Goal: Task Accomplishment & Management: Manage account settings

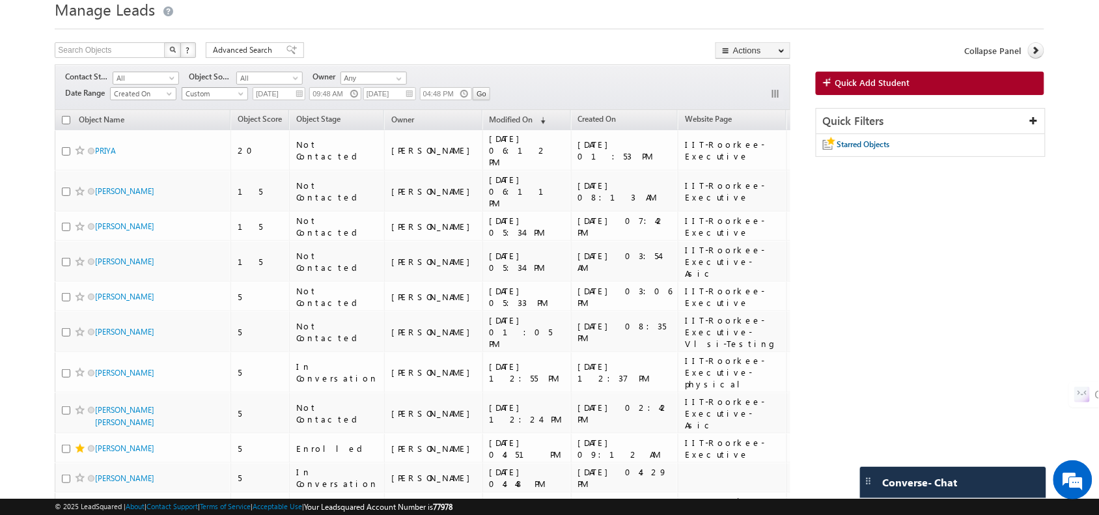
click at [225, 99] on span "Custom" at bounding box center [213, 94] width 62 height 12
click at [225, 111] on link "All Time" at bounding box center [217, 109] width 66 height 12
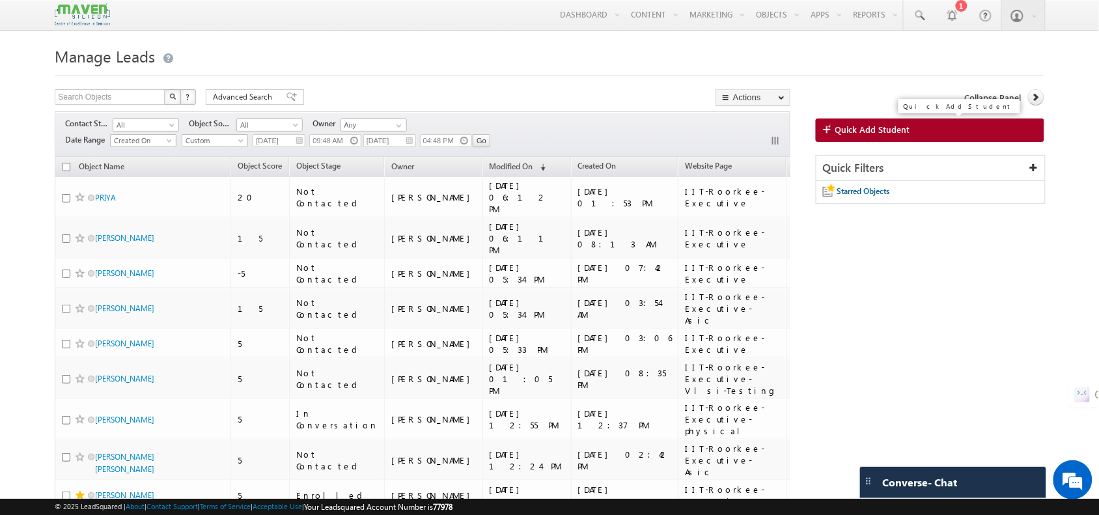
click at [925, 132] on link "Quick Add Student" at bounding box center [929, 129] width 228 height 23
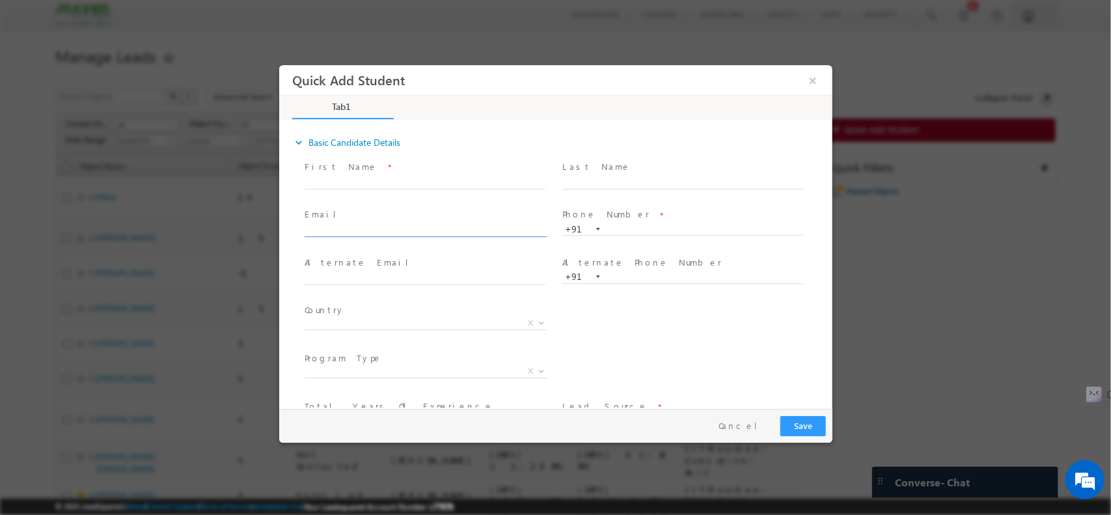
click at [410, 225] on input "text" at bounding box center [424, 230] width 241 height 13
paste input "zeyaurvvit@gmail.com"
type input "zeyaurvvit@gmail.com"
click at [622, 230] on input "text" at bounding box center [682, 229] width 241 height 13
click at [385, 182] on input "text" at bounding box center [424, 182] width 241 height 13
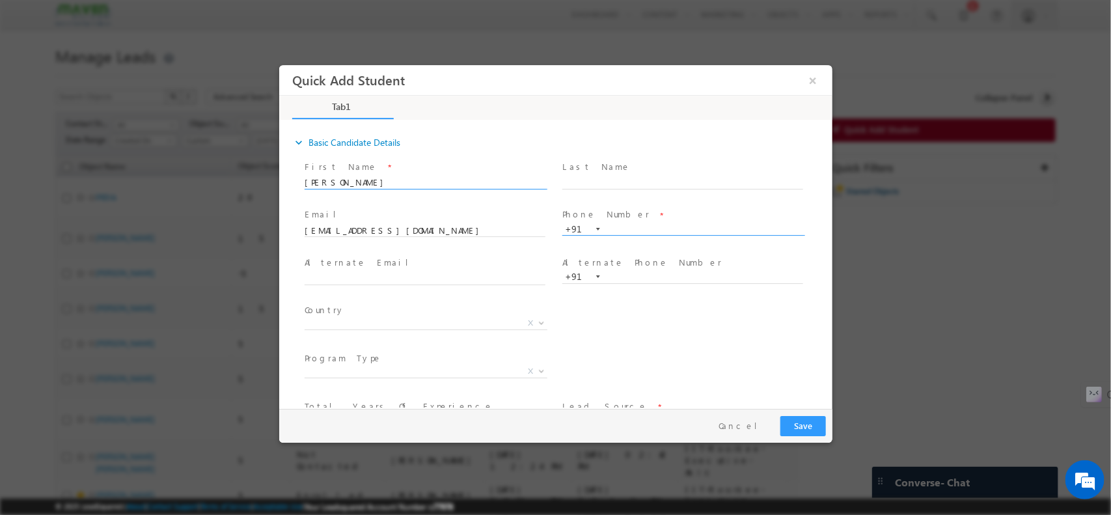
type input "Zeyur Rahman"
click at [647, 225] on input "text" at bounding box center [682, 229] width 241 height 13
paste input "91429 11940"
click at [631, 230] on input "91429 11940" at bounding box center [682, 229] width 241 height 13
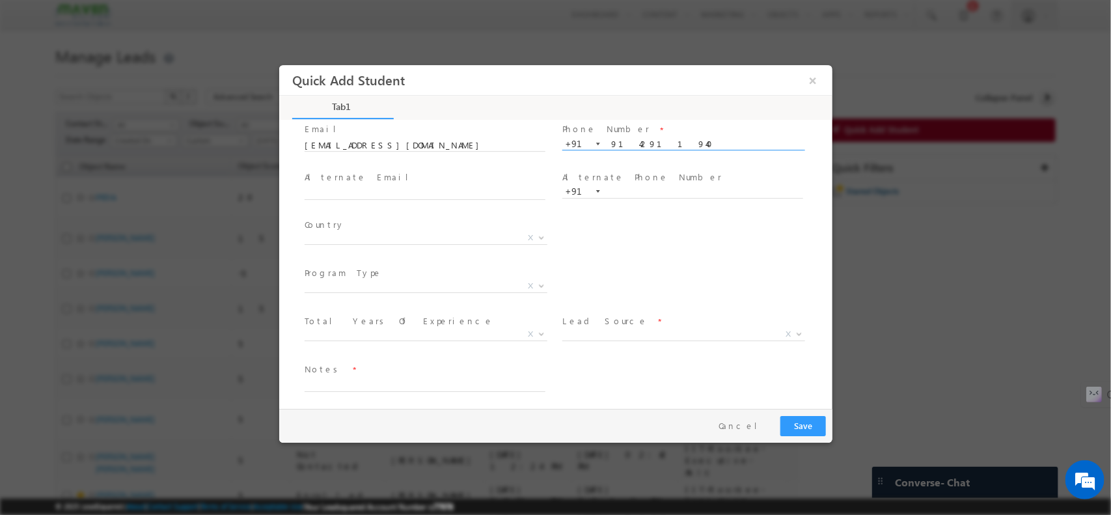
scroll to position [86, 0]
type input "9142911940"
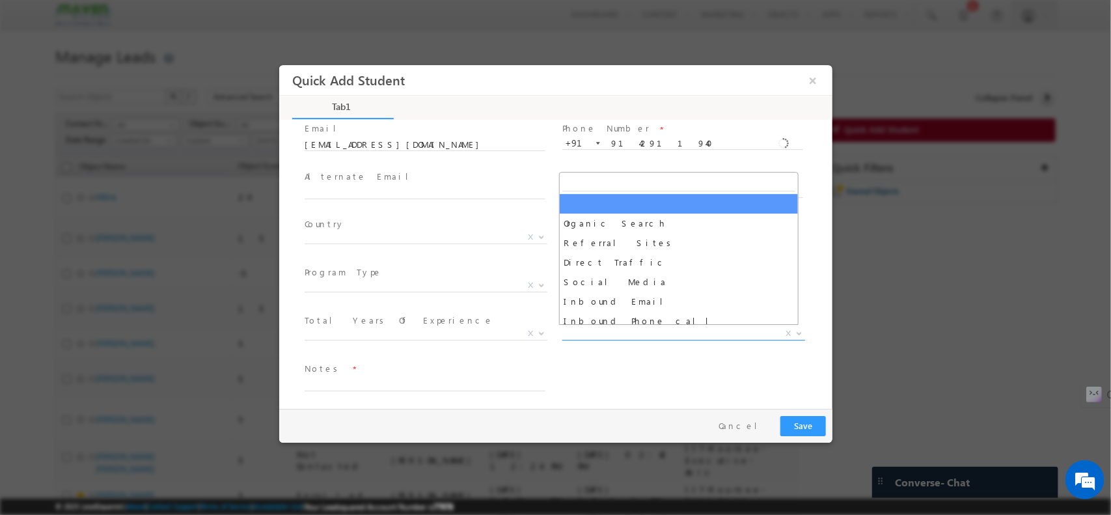
click at [605, 335] on span "X" at bounding box center [683, 333] width 243 height 13
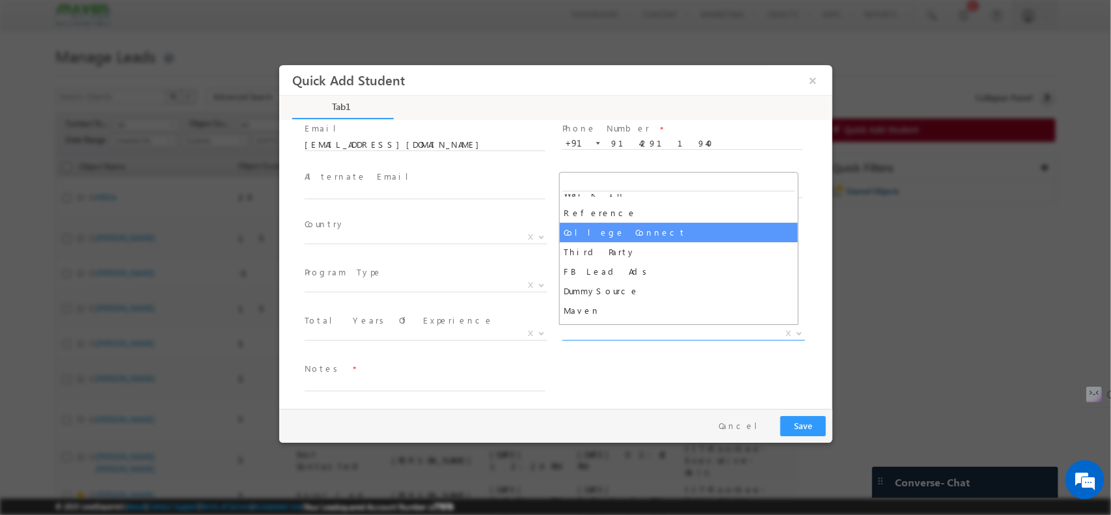
scroll to position [353, 0]
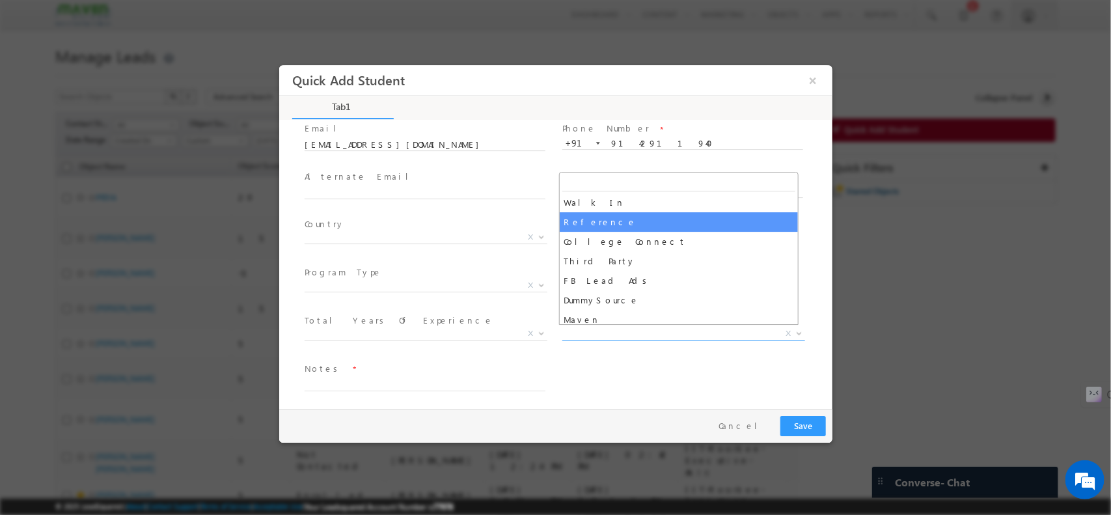
select select "Reference"
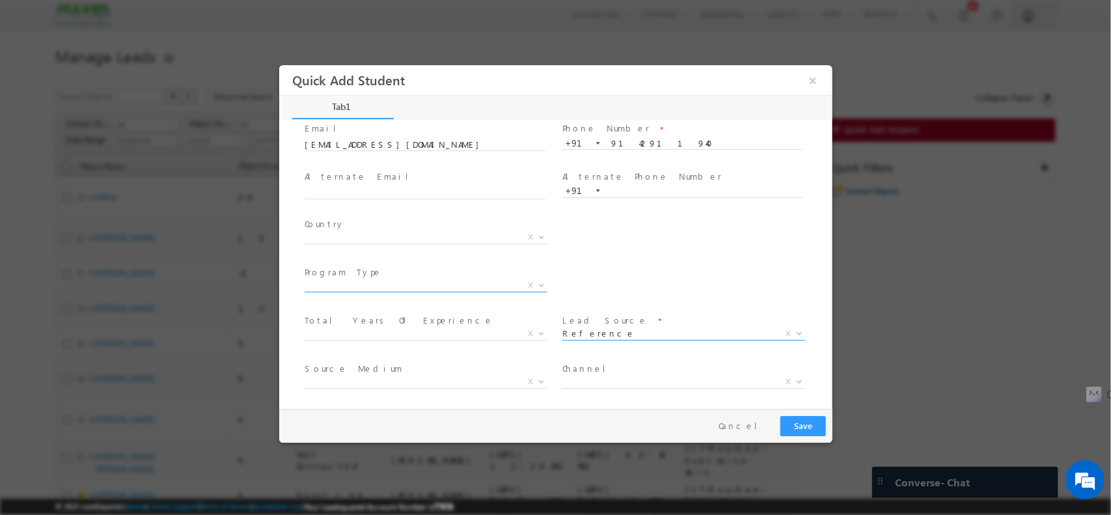
scroll to position [137, 0]
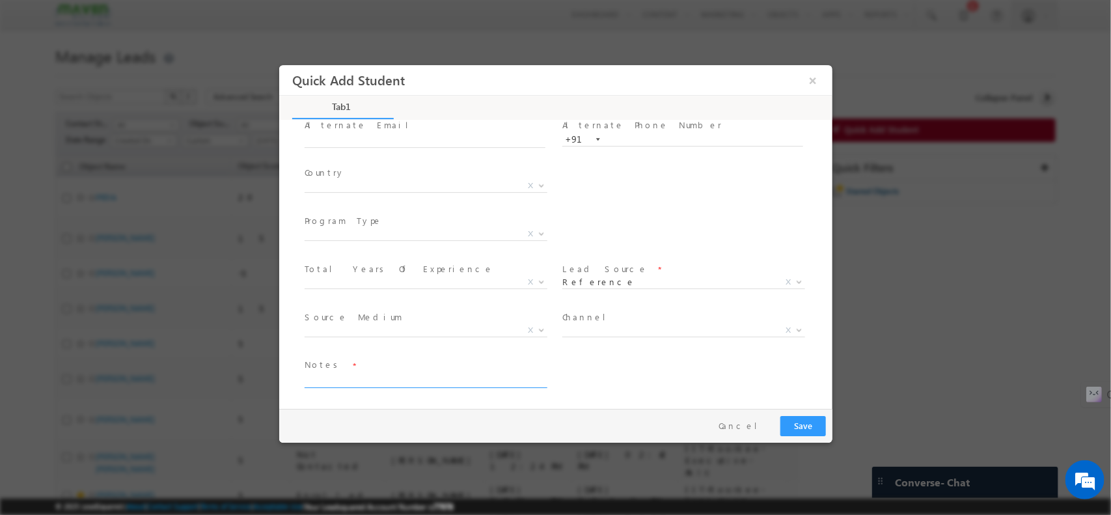
click at [344, 374] on textarea at bounding box center [424, 379] width 241 height 15
paste textarea "Purnia , Bihar / VLSI 10 +12 - 62 % , 12 TH - 60 % CGPA - 7.53 CGPA , Bihar uni…"
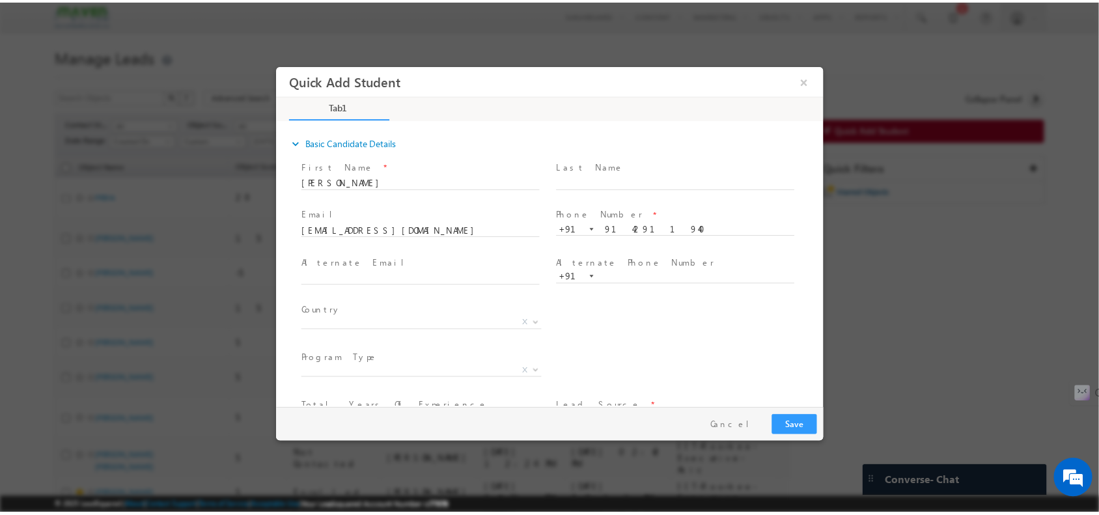
scroll to position [159, 0]
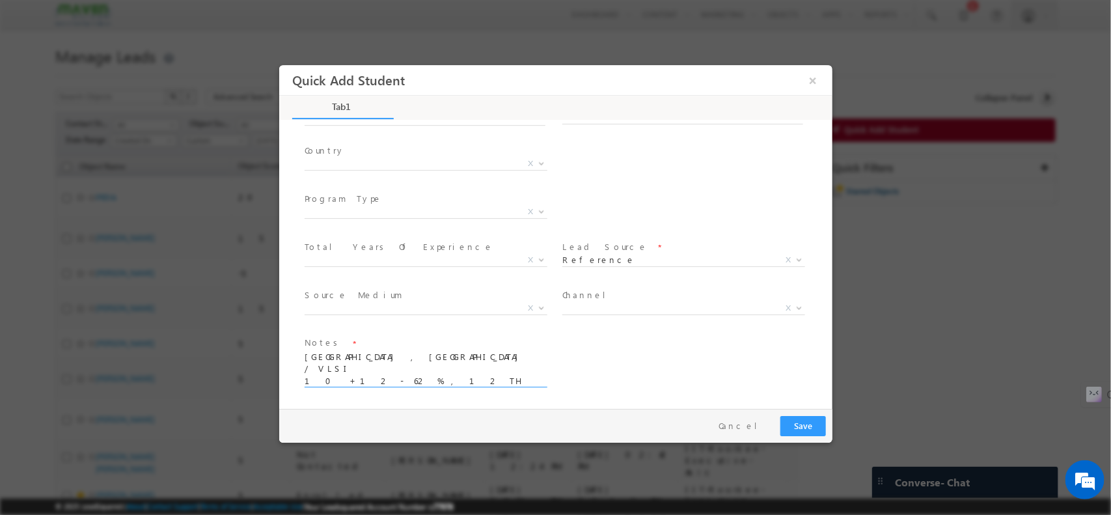
type textarea "Purnia , Bihar / VLSI 10 +12 - 62 % , 12 TH - 60 % CGPA - 7.53 CGPA , Bihar uni…"
click at [809, 422] on button "Save" at bounding box center [803, 425] width 46 height 20
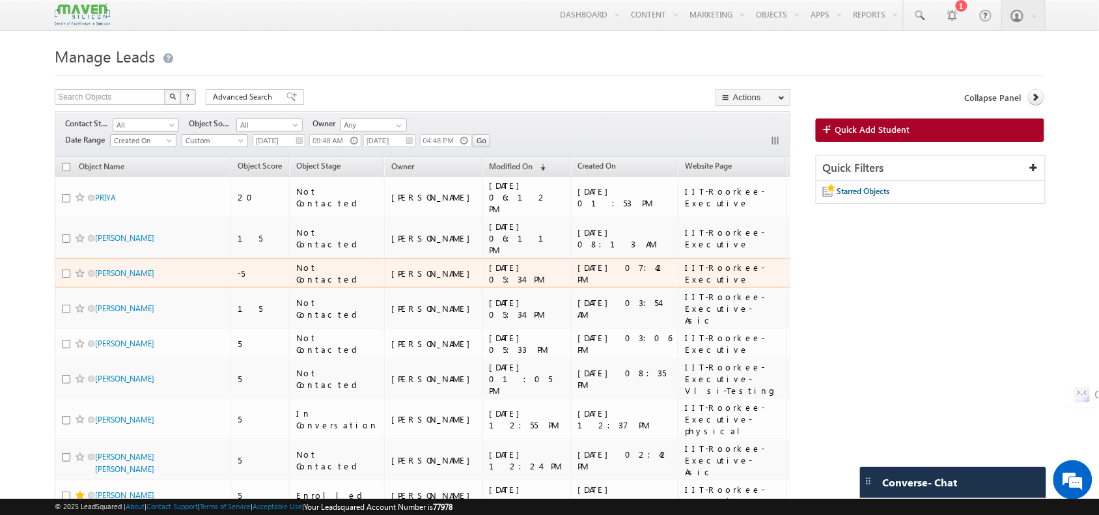
scroll to position [0, 0]
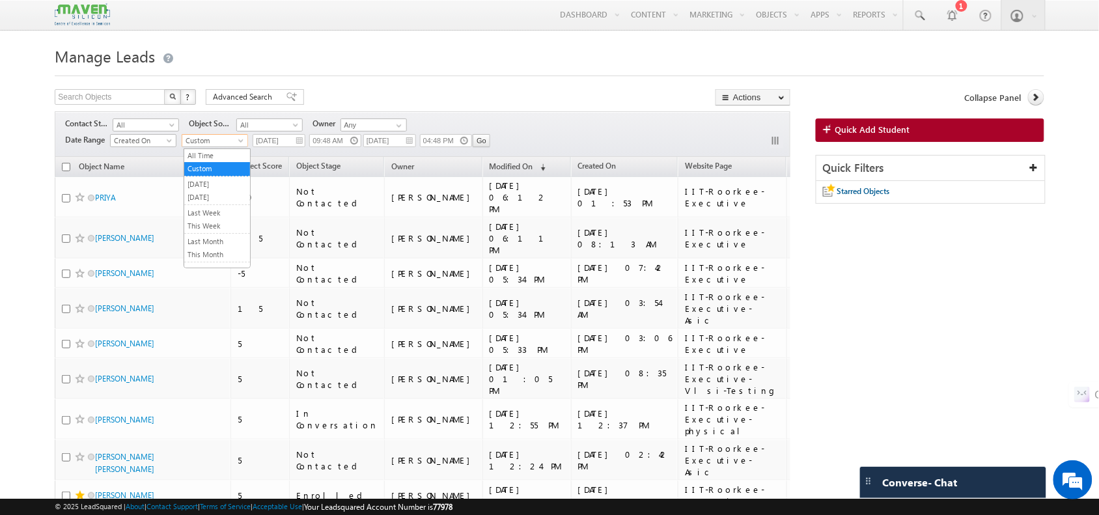
click at [206, 137] on span "Custom" at bounding box center [213, 141] width 62 height 12
click at [213, 154] on link "All Time" at bounding box center [217, 156] width 66 height 12
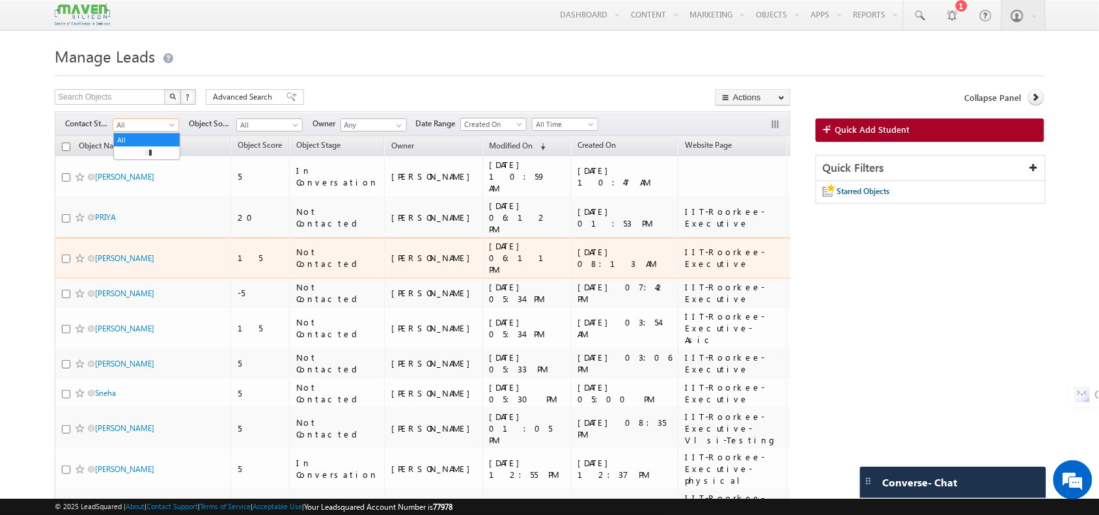
drag, startPoint x: 164, startPoint y: 121, endPoint x: 184, endPoint y: 222, distance: 102.9
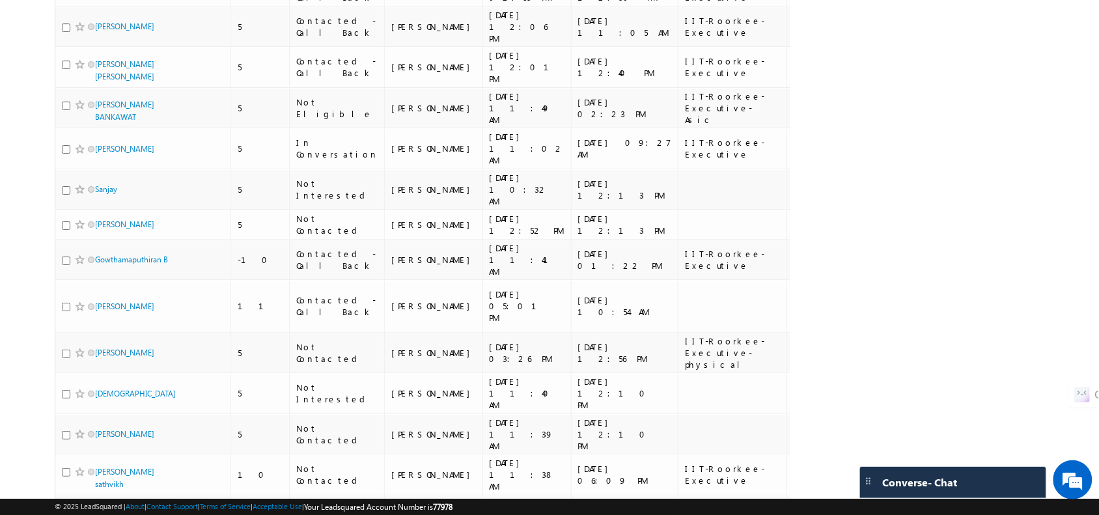
scroll to position [1299, 0]
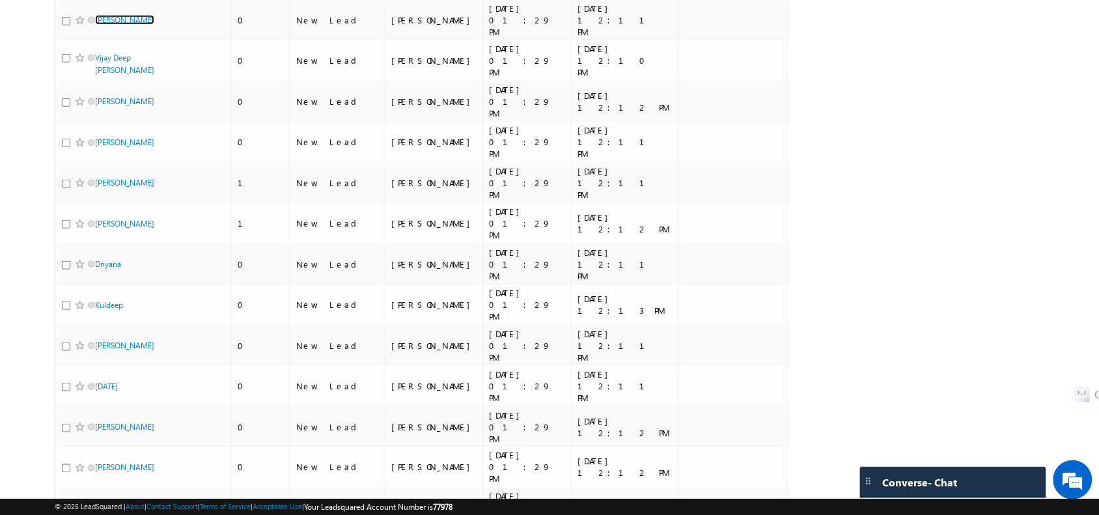
scroll to position [0, 0]
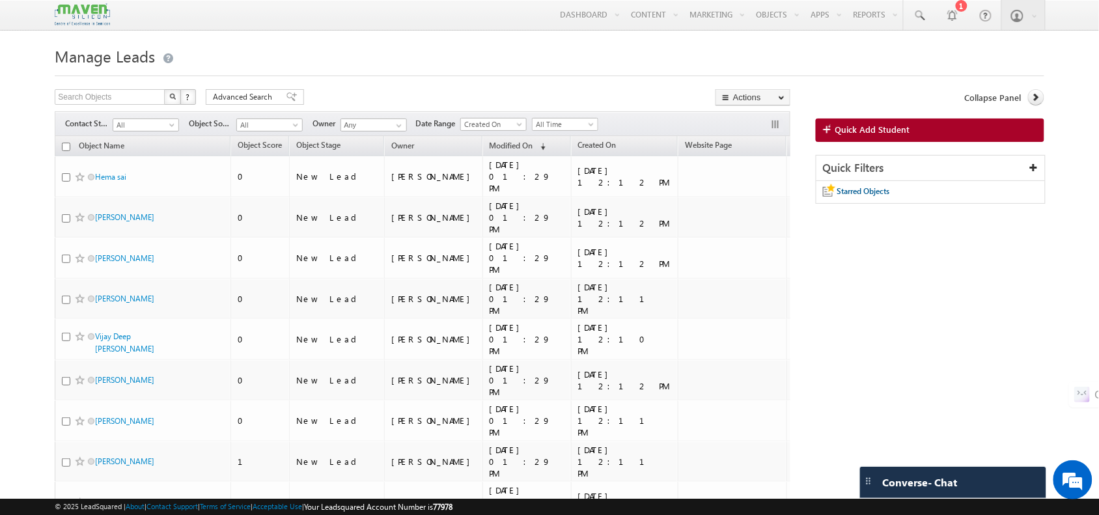
click at [139, 118] on div "All All" at bounding box center [146, 125] width 66 height 14
click at [140, 121] on span "All" at bounding box center [144, 125] width 62 height 12
click at [141, 150] on link "New Lead" at bounding box center [147, 153] width 66 height 12
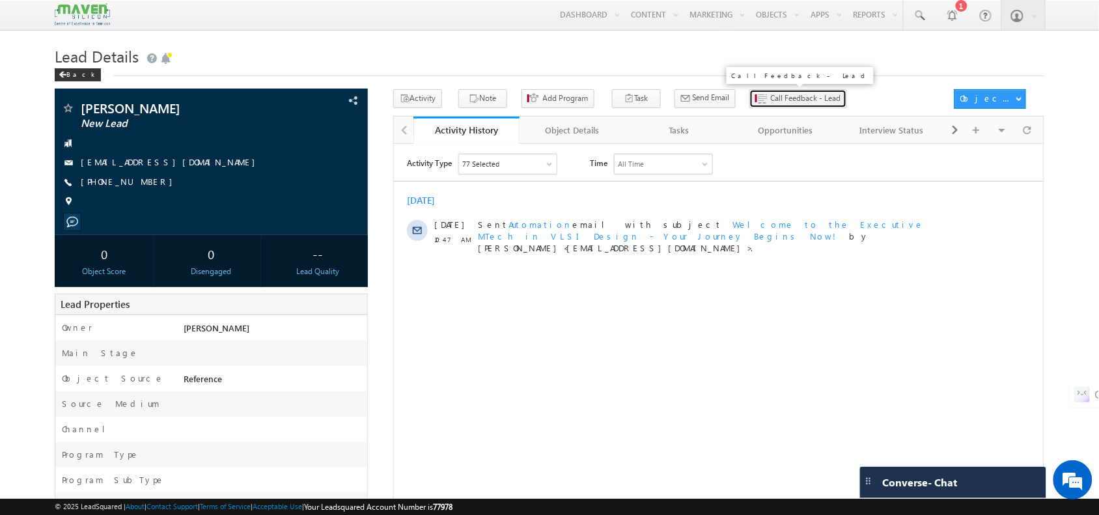
click at [752, 92] on button "Call Feedback - Lead" at bounding box center [798, 98] width 98 height 19
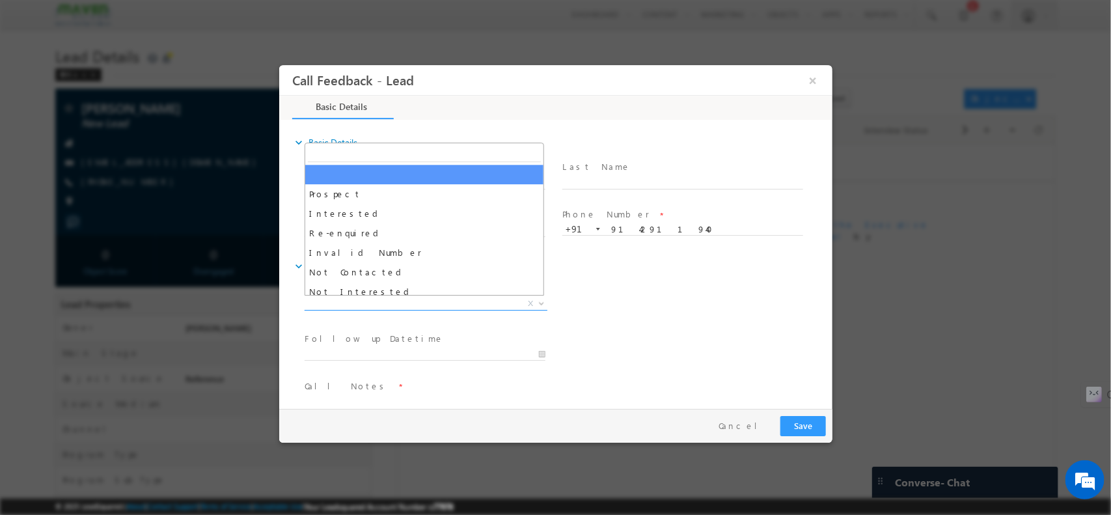
click at [394, 301] on span "X" at bounding box center [425, 303] width 243 height 13
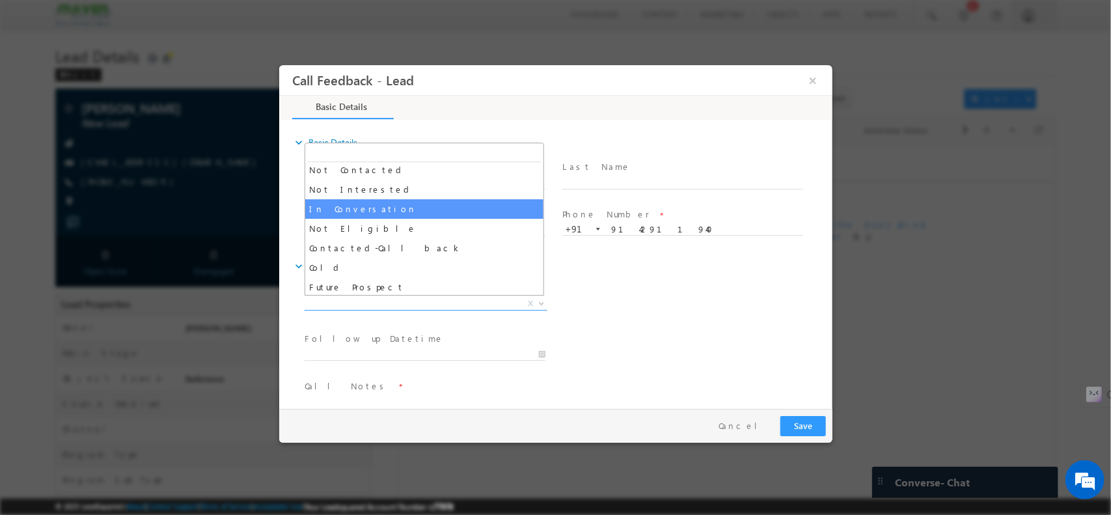
select select "In Conversation"
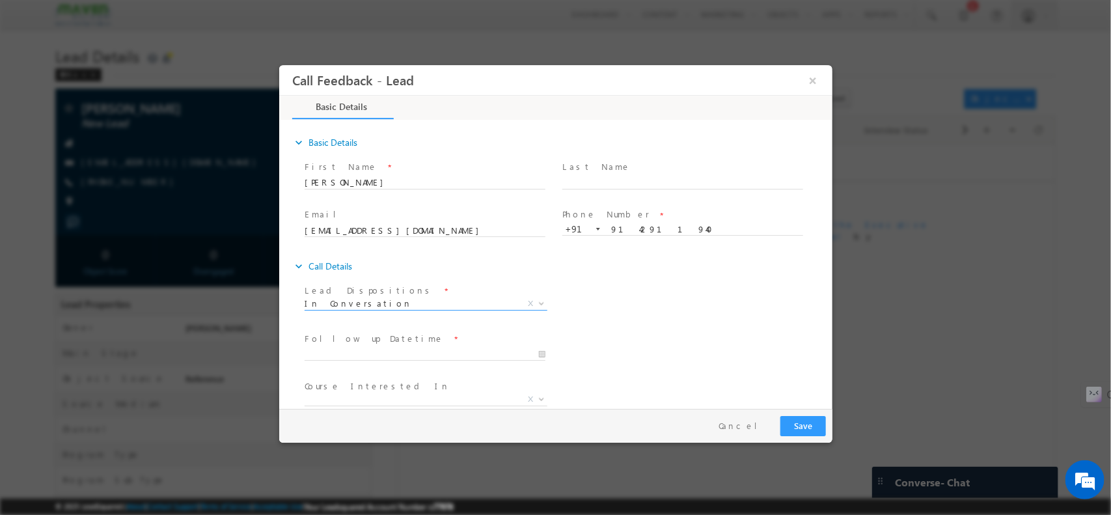
scroll to position [70, 0]
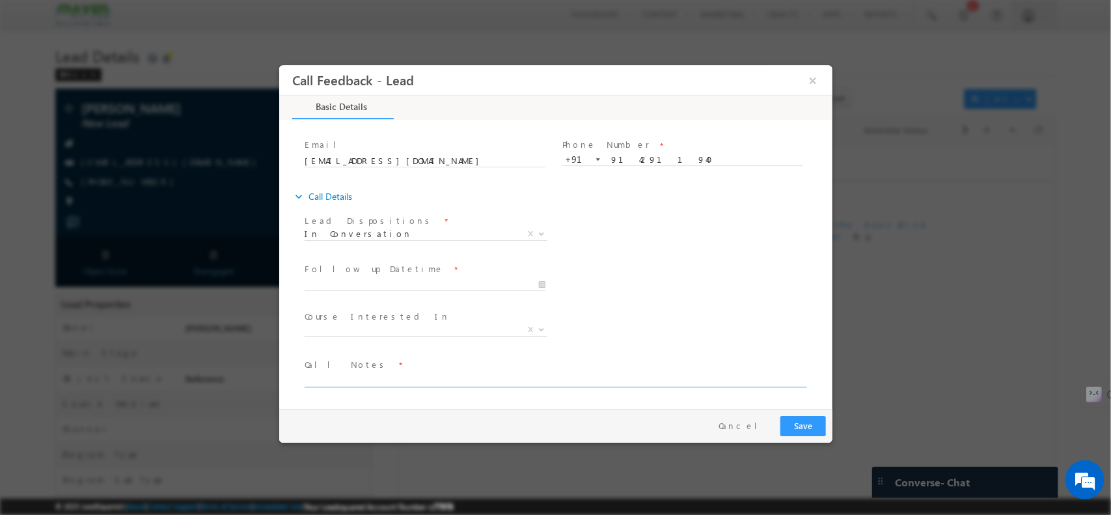
drag, startPoint x: 377, startPoint y: 381, endPoint x: 723, endPoint y: 76, distance: 460.7
click at [377, 381] on textarea at bounding box center [554, 379] width 500 height 15
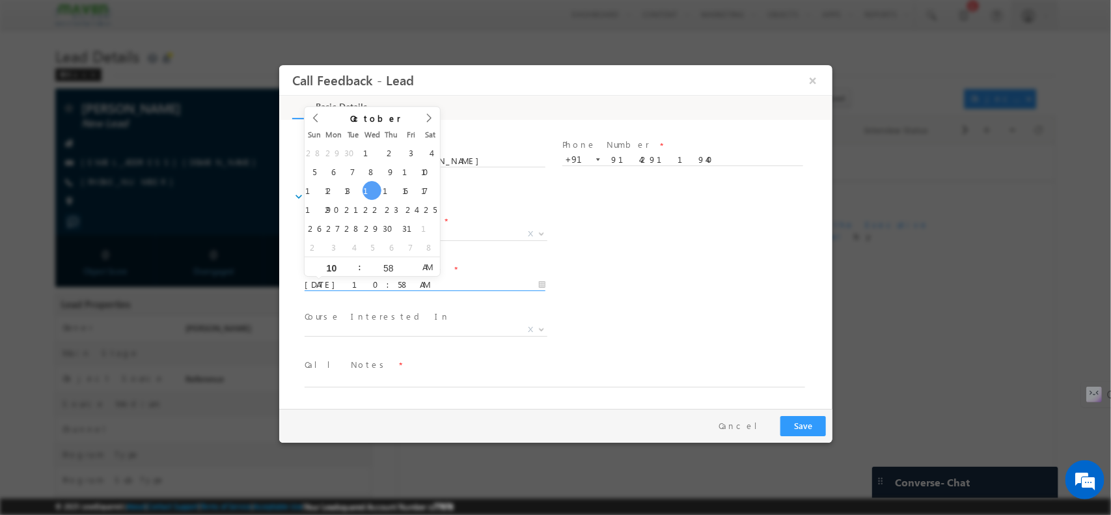
click at [411, 280] on input "15/10/2025 10:58 AM" at bounding box center [424, 284] width 241 height 13
type input "16/10/2025 10:59 AM"
type input "59"
click at [409, 258] on span at bounding box center [409, 261] width 9 height 10
type input "16/10/2025 11:00 AM"
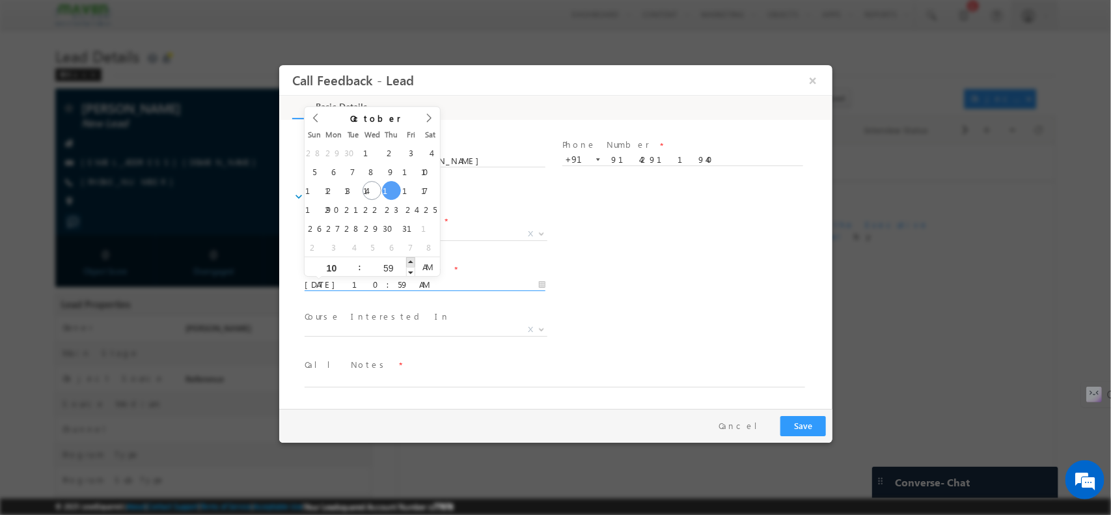
type input "11"
type input "00"
click at [409, 258] on span at bounding box center [409, 261] width 9 height 10
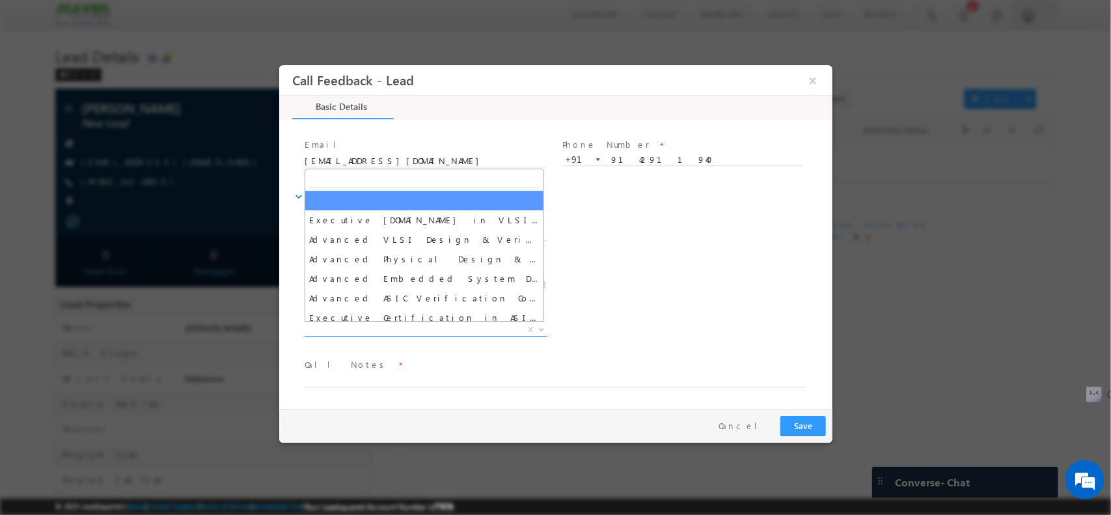
click at [389, 325] on span "X" at bounding box center [425, 329] width 243 height 13
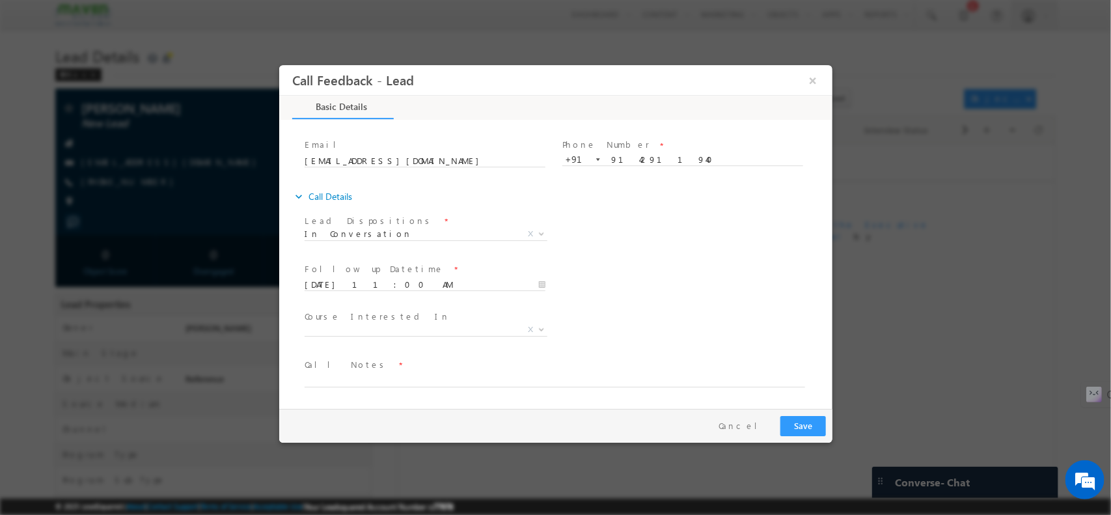
drag, startPoint x: 396, startPoint y: 387, endPoint x: 390, endPoint y: 386, distance: 6.6
click at [390, 386] on span at bounding box center [547, 393] width 486 height 14
click at [357, 377] on textarea at bounding box center [554, 379] width 500 height 15
paste textarea "Purnia , Bihar / VLSI 10 +12 - 62 % , 12 TH - 60 % CGPA - 7.53 CGPA , Bihar uni…"
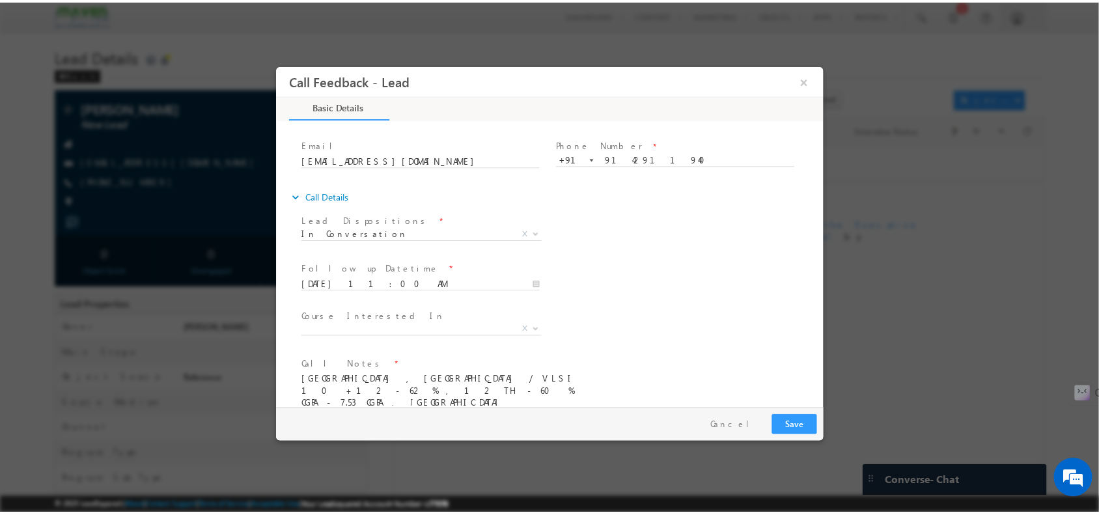
scroll to position [103, 0]
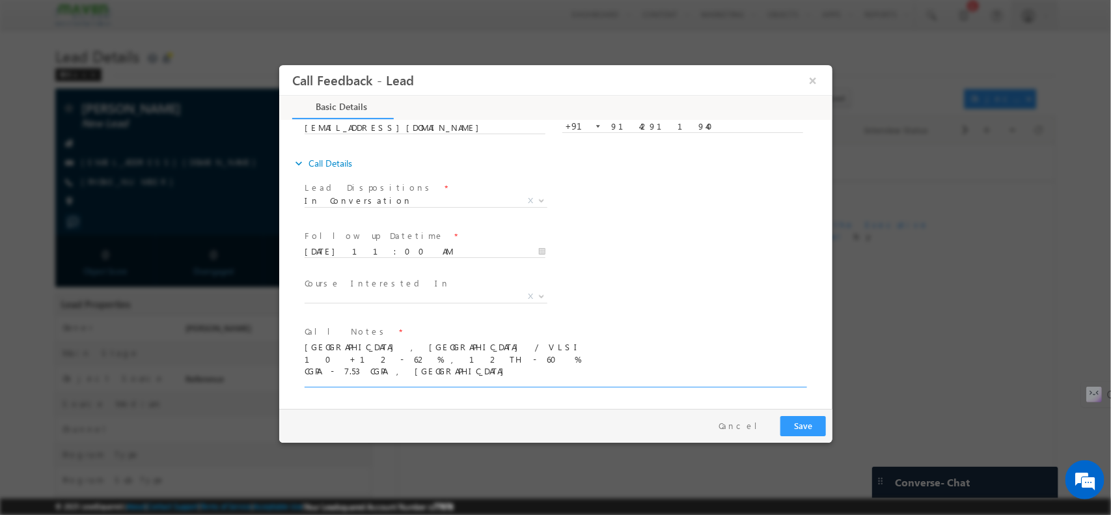
paste textarea "Graduated in Electronics and Communication Engineering"
type textarea "Purnia , Bihar / VLSI 10 +12 - 62 % , 12 TH - 60 % CGPA - 7.53 CGPA , Bihar uni…"
click at [801, 416] on button "Save" at bounding box center [803, 425] width 46 height 20
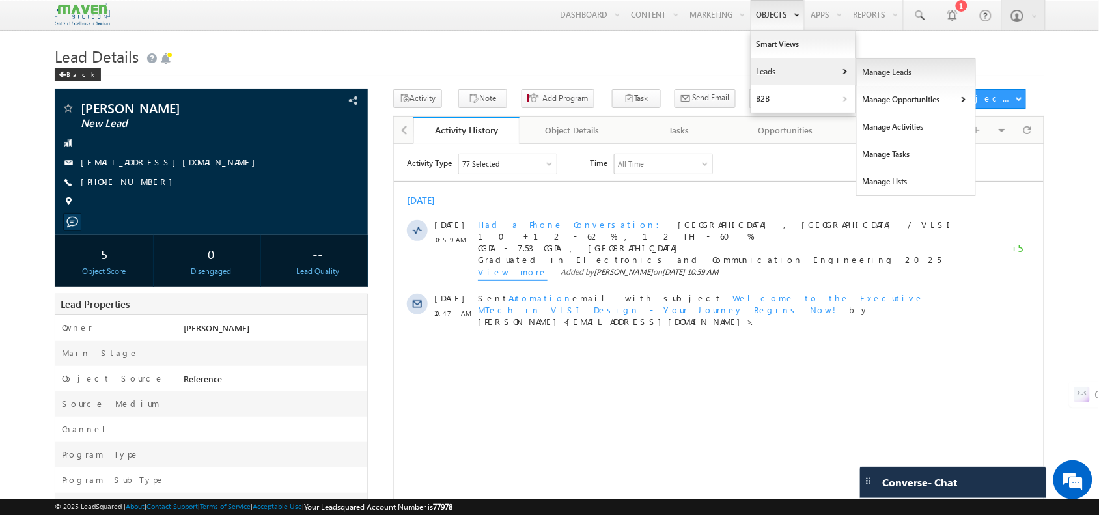
click at [884, 83] on link "Manage Leads" at bounding box center [915, 72] width 119 height 27
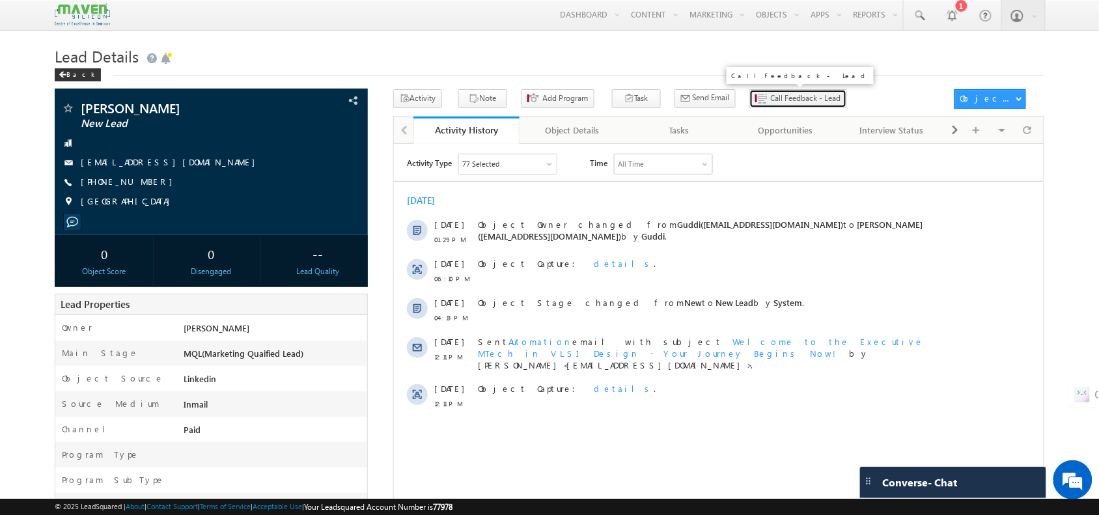
click at [771, 104] on span "Call Feedback - Lead" at bounding box center [806, 98] width 70 height 12
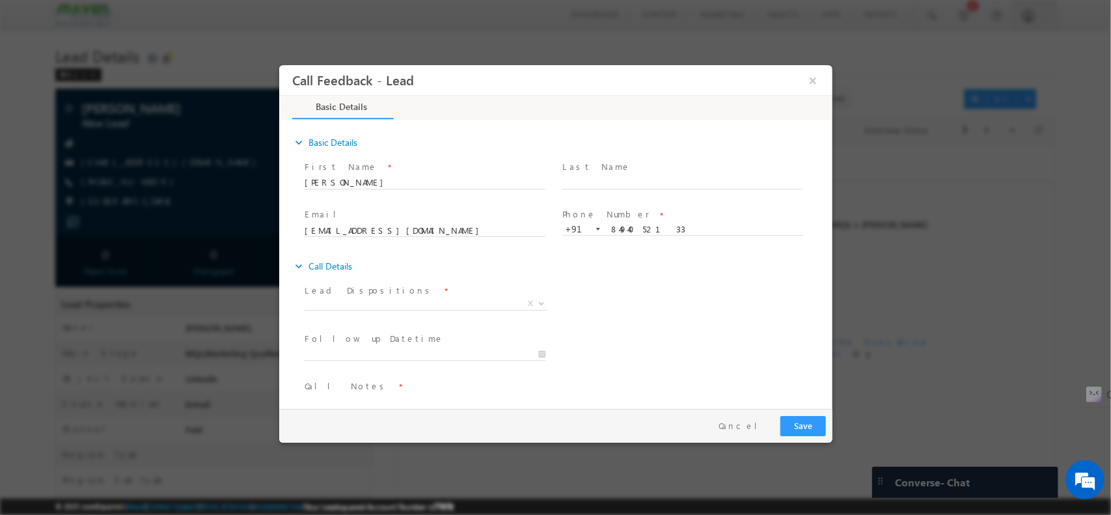
click at [380, 295] on span "Lead Dispositions *" at bounding box center [424, 290] width 240 height 14
click at [385, 299] on span "X" at bounding box center [425, 303] width 243 height 13
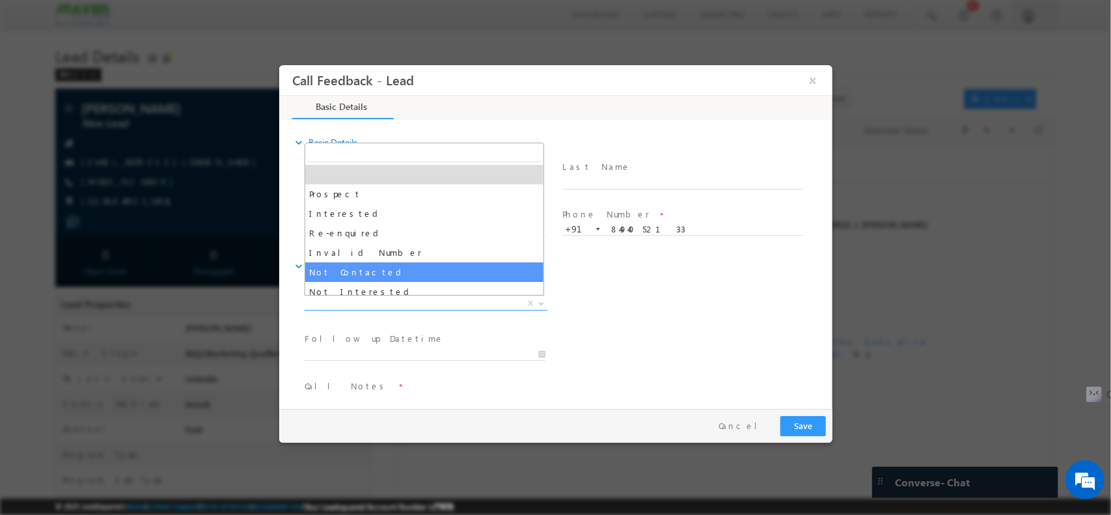
select select "Not Contacted"
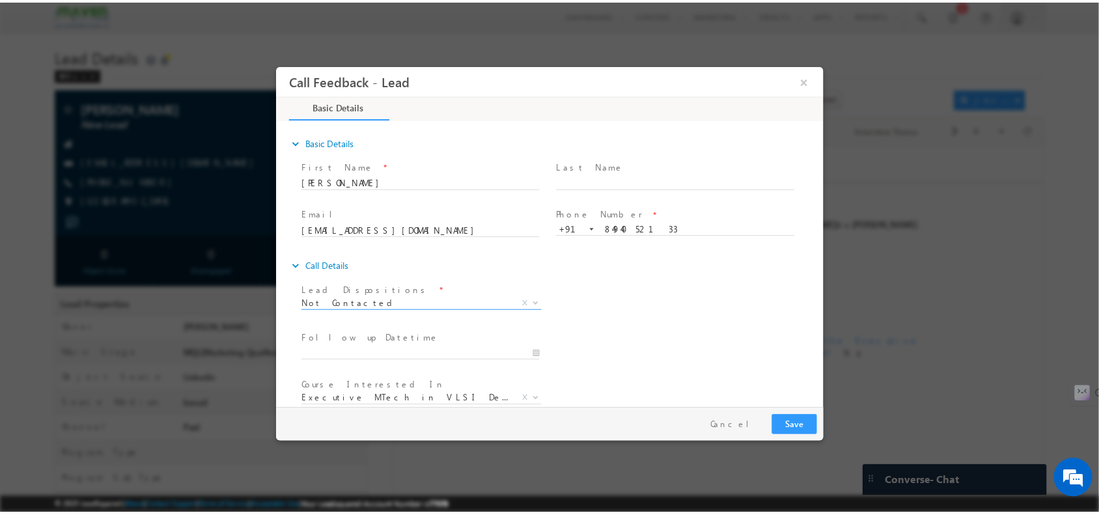
scroll to position [70, 0]
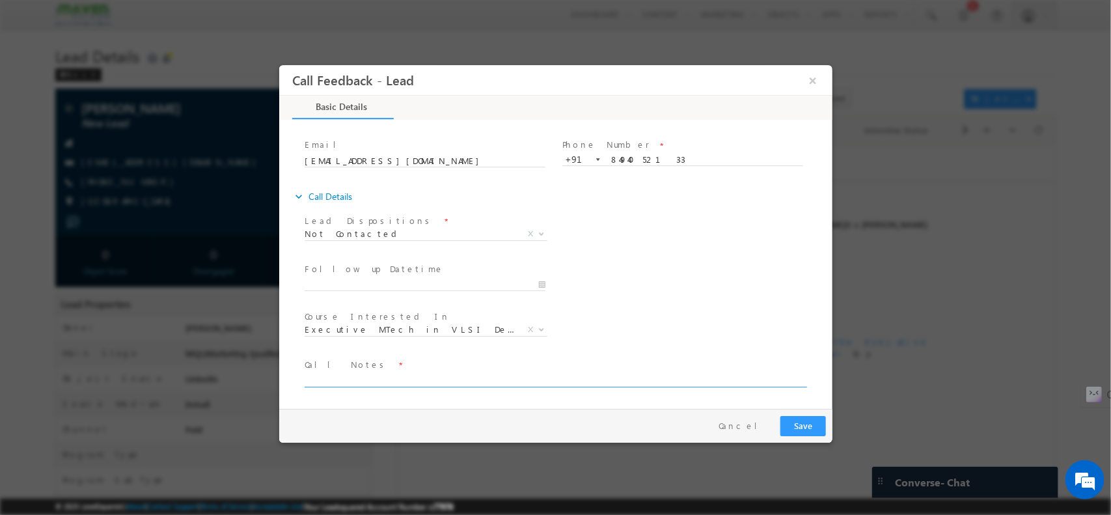
click at [347, 373] on textarea at bounding box center [554, 379] width 500 height 15
click at [347, 373] on textarea "n" at bounding box center [554, 379] width 500 height 15
type textarea "npu"
click at [817, 423] on button "Save" at bounding box center [803, 425] width 46 height 20
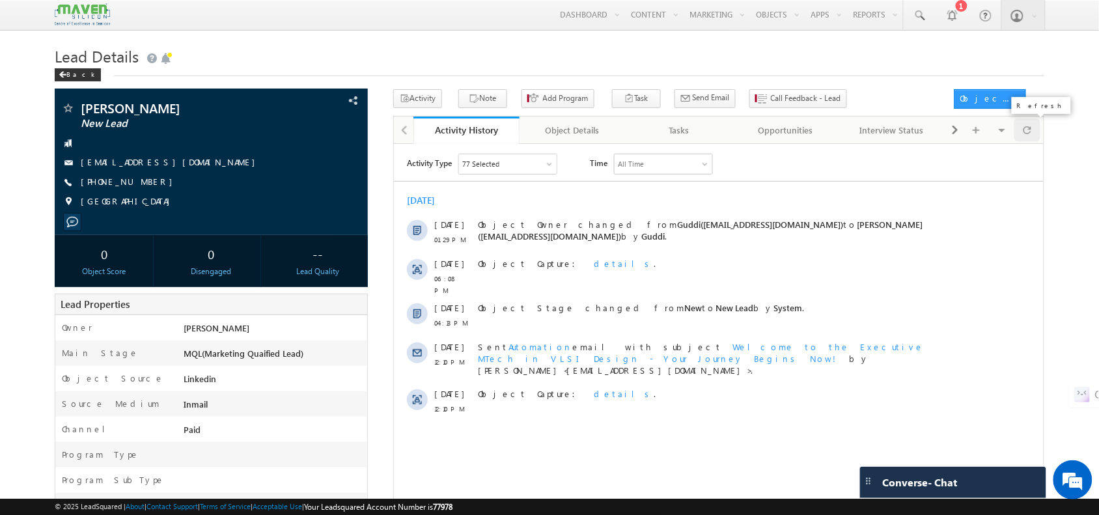
click at [1035, 135] on div at bounding box center [1026, 129] width 25 height 23
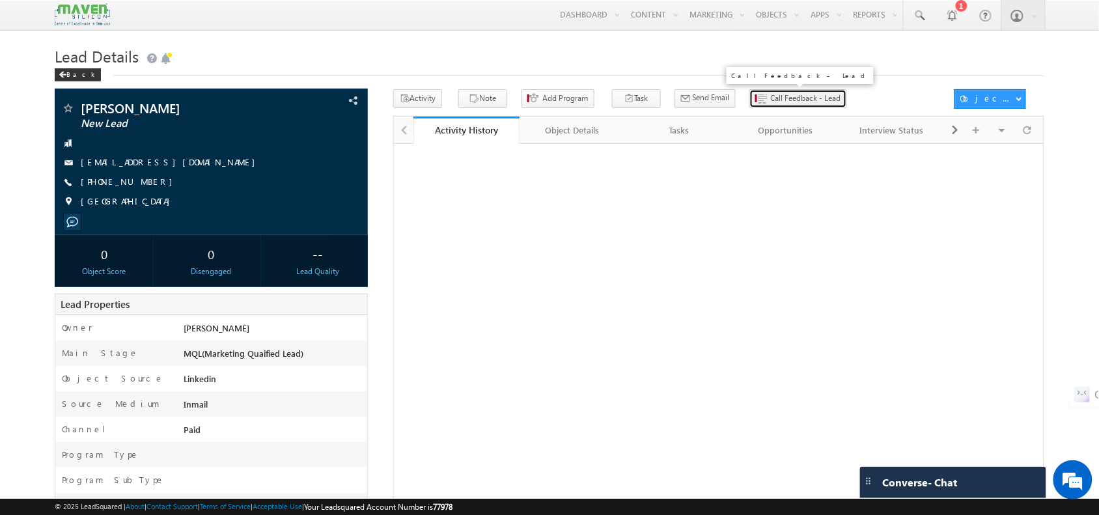
click at [771, 98] on span "Call Feedback - Lead" at bounding box center [806, 98] width 70 height 12
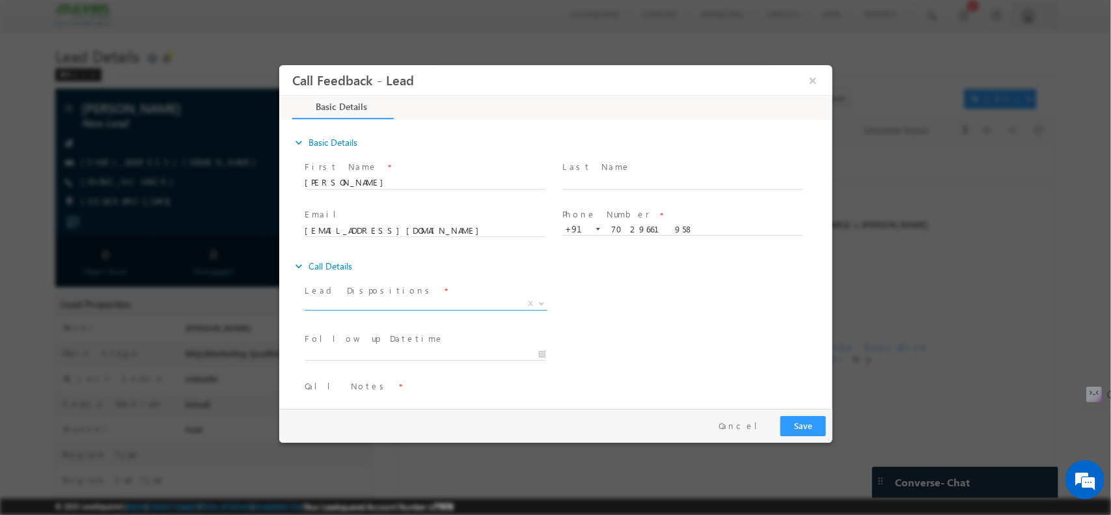
click at [427, 297] on span "X" at bounding box center [425, 303] width 243 height 13
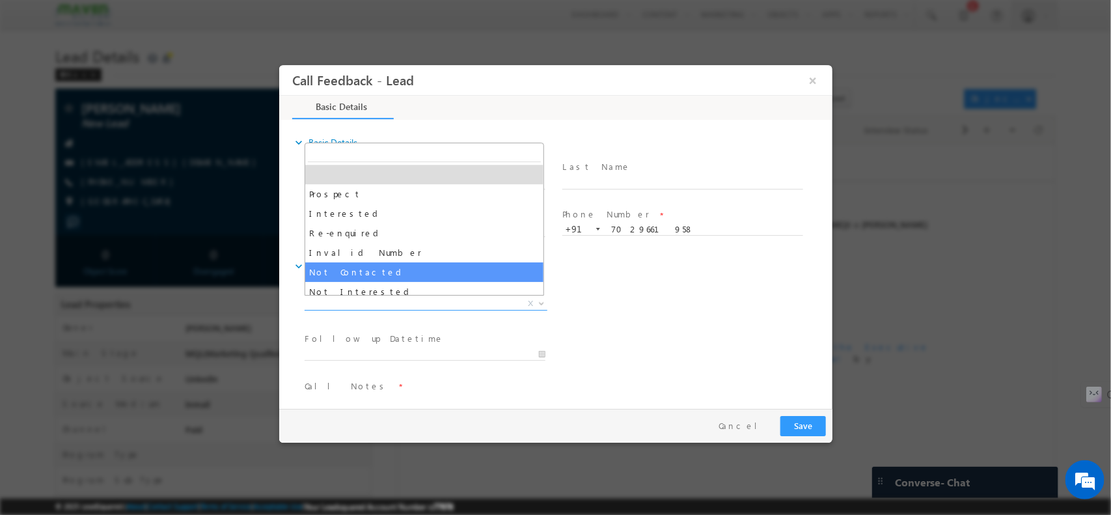
select select "Not Contacted"
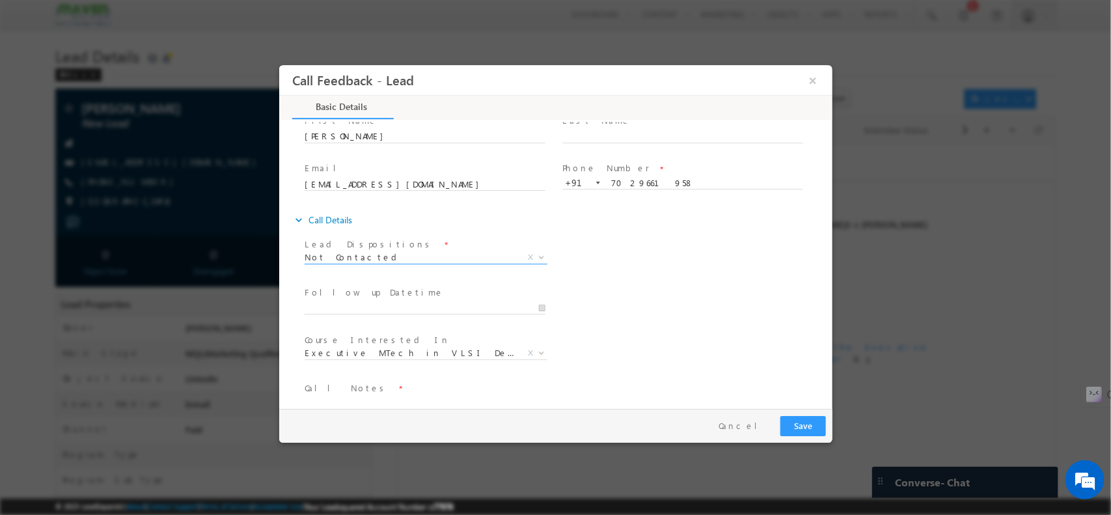
scroll to position [70, 0]
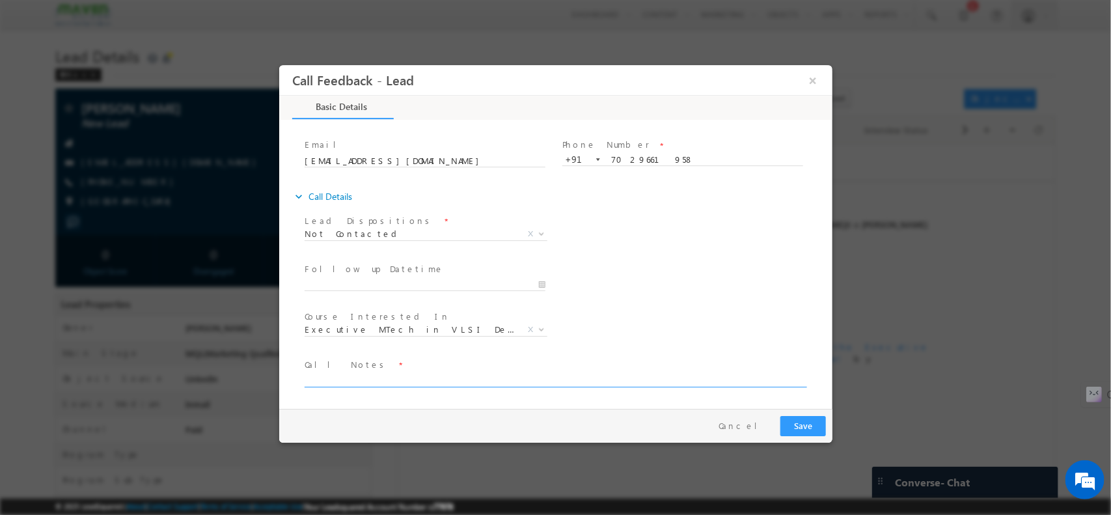
click at [462, 374] on textarea at bounding box center [554, 379] width 500 height 15
type textarea "no response on call , just saying hello"
click at [400, 234] on span "Not Contacted" at bounding box center [410, 233] width 212 height 12
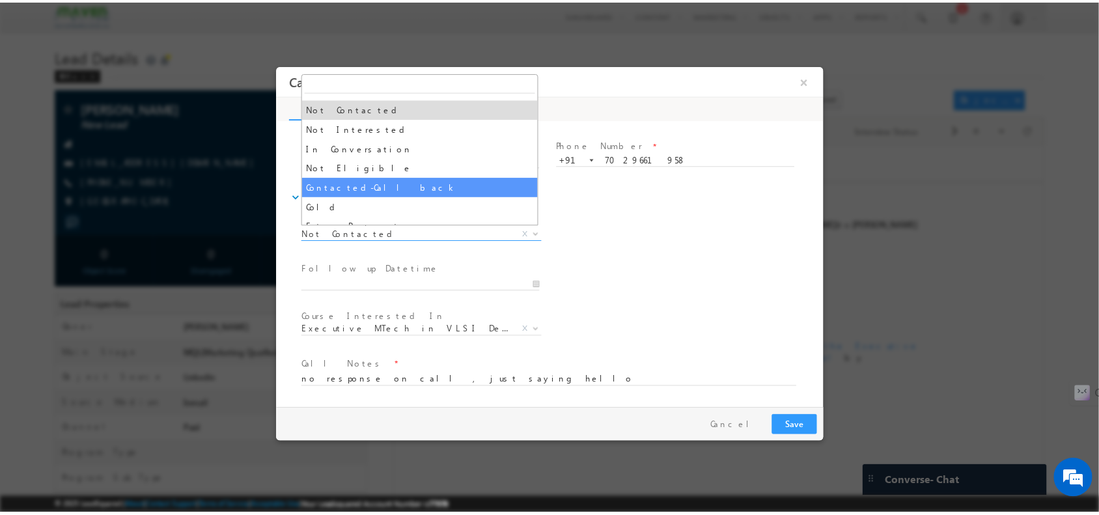
scroll to position [94, 0]
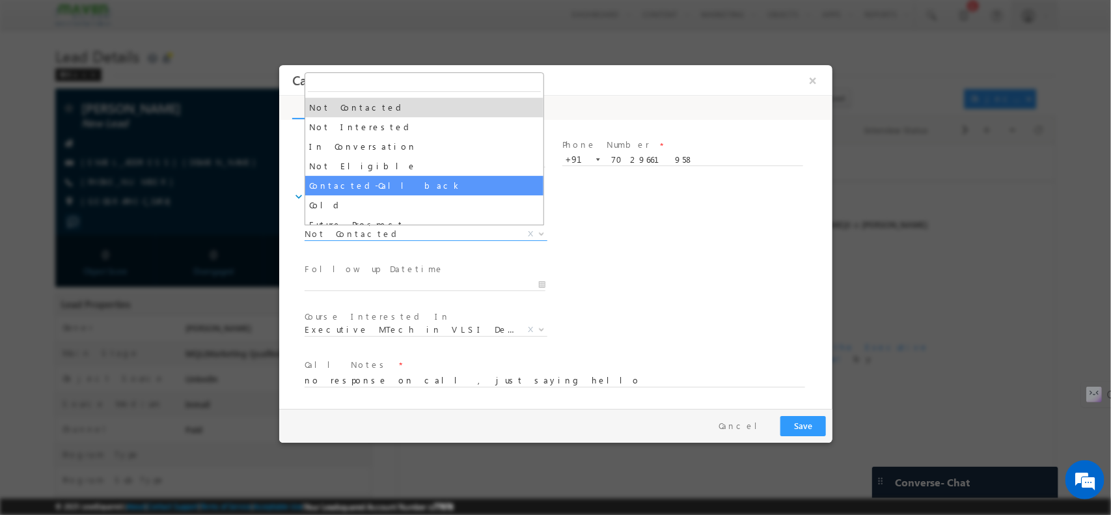
select select "Contacted-Call back"
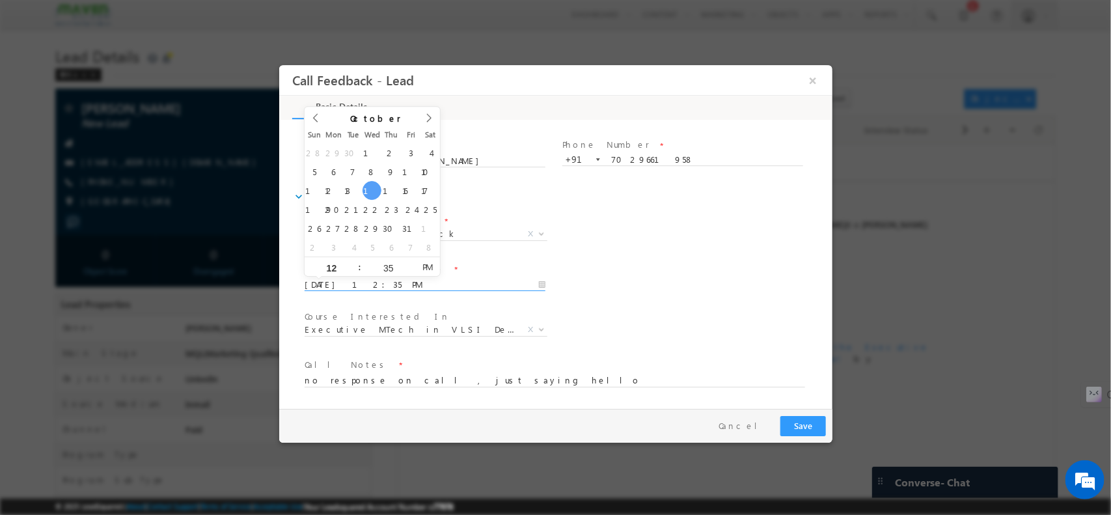
click at [366, 282] on input "15/10/2025 12:35 PM" at bounding box center [424, 284] width 241 height 13
type input "15/10/2025 1:35 PM"
type input "01"
click at [351, 257] on span at bounding box center [353, 261] width 9 height 10
type input "15/10/2025 2:35 PM"
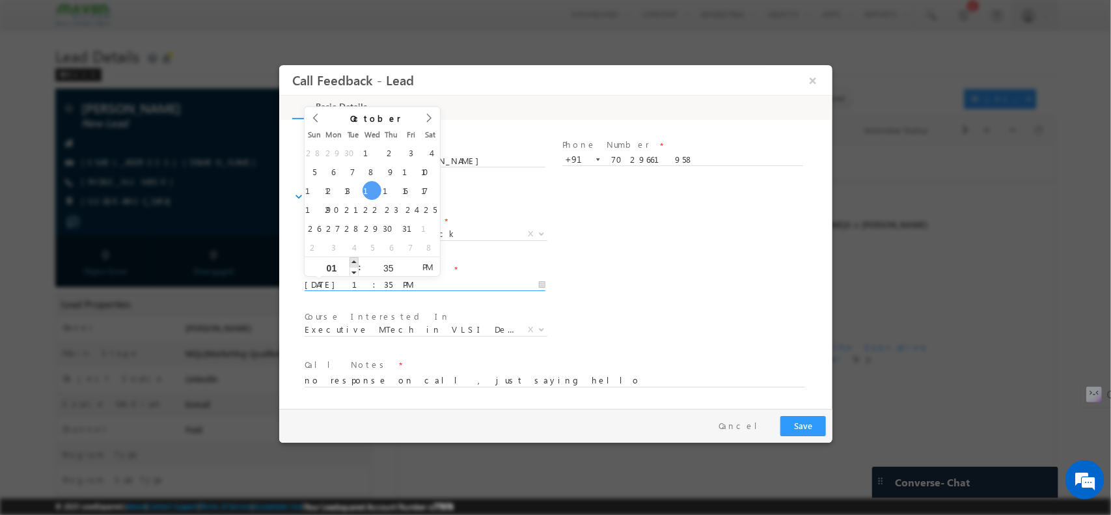
type input "02"
click at [351, 257] on span at bounding box center [353, 261] width 9 height 10
type input "15/10/2025 3:35 PM"
type input "03"
click at [351, 257] on span at bounding box center [353, 261] width 9 height 10
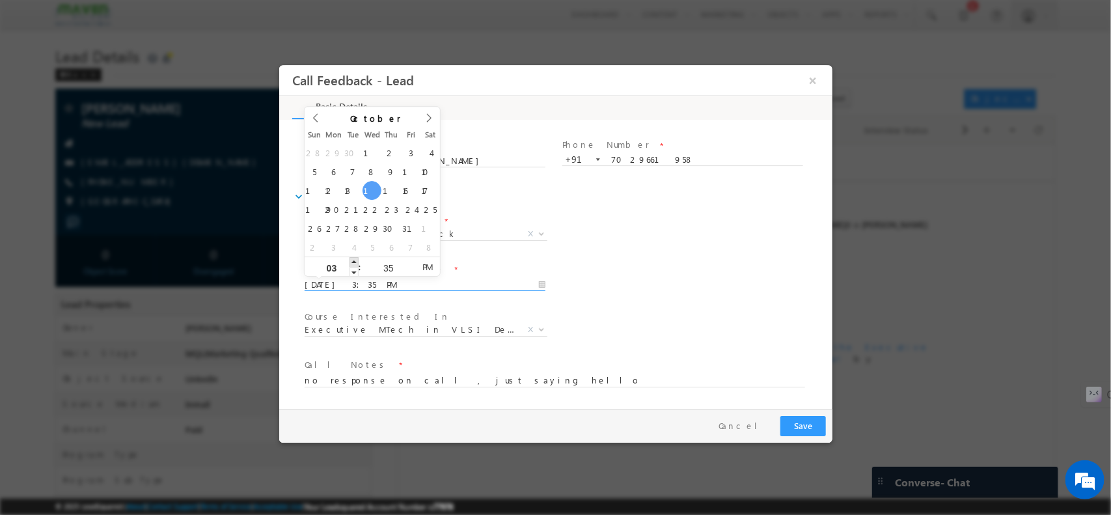
type input "15/10/2025 4:35 PM"
type input "04"
click at [351, 257] on span at bounding box center [353, 261] width 9 height 10
type input "15/10/2025 5:35 PM"
type input "05"
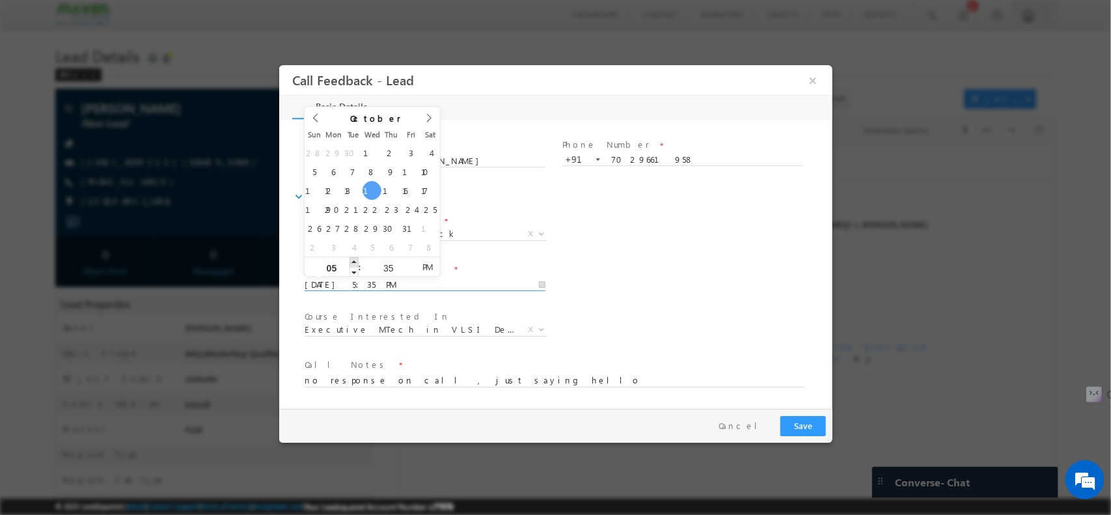
click at [351, 257] on span at bounding box center [353, 261] width 9 height 10
type input "15/10/2025 5:34 PM"
type input "34"
click at [407, 272] on span at bounding box center [409, 271] width 9 height 10
type input "15/10/2025 5:33 PM"
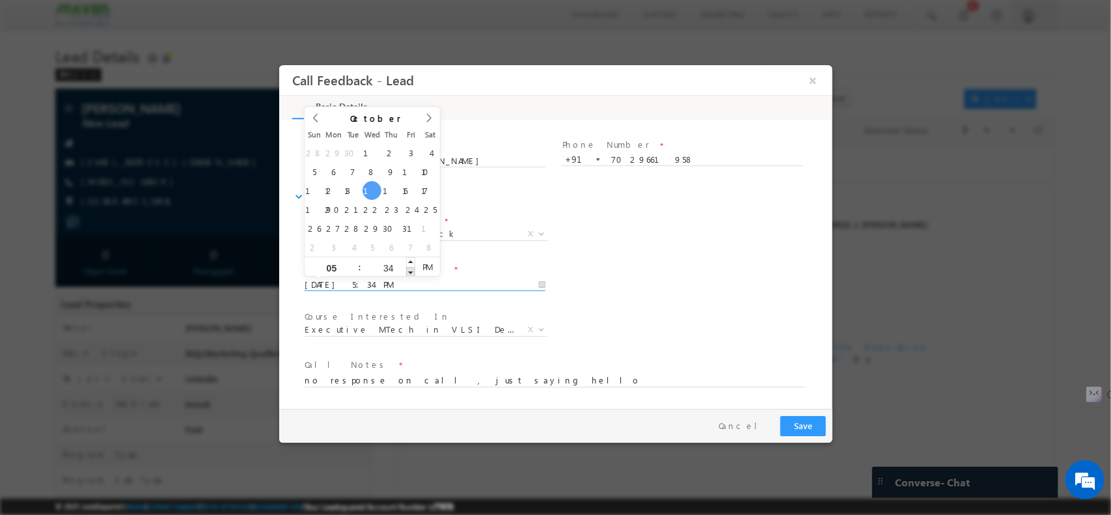
type input "33"
click at [407, 272] on span at bounding box center [409, 271] width 9 height 10
type input "15/10/2025 5:32 PM"
type input "32"
click at [407, 272] on span at bounding box center [409, 271] width 9 height 10
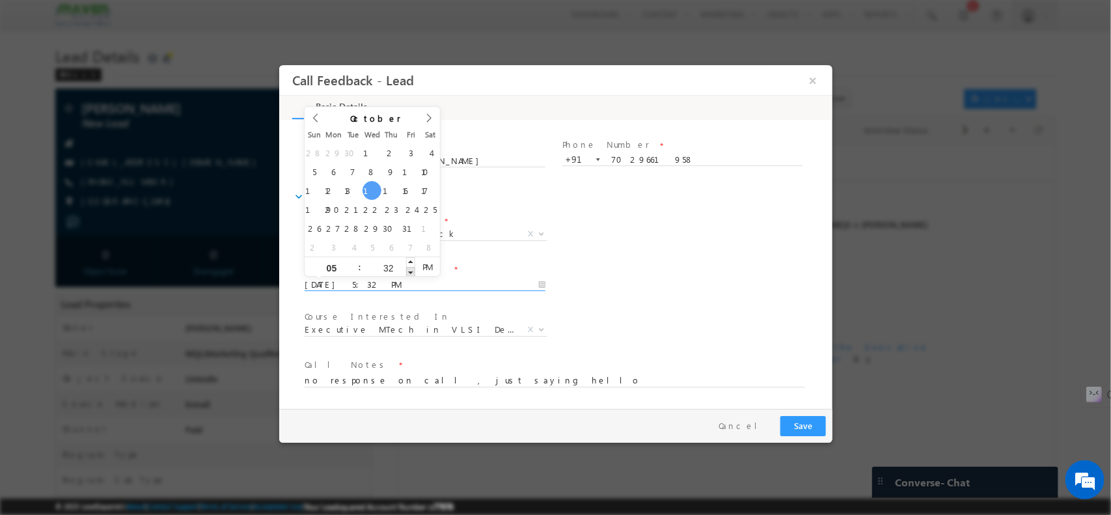
type input "15/10/2025 5:31 PM"
type input "31"
click at [407, 272] on span at bounding box center [409, 271] width 9 height 10
type input "15/10/2025 5:30 PM"
type input "30"
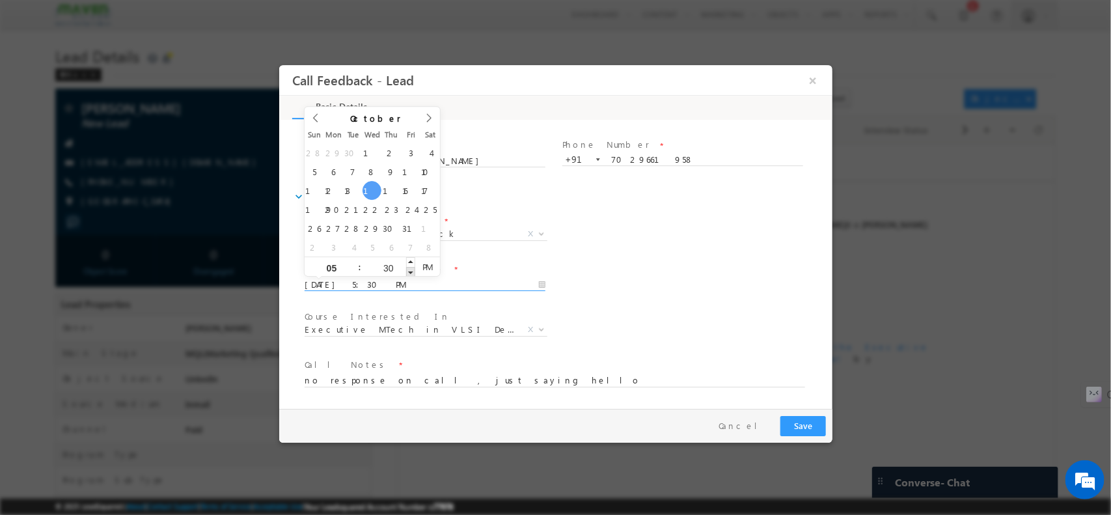
click at [407, 272] on span at bounding box center [409, 271] width 9 height 10
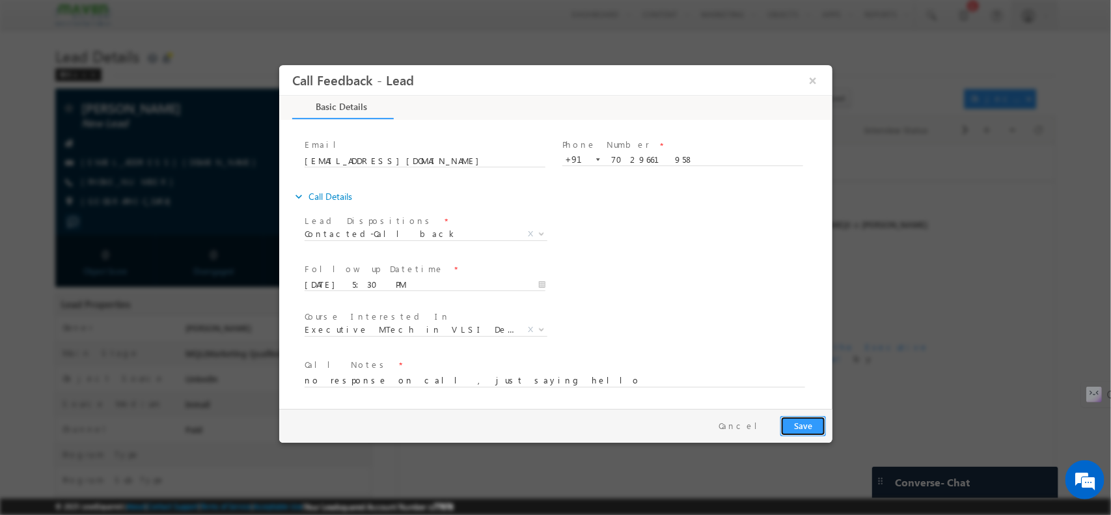
click at [801, 431] on button "Save" at bounding box center [803, 425] width 46 height 20
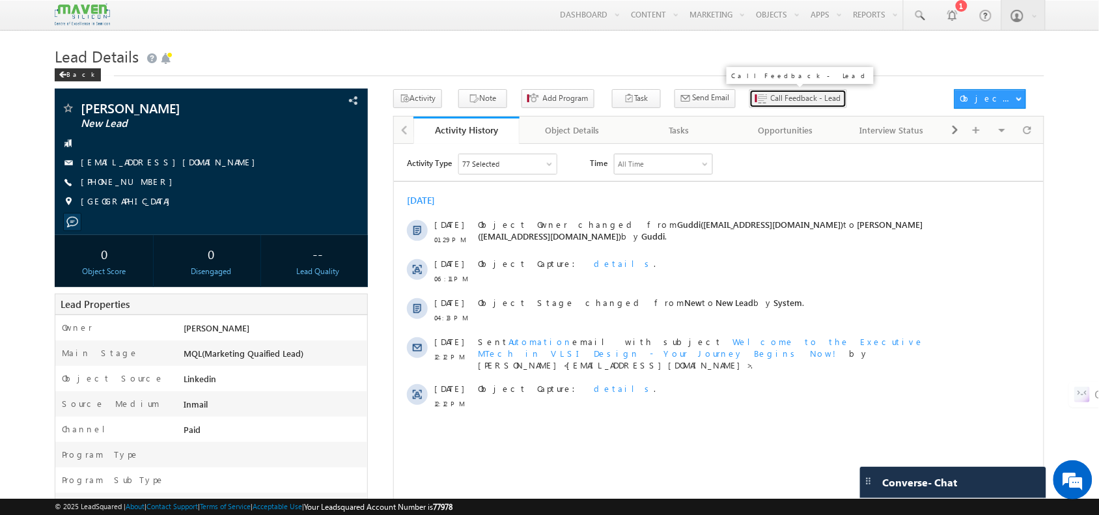
click at [755, 105] on button "Call Feedback - Lead" at bounding box center [798, 98] width 98 height 19
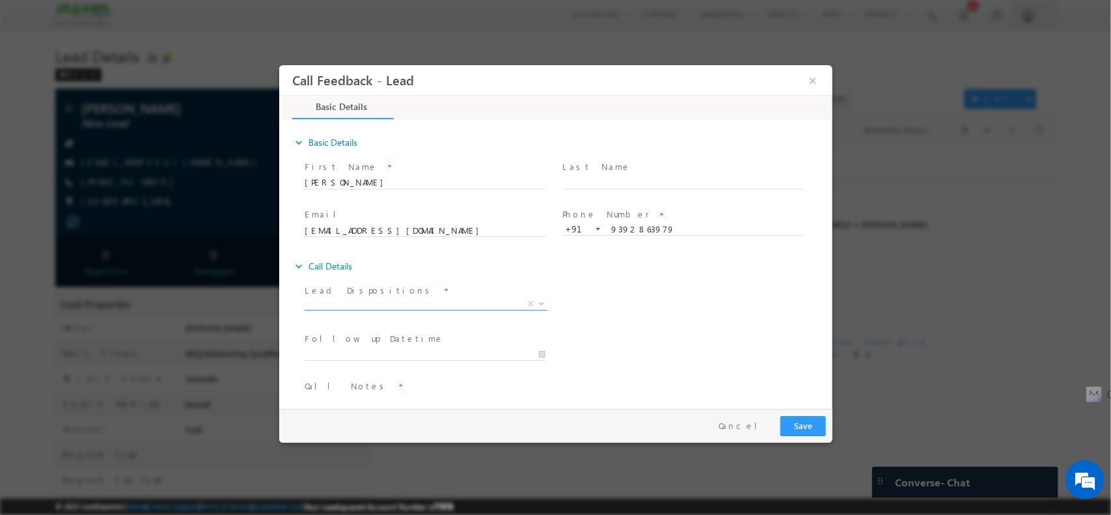
click at [429, 310] on span "X" at bounding box center [425, 305] width 243 height 13
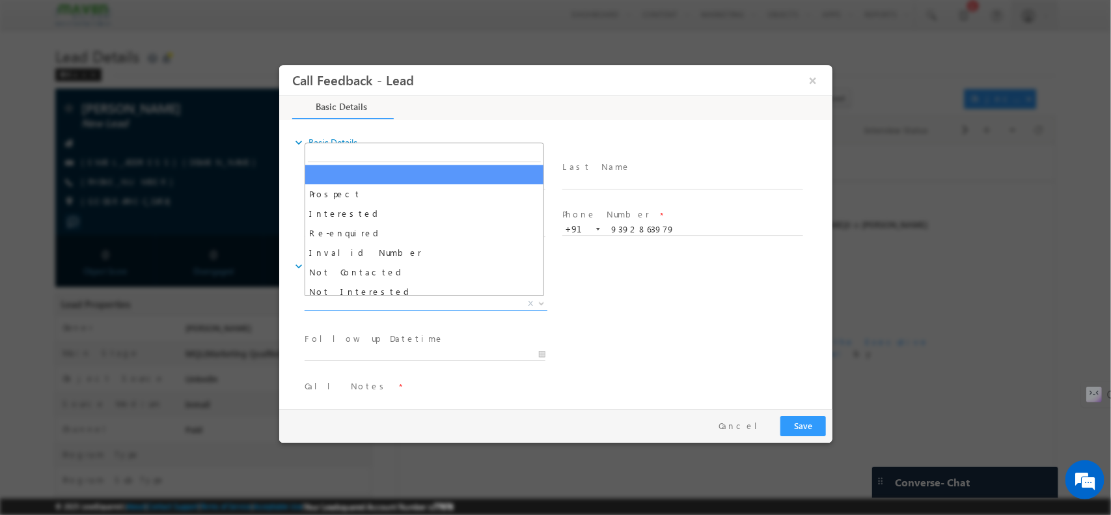
click at [401, 299] on span "X" at bounding box center [425, 303] width 243 height 13
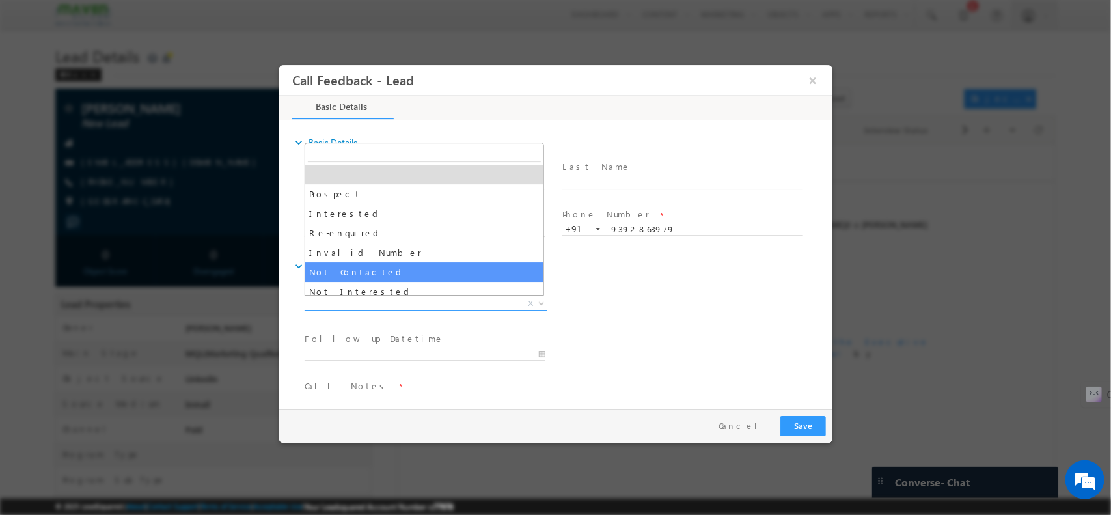
select select "Not Contacted"
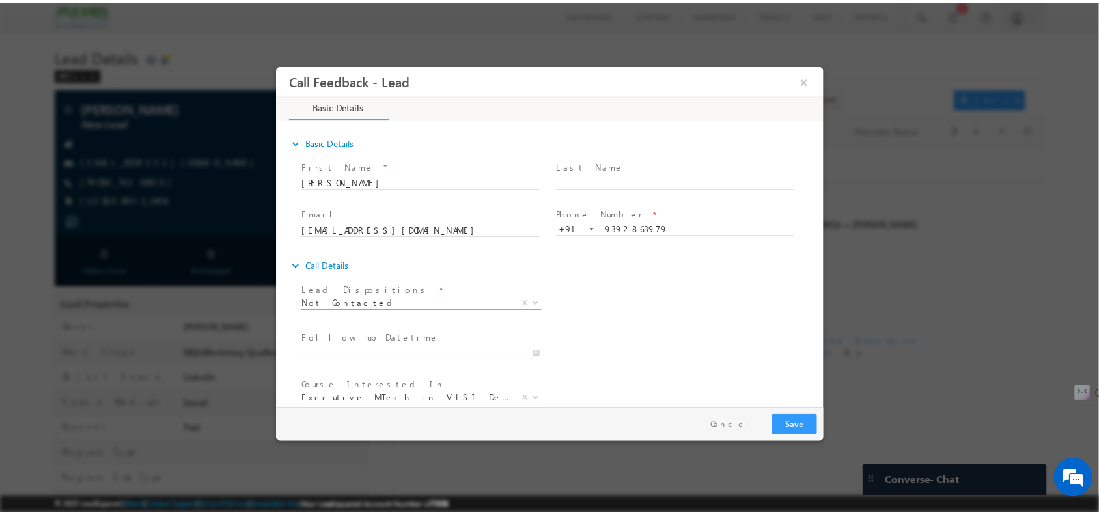
scroll to position [70, 0]
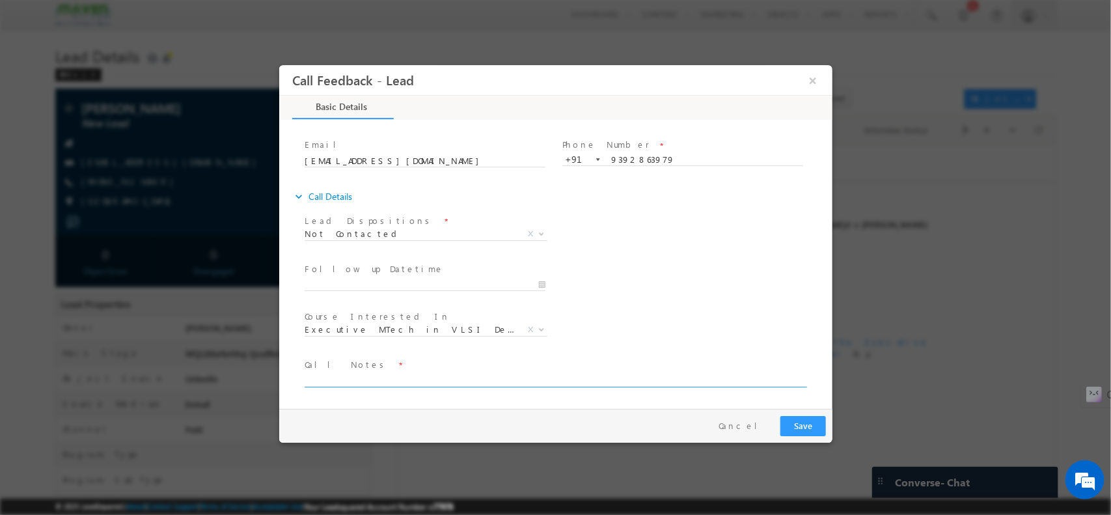
click at [342, 374] on textarea at bounding box center [554, 379] width 500 height 15
type textarea "npu"
click at [806, 421] on button "Save" at bounding box center [803, 425] width 46 height 20
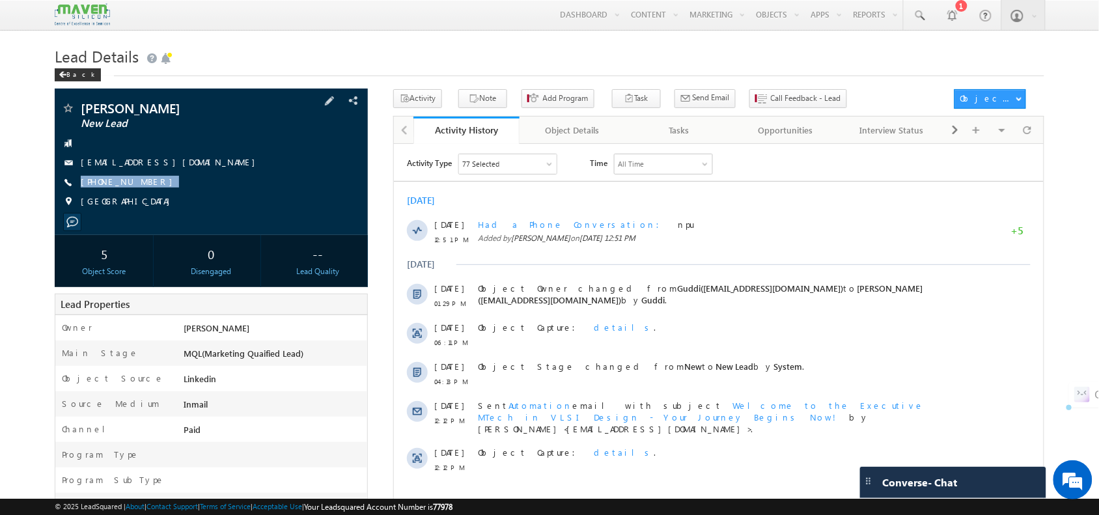
drag, startPoint x: 161, startPoint y: 186, endPoint x: 154, endPoint y: 199, distance: 14.3
click at [154, 199] on div "Peddireddy Madhurya New Lead madhurya_p@srmap.edu.in +91-9392863979" at bounding box center [210, 158] width 299 height 113
copy div "+91-9392863979"
click at [141, 159] on link "madhurya_p@srmap.edu.in" at bounding box center [171, 161] width 181 height 11
drag, startPoint x: 232, startPoint y: 108, endPoint x: 80, endPoint y: 104, distance: 151.7
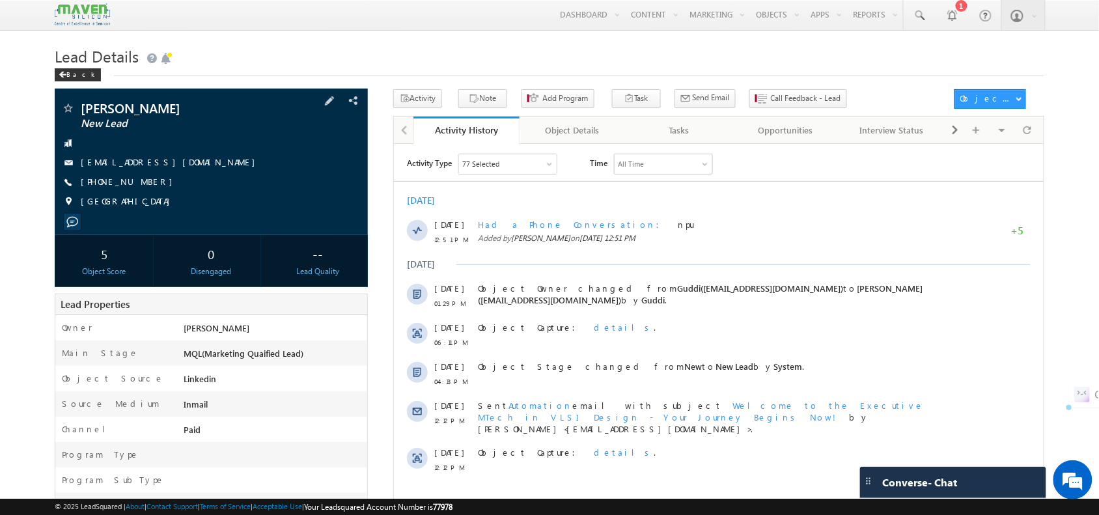
click at [81, 104] on span "Peddireddy Madhurya" at bounding box center [178, 108] width 195 height 13
copy span "Peddireddy Madhurya"
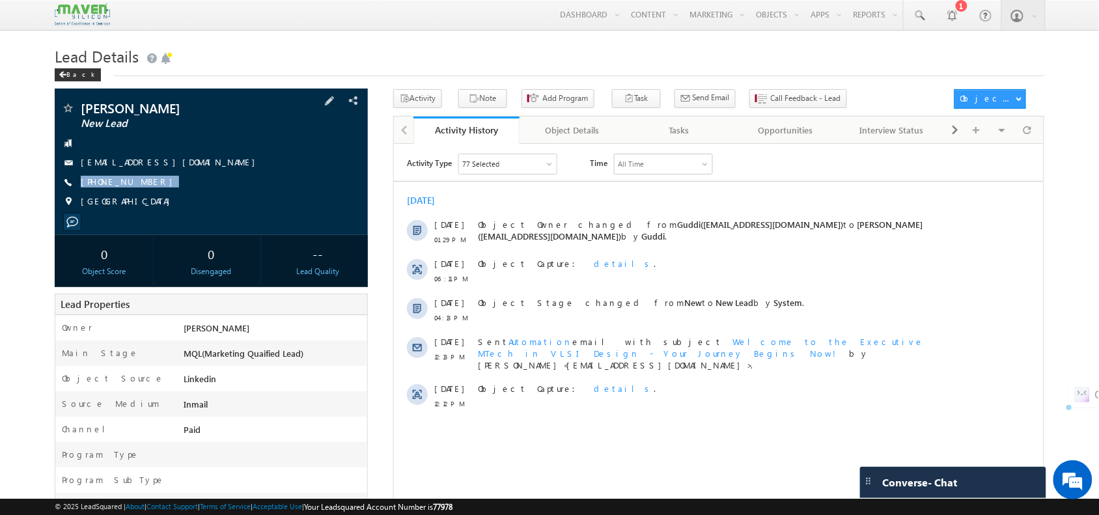
drag, startPoint x: 150, startPoint y: 184, endPoint x: 148, endPoint y: 192, distance: 8.1
click at [148, 192] on div "[PERSON_NAME] New Lead [EMAIL_ADDRESS][DOMAIN_NAME] [PHONE_NUMBER]" at bounding box center [210, 158] width 299 height 113
copy div "[PHONE_NUMBER]"
click at [1030, 129] on span at bounding box center [1027, 129] width 8 height 23
click at [1029, 138] on span at bounding box center [1027, 129] width 8 height 23
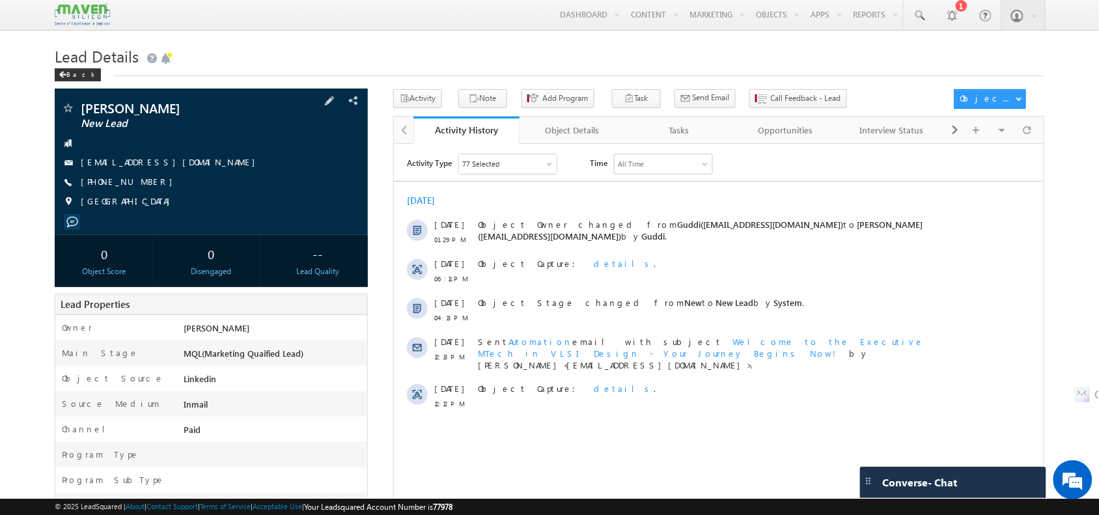
click at [296, 156] on div "[PERSON_NAME] New Lead [EMAIL_ADDRESS][DOMAIN_NAME] [PHONE_NUMBER]" at bounding box center [210, 158] width 299 height 113
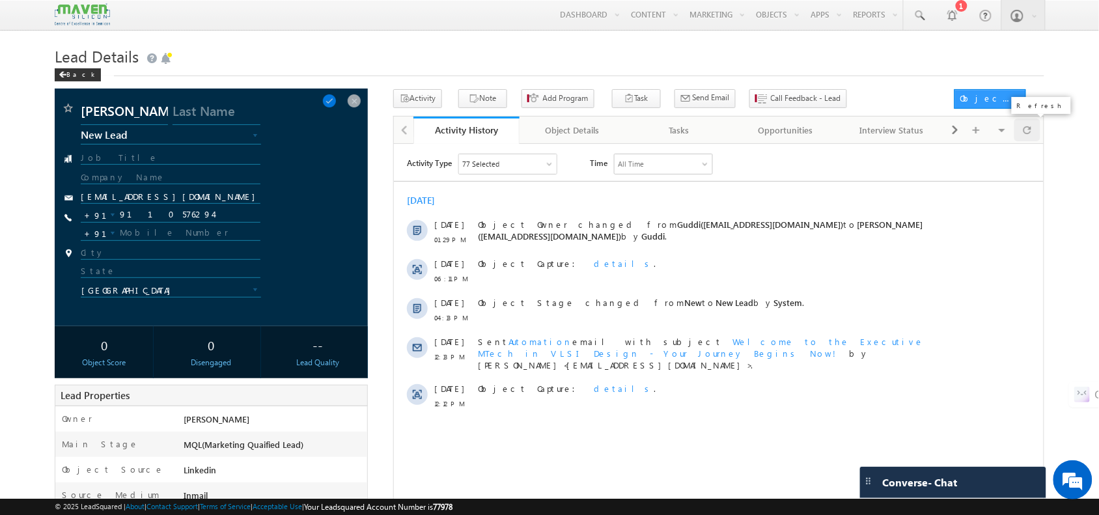
click at [1039, 131] on div at bounding box center [1026, 129] width 25 height 23
click at [755, 92] on button "Call Feedback - Lead" at bounding box center [798, 98] width 98 height 19
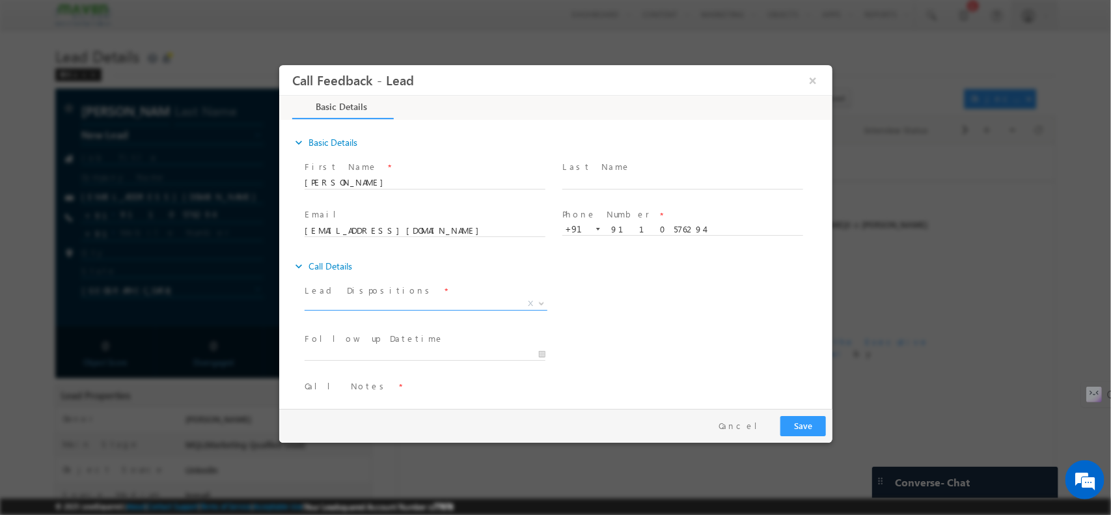
drag, startPoint x: 392, startPoint y: 310, endPoint x: 371, endPoint y: 305, distance: 22.3
click at [371, 305] on span "X" at bounding box center [425, 305] width 243 height 13
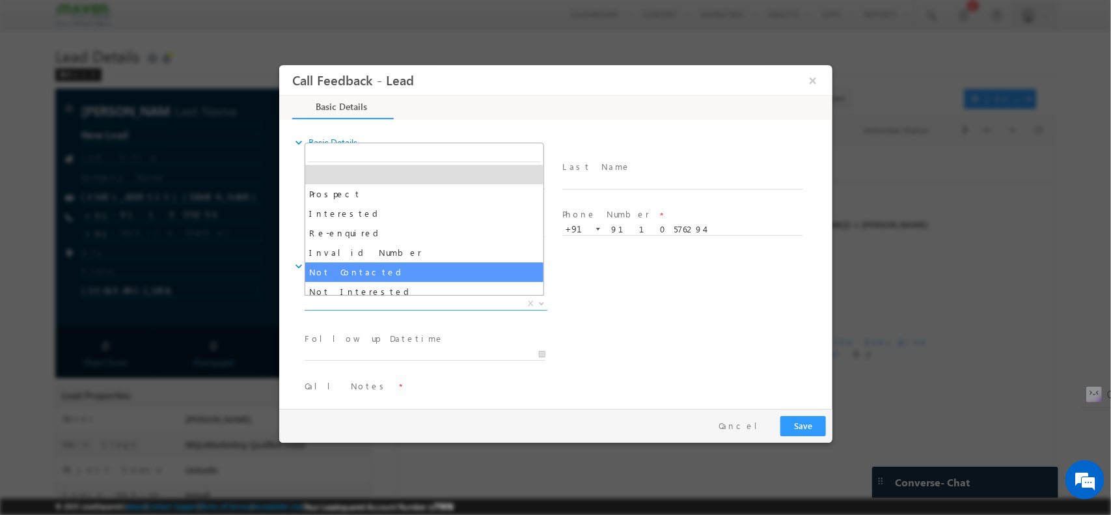
drag, startPoint x: 371, startPoint y: 305, endPoint x: 363, endPoint y: 265, distance: 40.5
select select "Not Contacted"
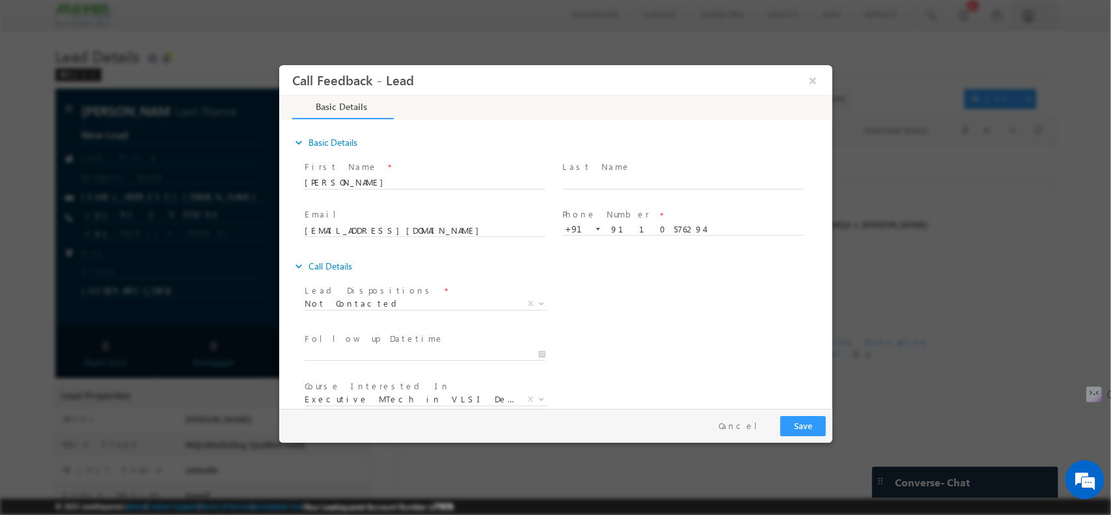
click at [363, 265] on div "expand_more Call Details" at bounding box center [562, 265] width 540 height 23
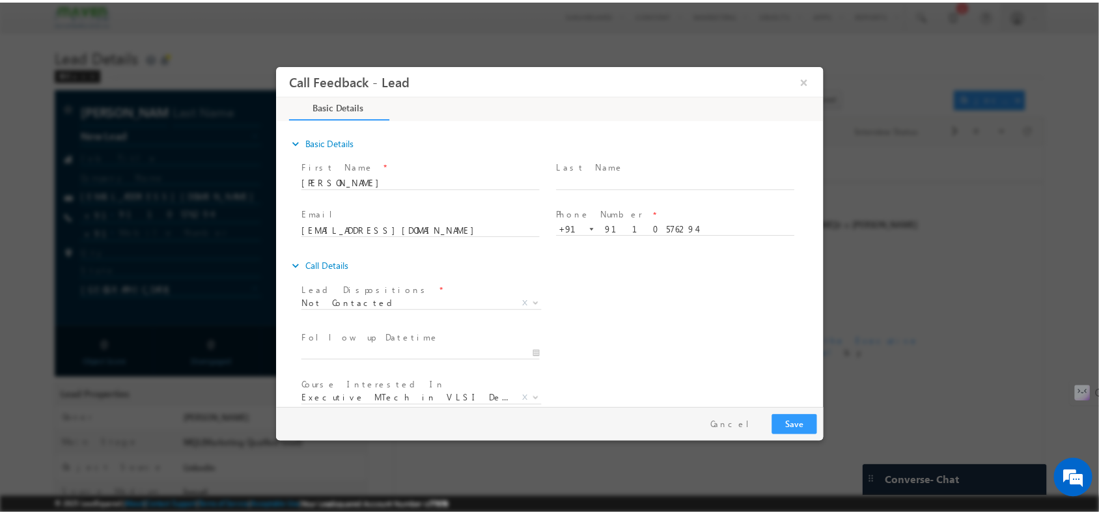
scroll to position [70, 0]
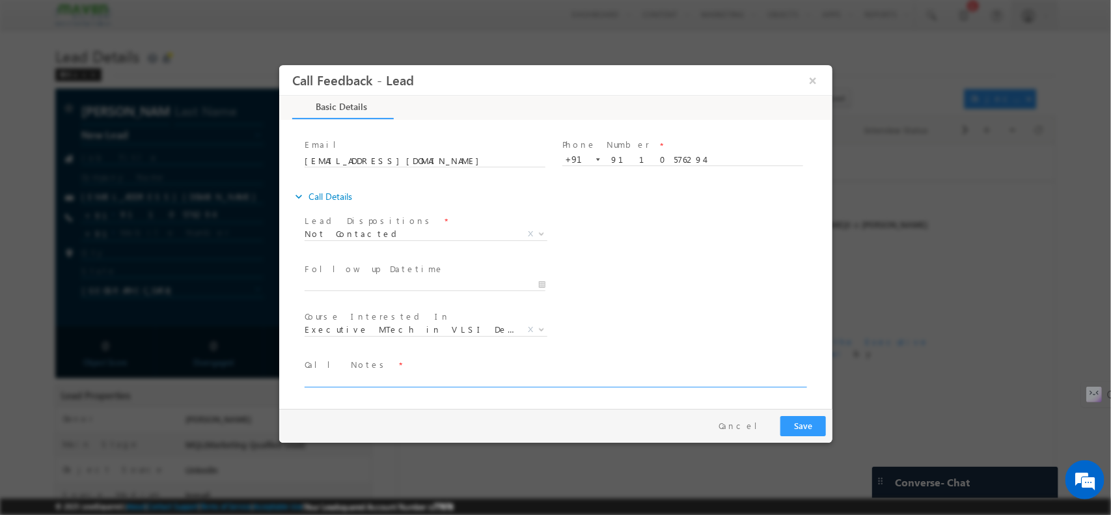
click at [383, 372] on textarea at bounding box center [554, 379] width 500 height 15
type textarea "npu"
click at [785, 435] on button "Save" at bounding box center [803, 425] width 46 height 20
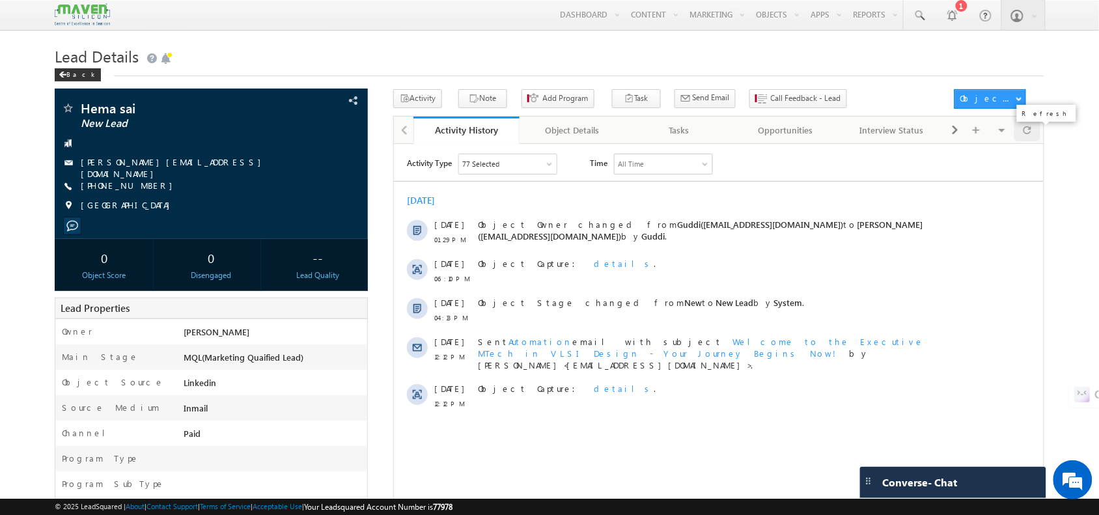
click at [1020, 132] on div at bounding box center [1026, 129] width 25 height 23
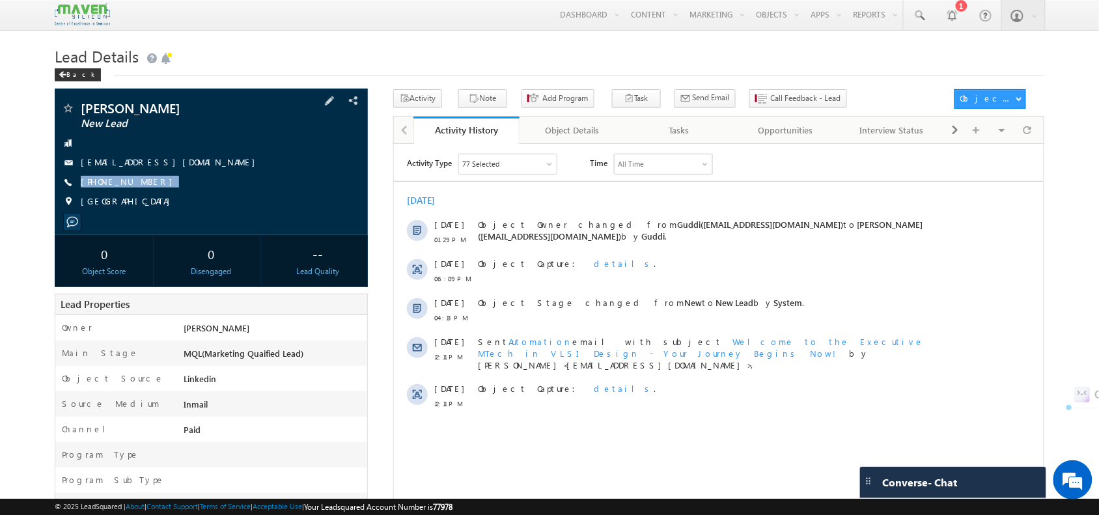
click at [157, 190] on div "Rishu New Lead rishusharma901@gmail.com +91-8505952875 India" at bounding box center [210, 158] width 299 height 113
copy div "+91-8505952875"
click at [157, 190] on div "Rishu New Lead rishusharma901@gmail.com +91-8505952875 India" at bounding box center [210, 158] width 299 height 113
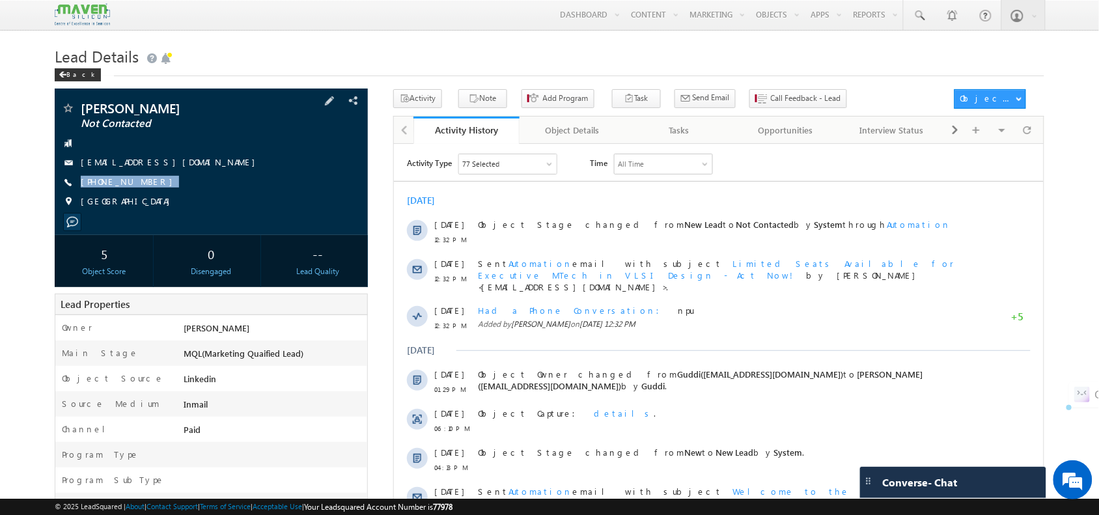
drag, startPoint x: 158, startPoint y: 184, endPoint x: 151, endPoint y: 199, distance: 16.6
click at [151, 199] on div "[PERSON_NAME] Not Contacted [EMAIL_ADDRESS][DOMAIN_NAME] [PHONE_NUMBER] [GEOGRA…" at bounding box center [210, 158] width 299 height 113
copy div "[PHONE_NUMBER]"
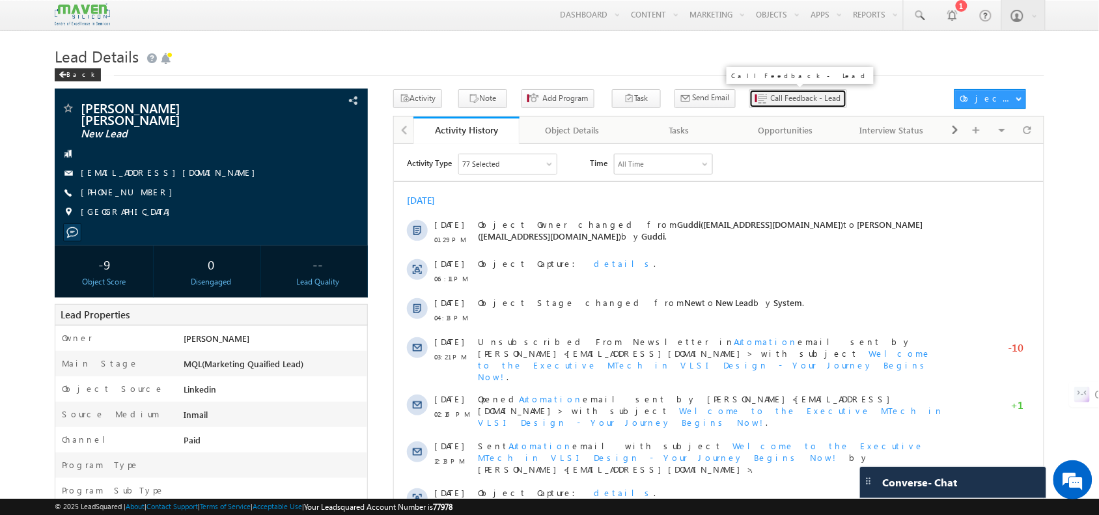
click at [771, 99] on span "Call Feedback - Lead" at bounding box center [806, 98] width 70 height 12
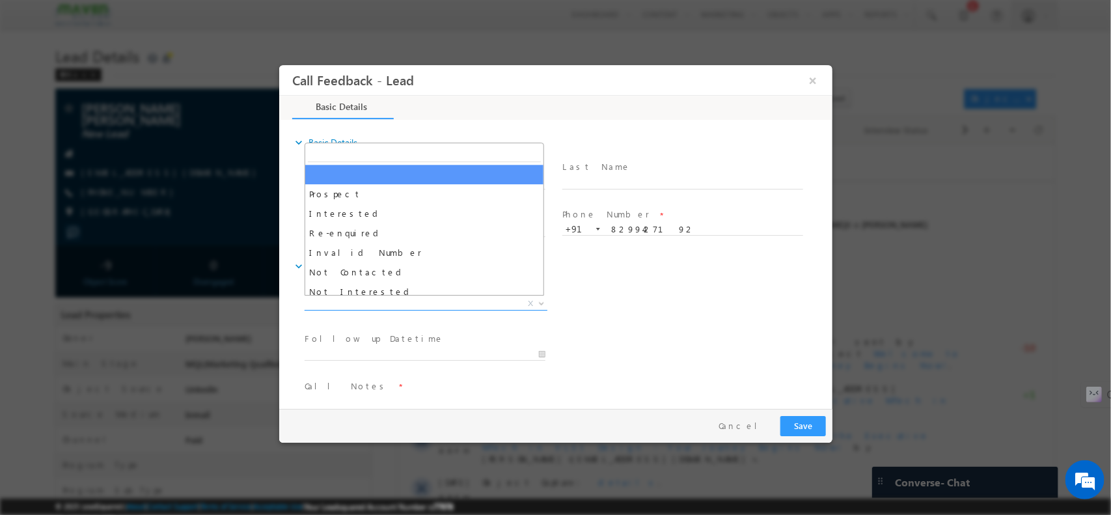
click at [364, 307] on span "X" at bounding box center [425, 303] width 243 height 13
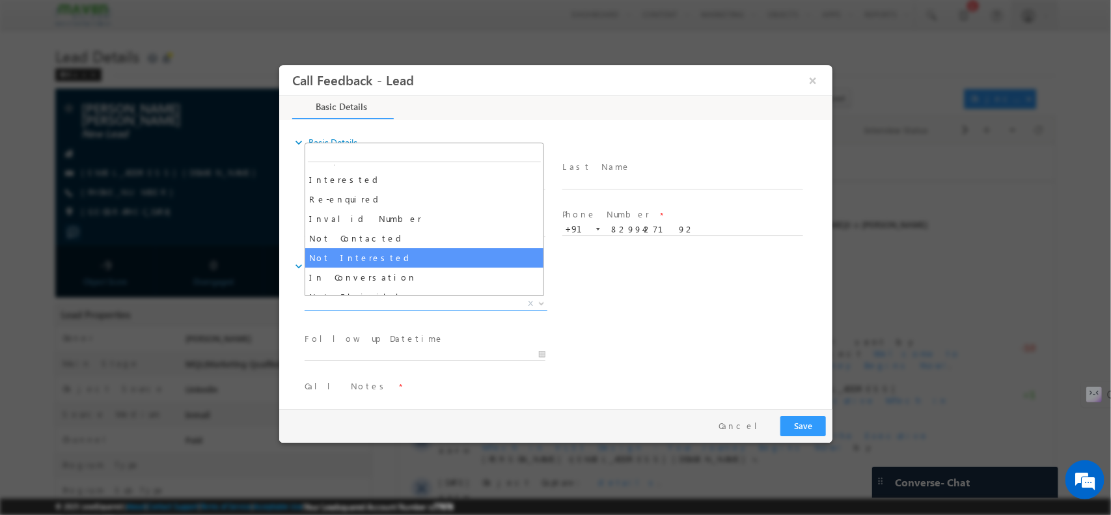
select select "Not Interested"
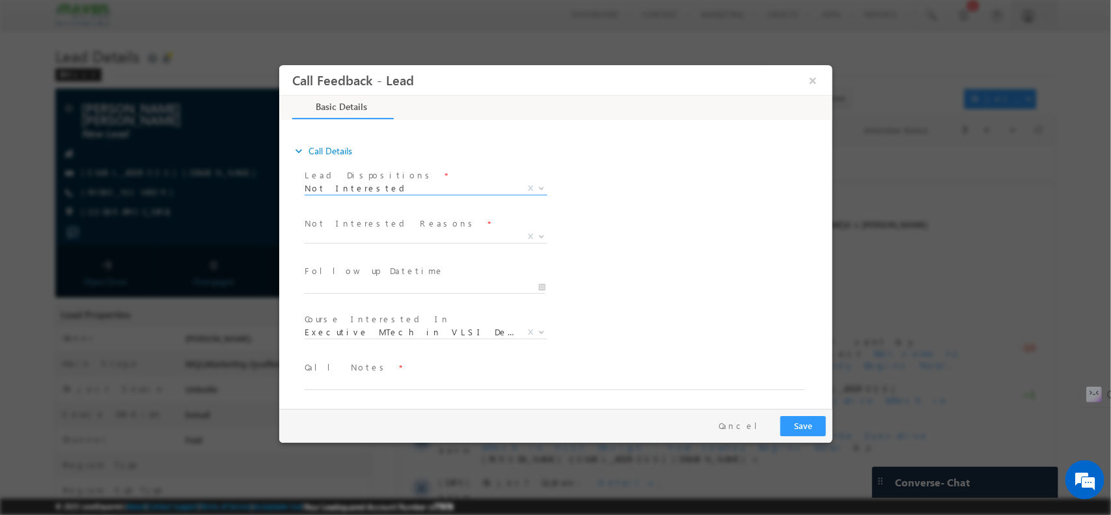
scroll to position [116, 0]
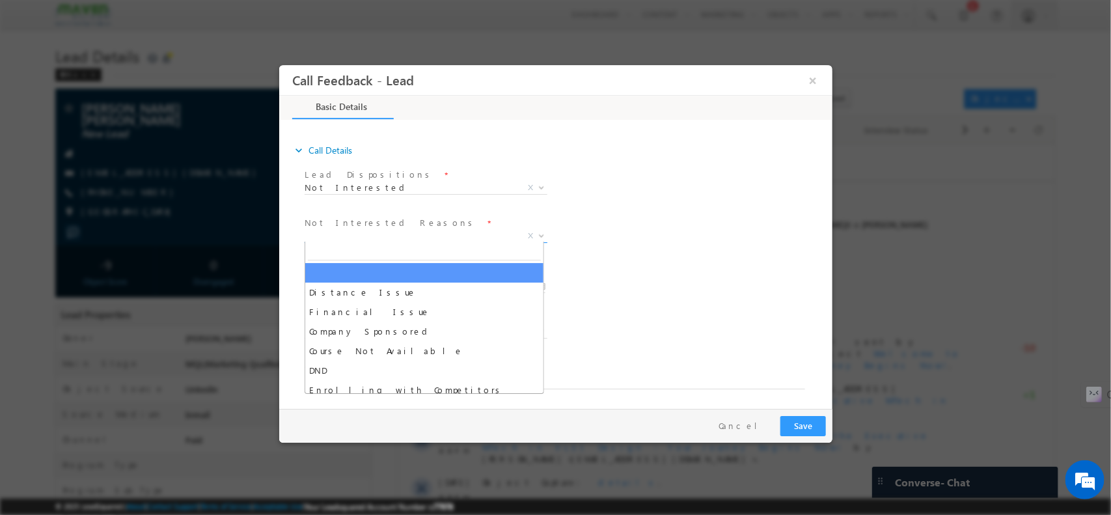
click at [341, 232] on span "X" at bounding box center [425, 235] width 243 height 13
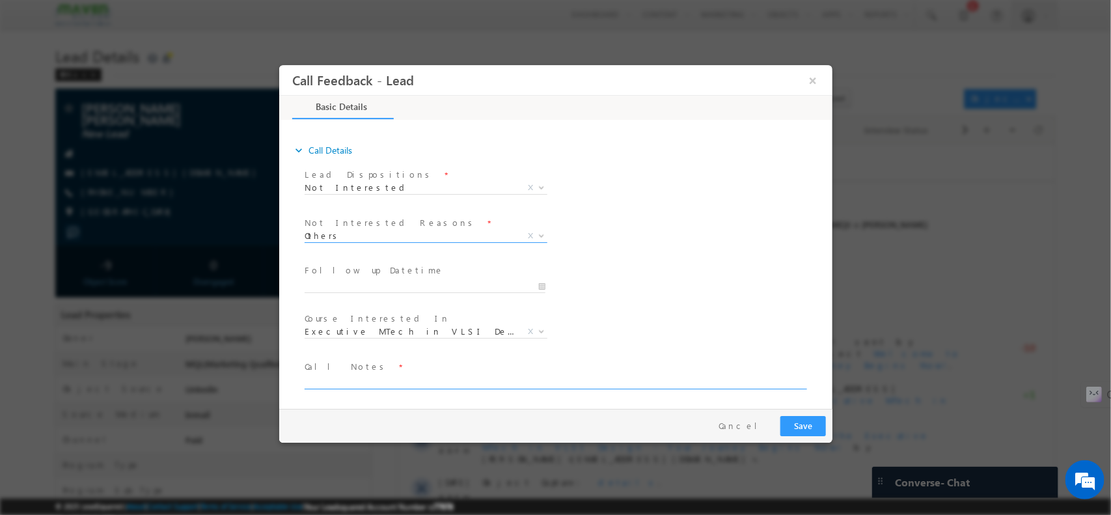
scroll to position [118, 0]
click at [341, 230] on span "Others" at bounding box center [410, 233] width 212 height 12
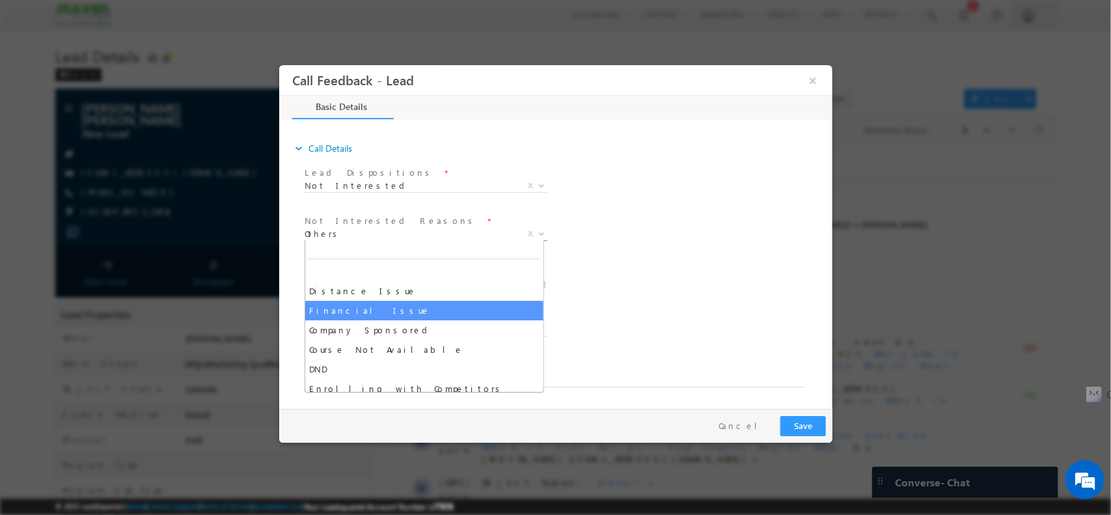
scroll to position [26, 0]
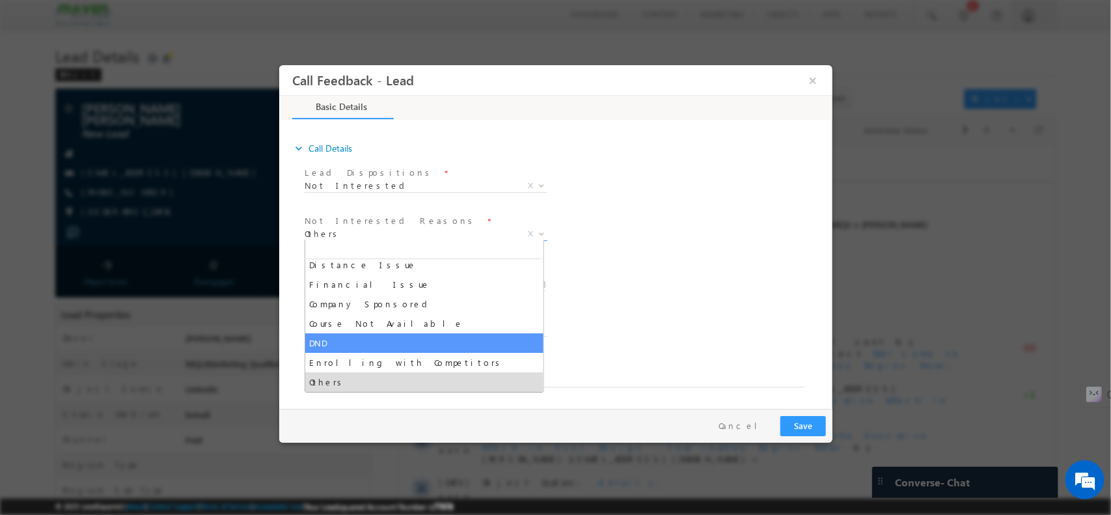
select select "DND"
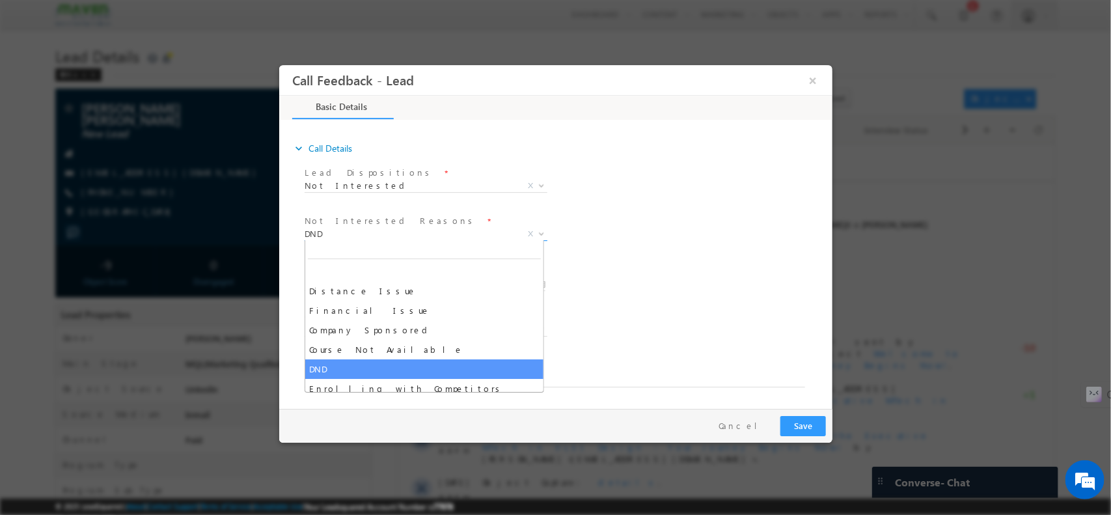
click at [380, 236] on span "DND" at bounding box center [410, 233] width 212 height 12
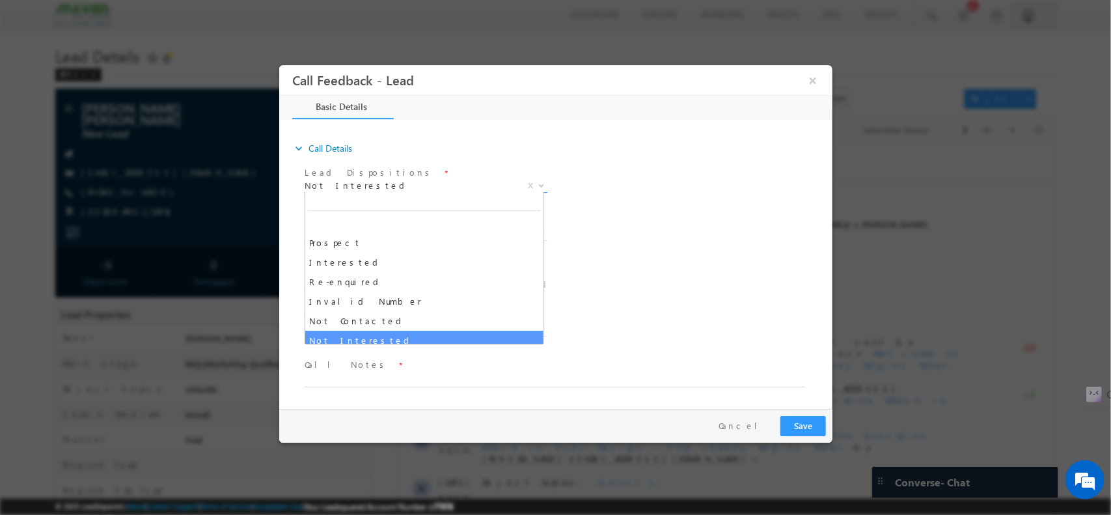
click at [380, 181] on span "Not Interested" at bounding box center [410, 185] width 212 height 12
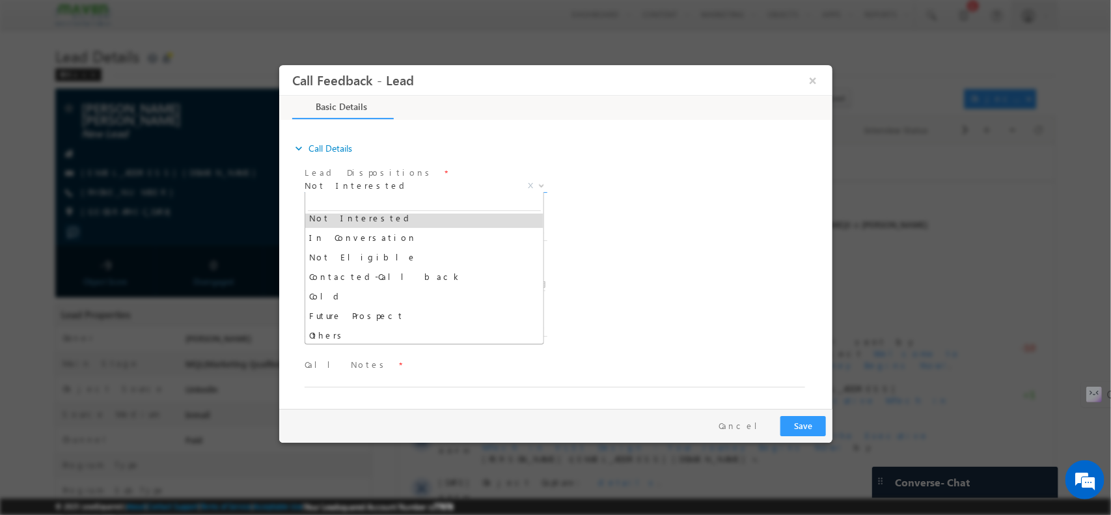
scroll to position [124, 0]
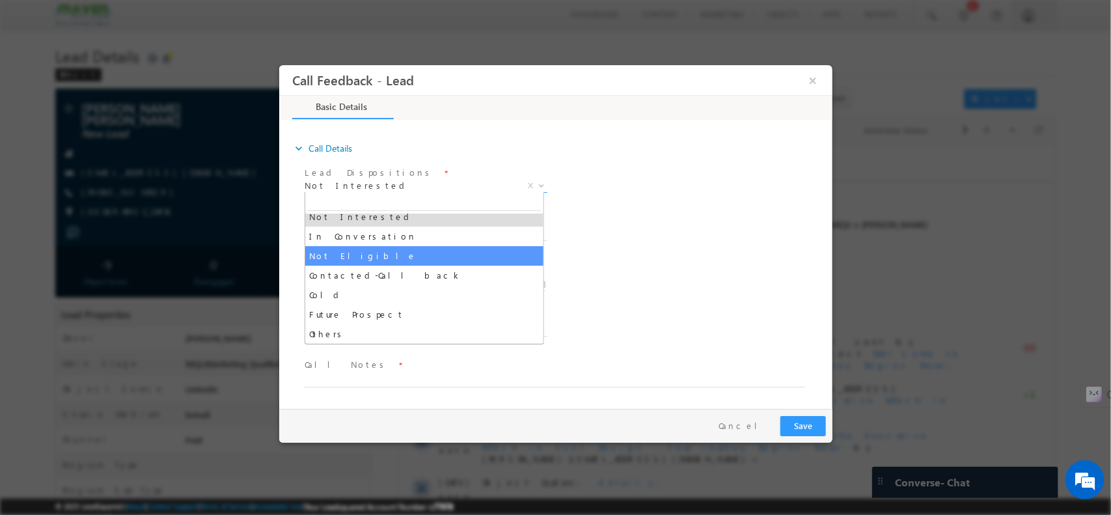
select select "Not Eligible"
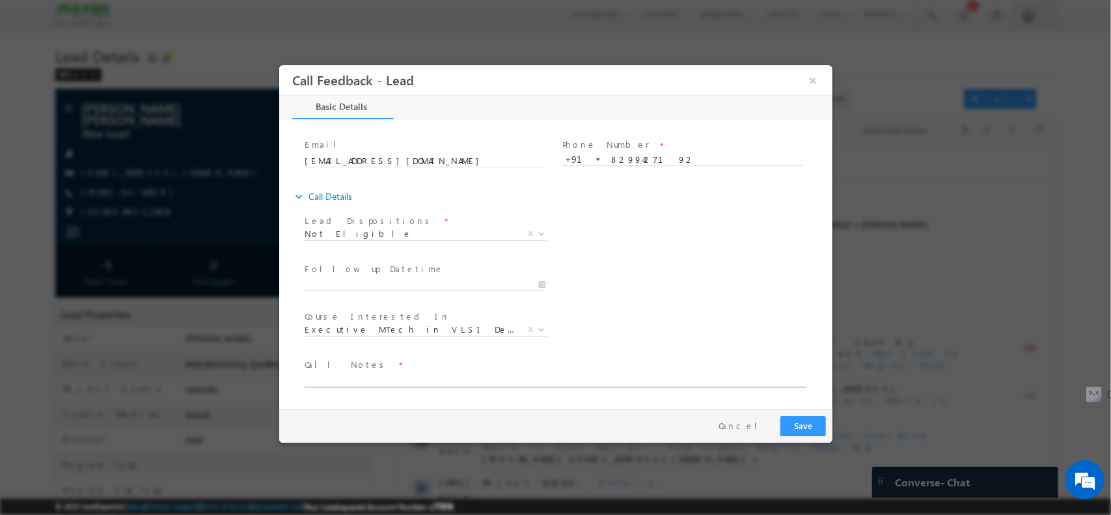
click at [377, 376] on textarea at bounding box center [554, 379] width 500 height 15
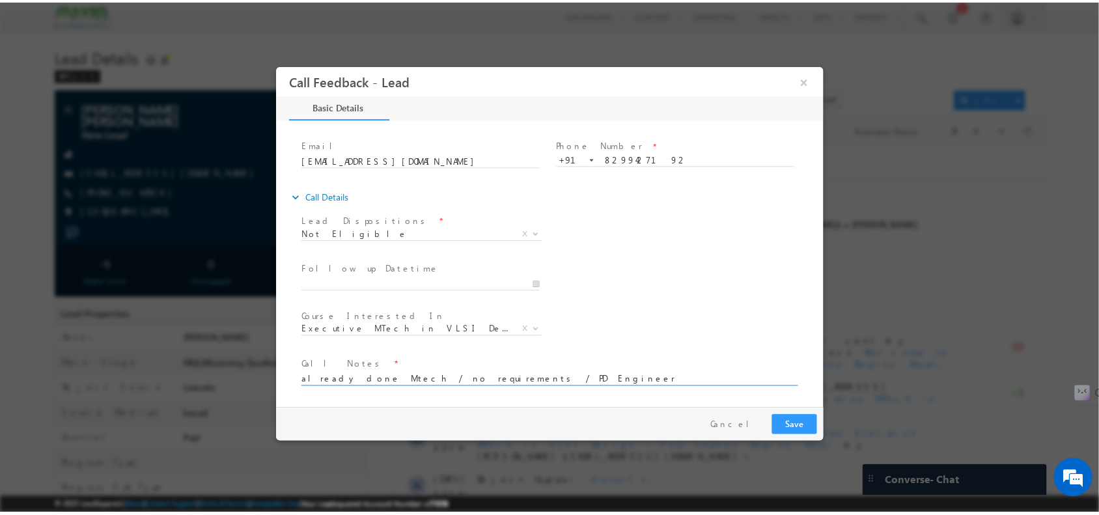
scroll to position [0, 0]
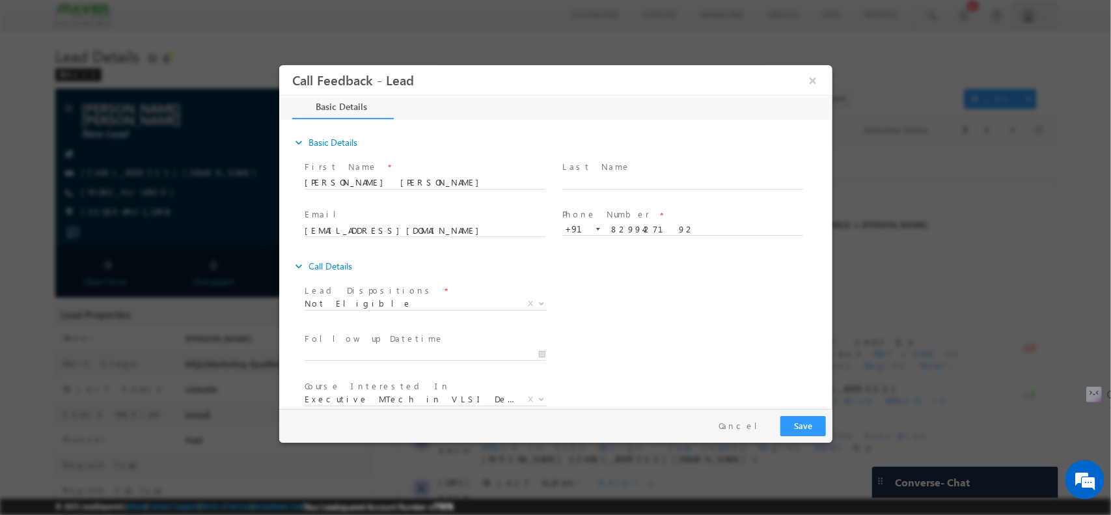
type textarea "already done Mtech / no requirements / PD Engineer"
click at [797, 424] on button "Save" at bounding box center [803, 425] width 46 height 20
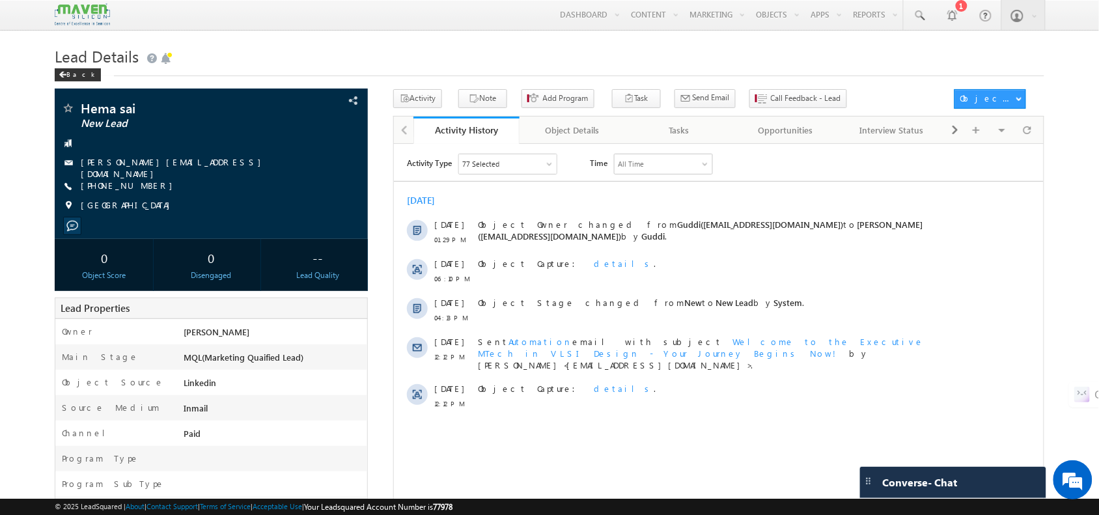
drag, startPoint x: 417, startPoint y: 128, endPoint x: 448, endPoint y: 137, distance: 31.9
click at [417, 128] on link "Activity History" at bounding box center [466, 129] width 107 height 27
click at [1043, 122] on div at bounding box center [1046, 123] width 7 height 3
click at [1028, 133] on span at bounding box center [1027, 129] width 8 height 23
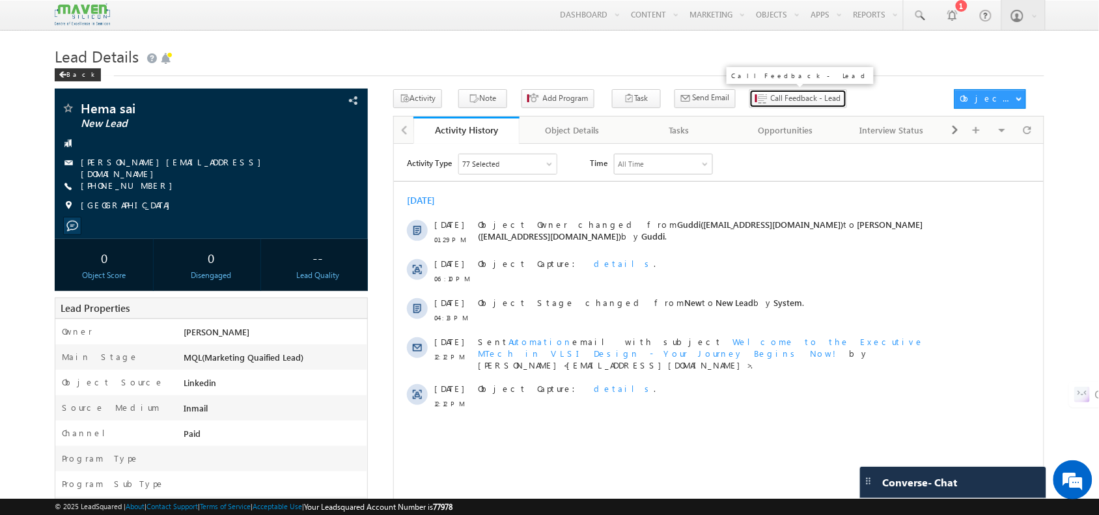
click at [778, 102] on span "Call Feedback - Lead" at bounding box center [806, 98] width 70 height 12
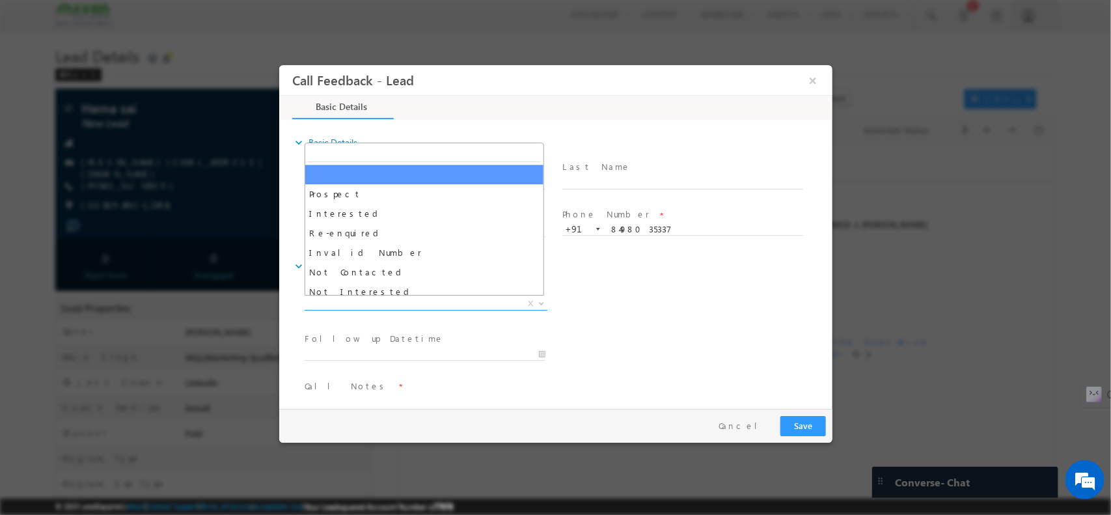
click at [396, 299] on span "X" at bounding box center [425, 303] width 243 height 13
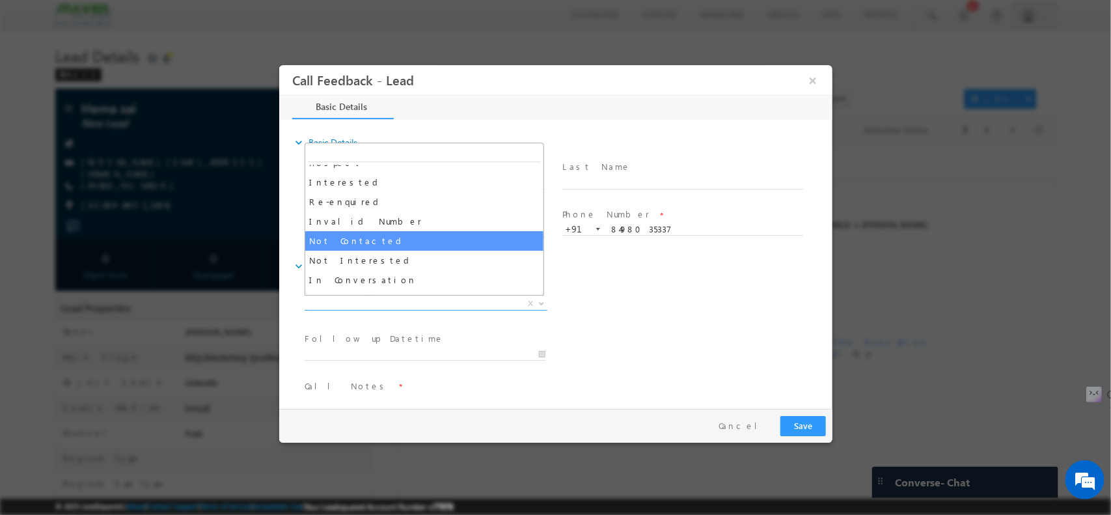
select select "Not Contacted"
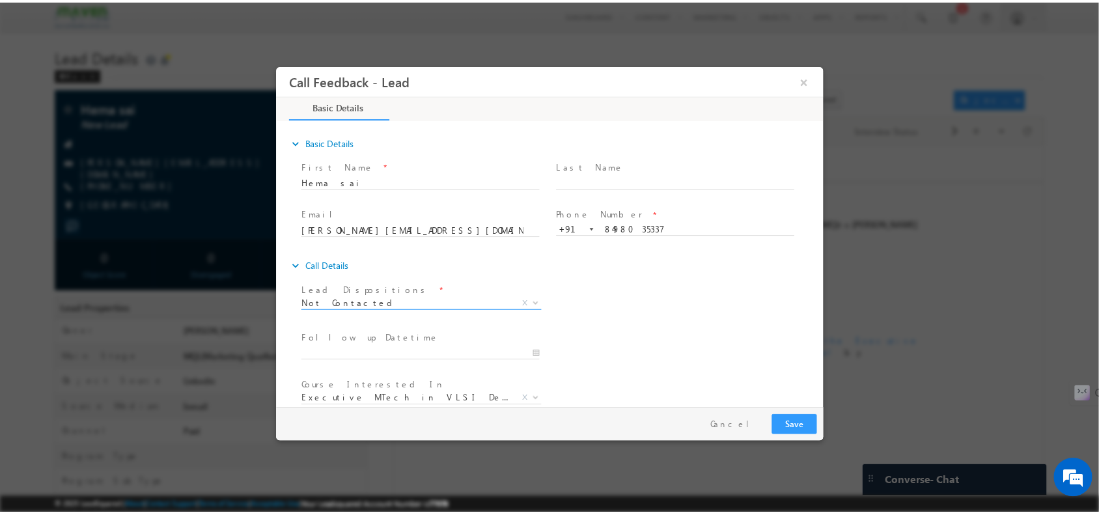
scroll to position [70, 0]
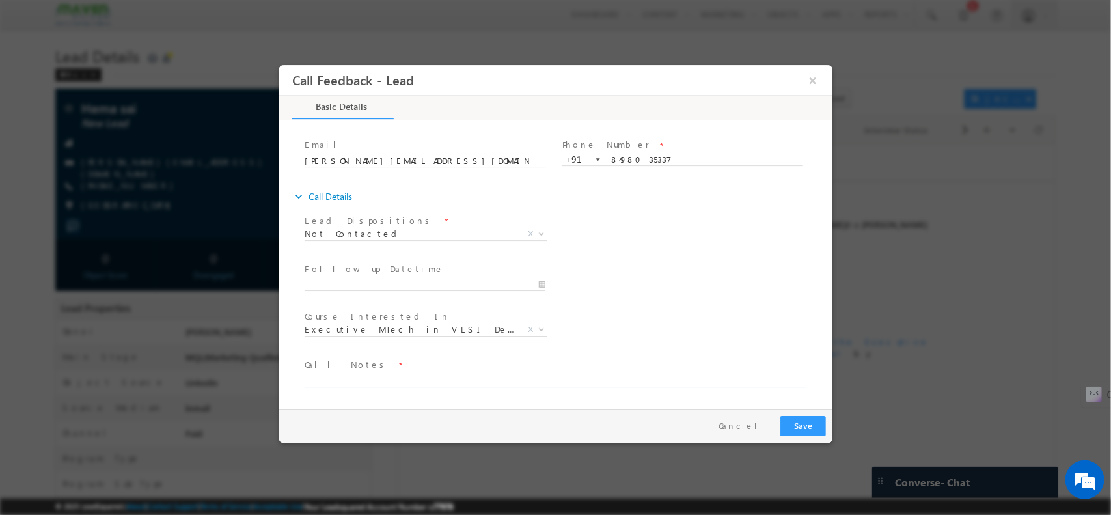
click at [385, 372] on textarea at bounding box center [554, 379] width 500 height 15
type textarea "npu"
click at [799, 418] on button "Save" at bounding box center [803, 425] width 46 height 20
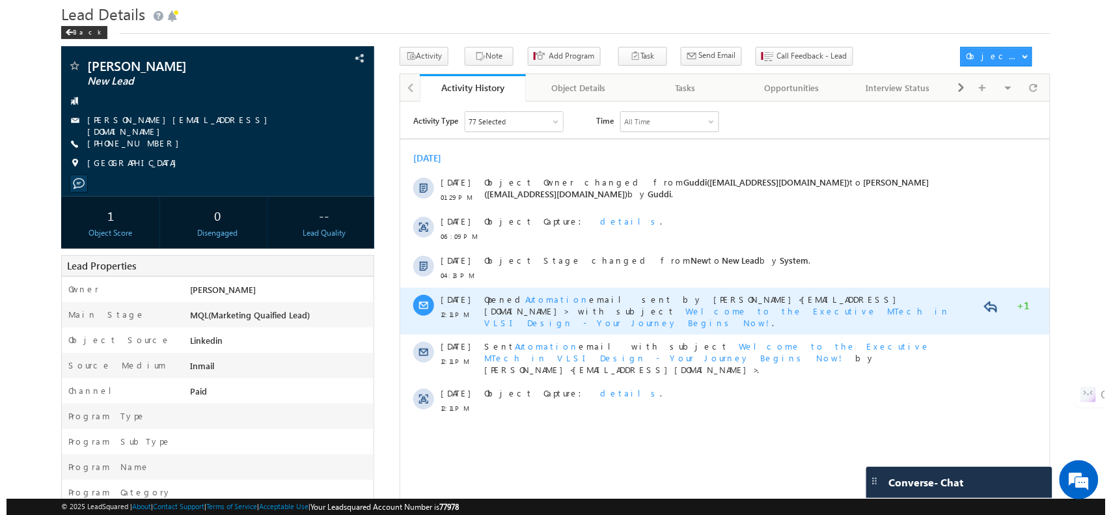
scroll to position [43, 0]
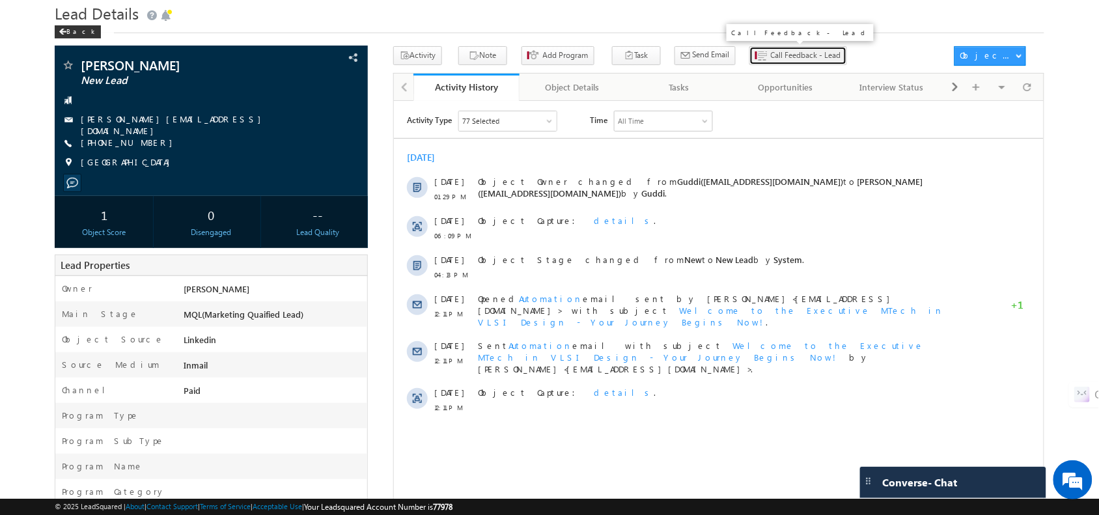
click at [771, 57] on span "Call Feedback - Lead" at bounding box center [806, 55] width 70 height 12
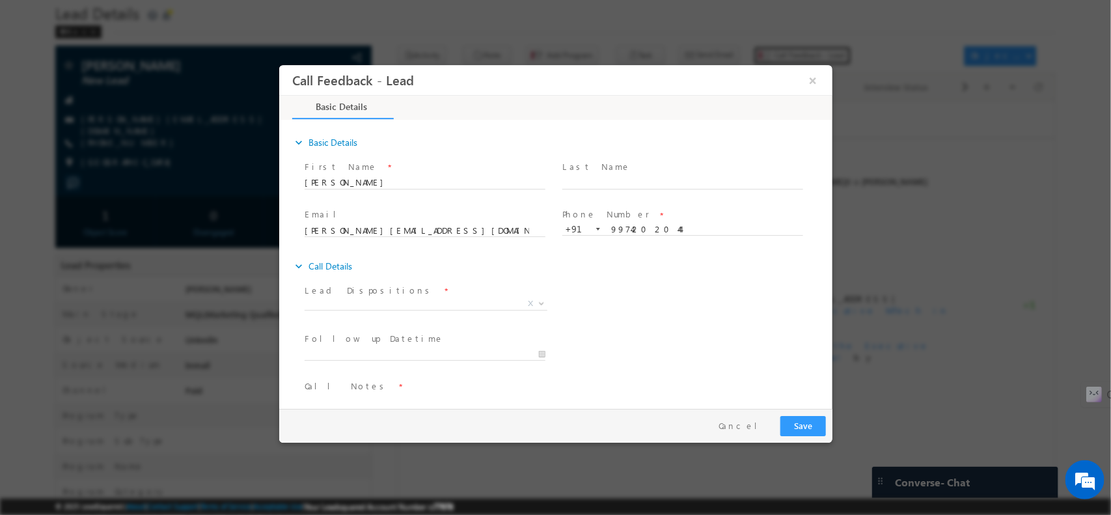
scroll to position [0, 0]
click at [393, 291] on span "Lead Dispositions *" at bounding box center [424, 290] width 240 height 14
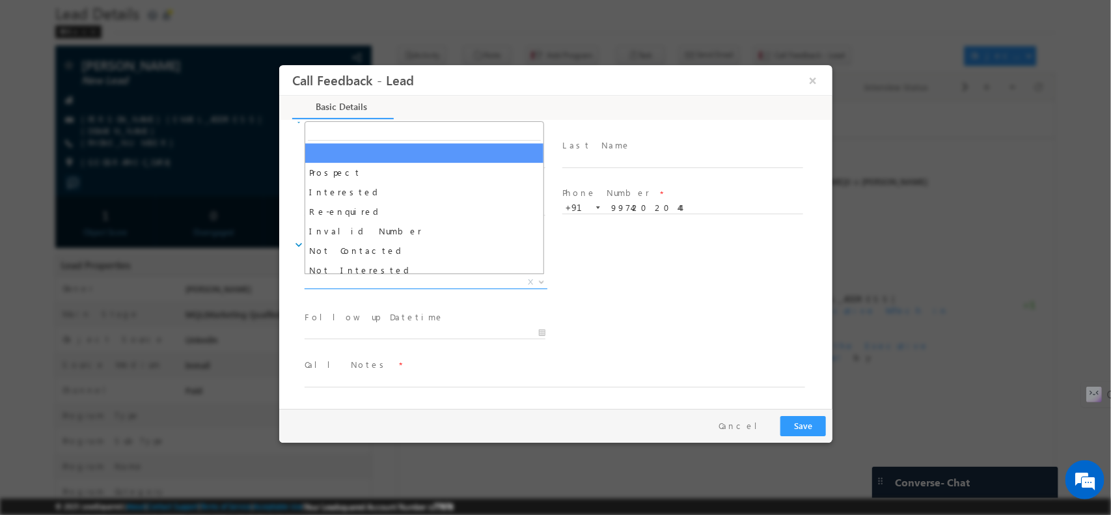
click at [351, 281] on span "X" at bounding box center [425, 281] width 243 height 13
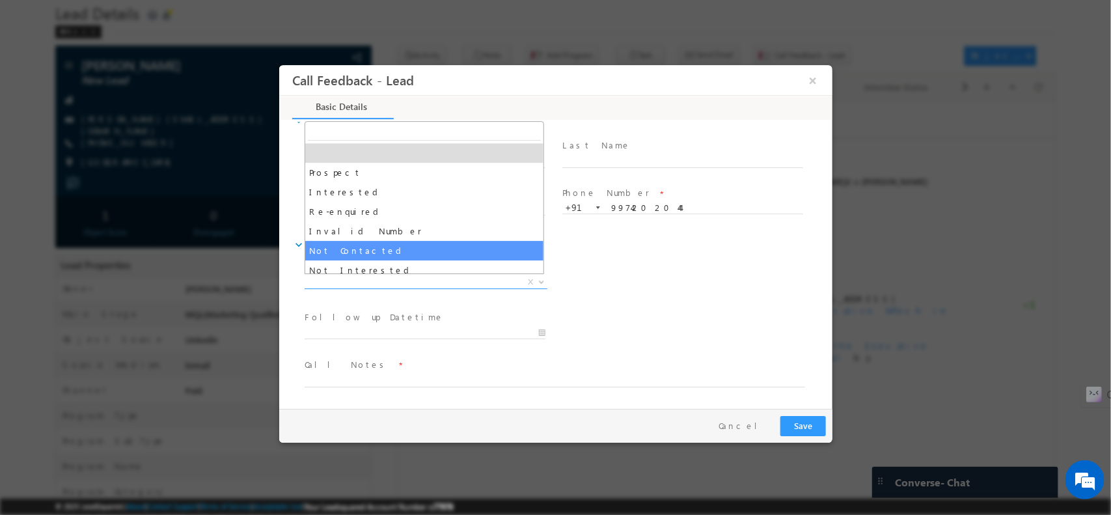
select select "Not Contacted"
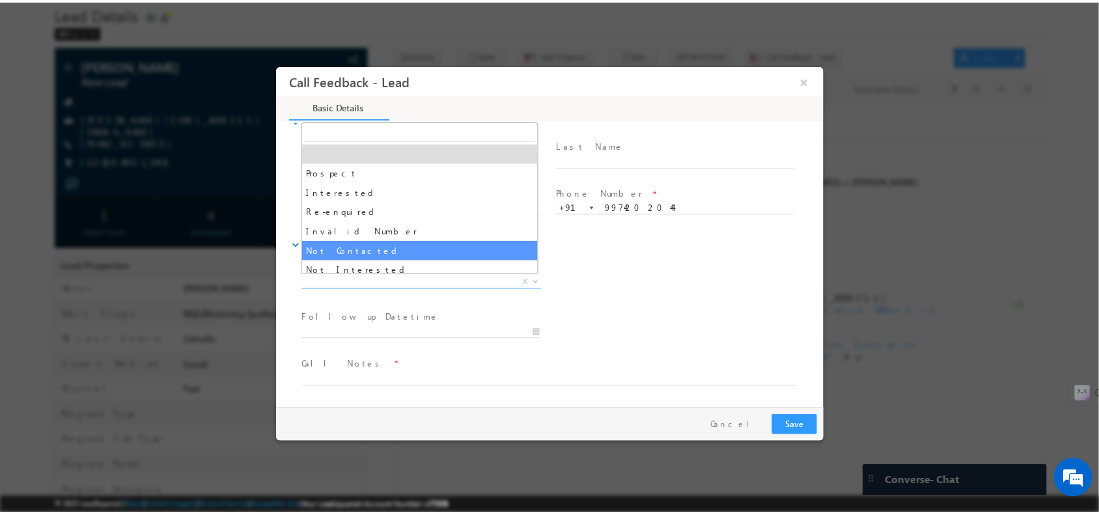
scroll to position [70, 0]
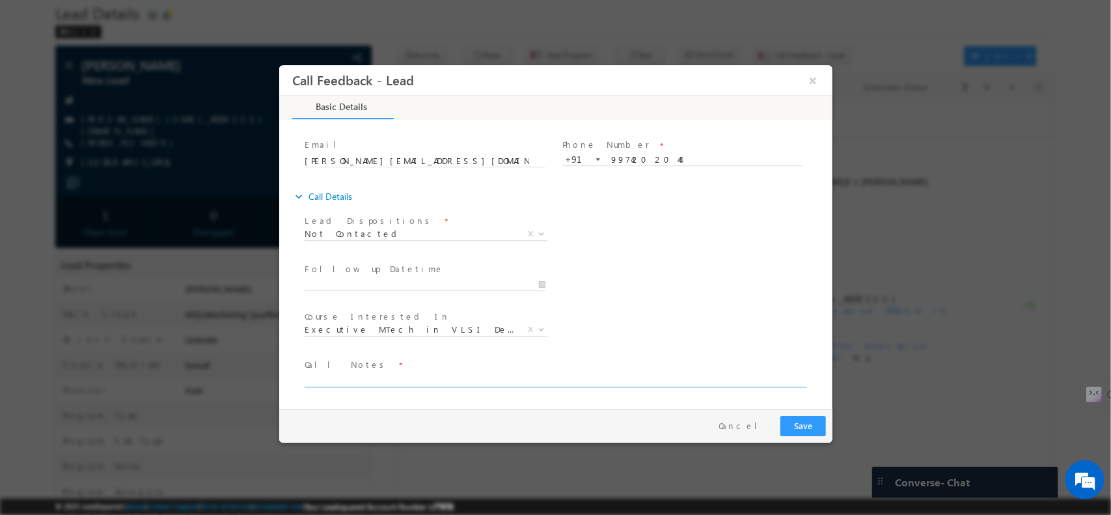
click at [365, 381] on textarea at bounding box center [554, 379] width 500 height 15
type textarea "npu"
click at [806, 419] on button "Save" at bounding box center [803, 425] width 46 height 20
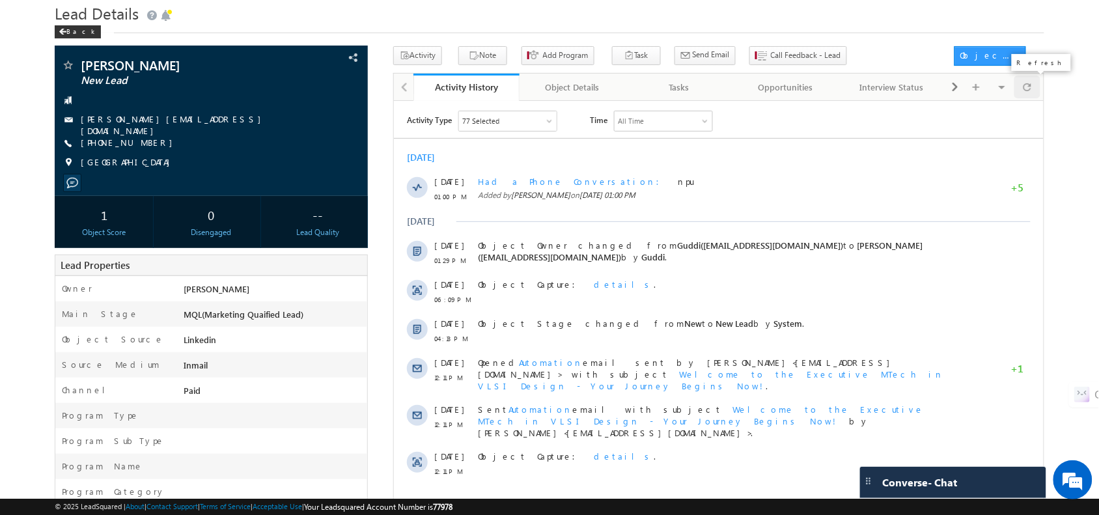
click at [1033, 79] on div at bounding box center [1026, 86] width 25 height 23
drag, startPoint x: 147, startPoint y: 141, endPoint x: 79, endPoint y: 134, distance: 68.6
click at [79, 137] on div "[PHONE_NUMBER]" at bounding box center [210, 143] width 299 height 13
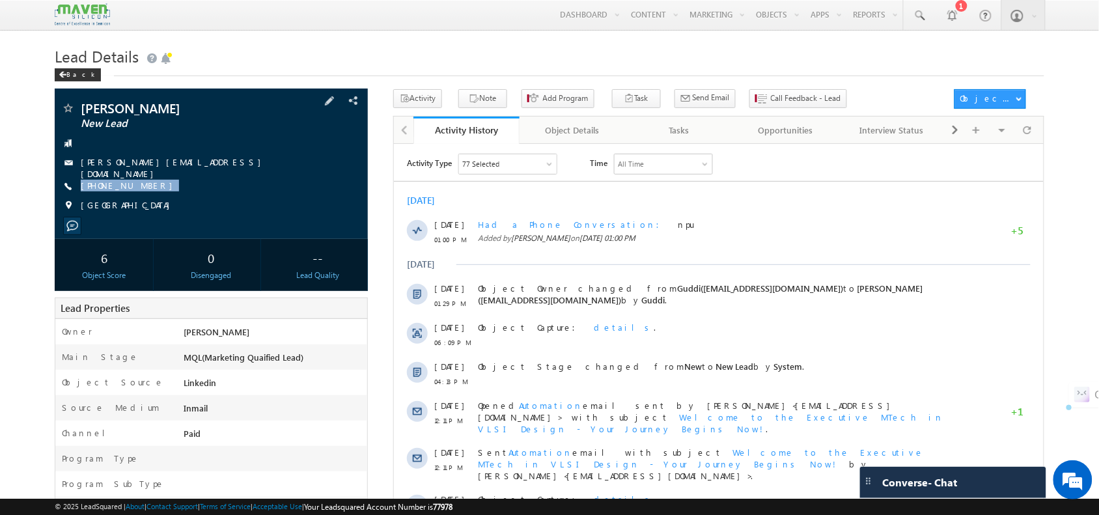
drag, startPoint x: 156, startPoint y: 187, endPoint x: 163, endPoint y: 191, distance: 8.2
click at [163, 191] on div "DIPEN LIMBACHIYA New Lead dipen.4483@gmail.com +91-9974202044 India" at bounding box center [210, 160] width 299 height 117
copy div "[PHONE_NUMBER]"
click at [161, 186] on div "[PHONE_NUMBER]" at bounding box center [210, 186] width 299 height 13
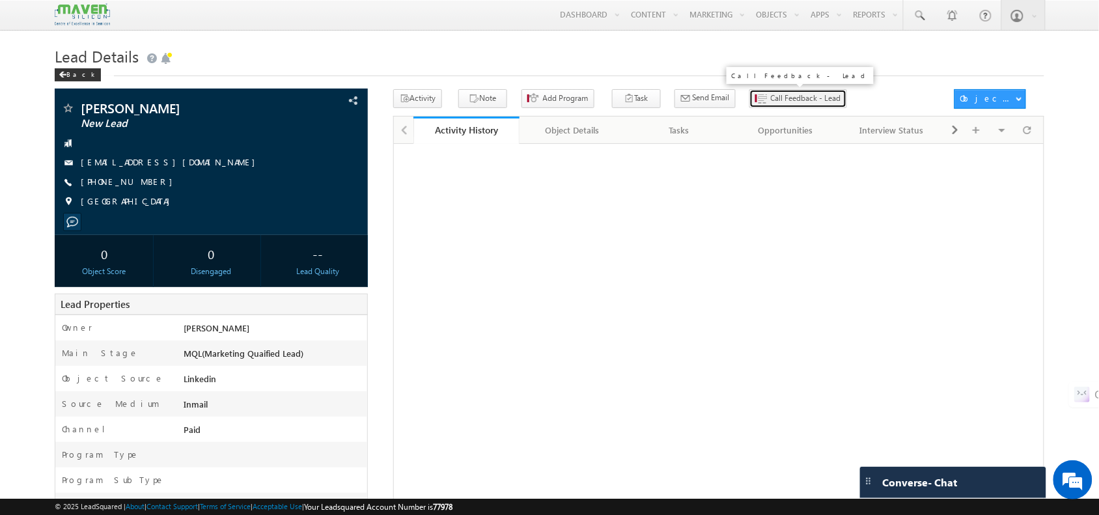
click at [771, 101] on span "Call Feedback - Lead" at bounding box center [806, 98] width 70 height 12
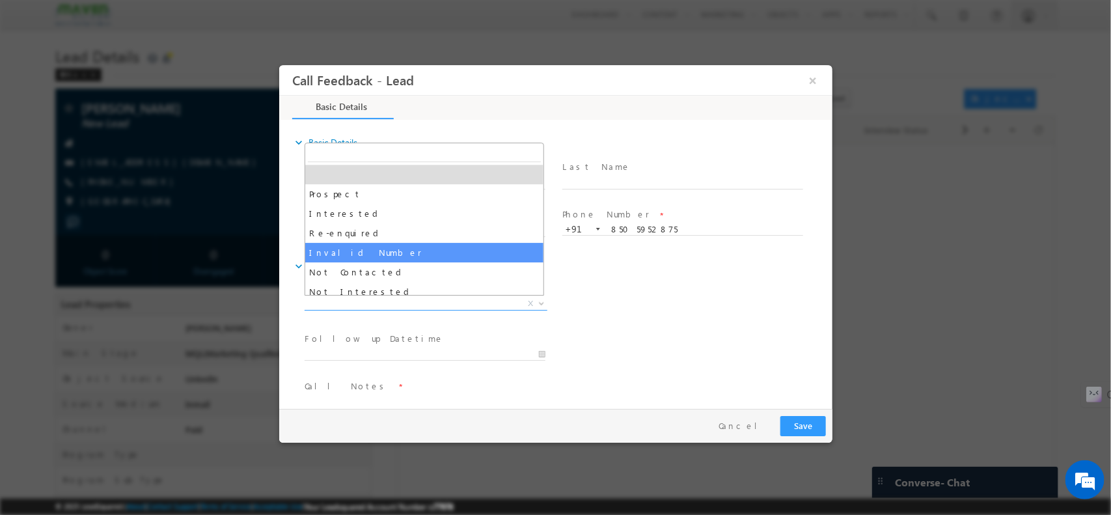
drag, startPoint x: 365, startPoint y: 298, endPoint x: 392, endPoint y: 247, distance: 57.7
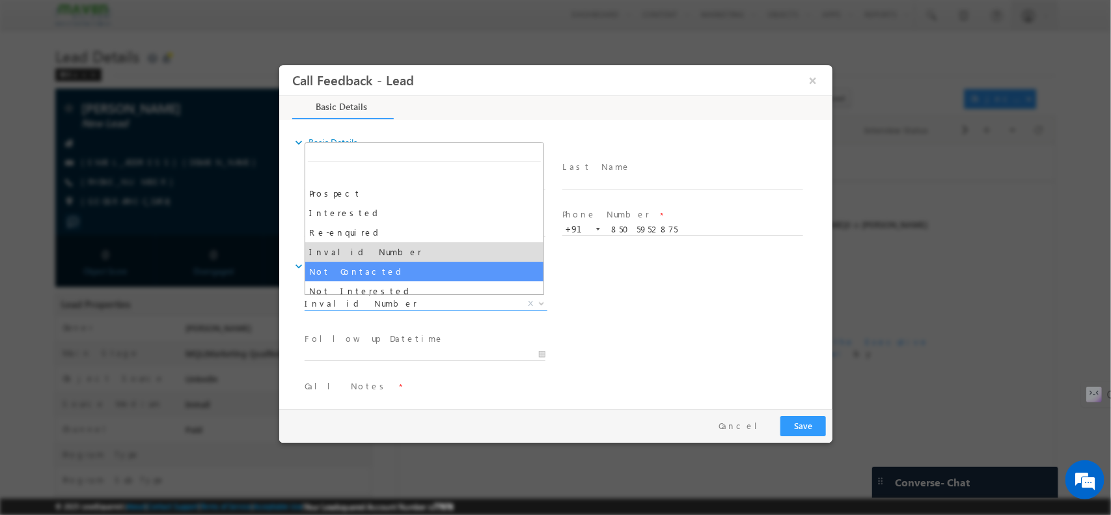
drag, startPoint x: 361, startPoint y: 305, endPoint x: 349, endPoint y: 269, distance: 37.9
select select "Not Contacted"
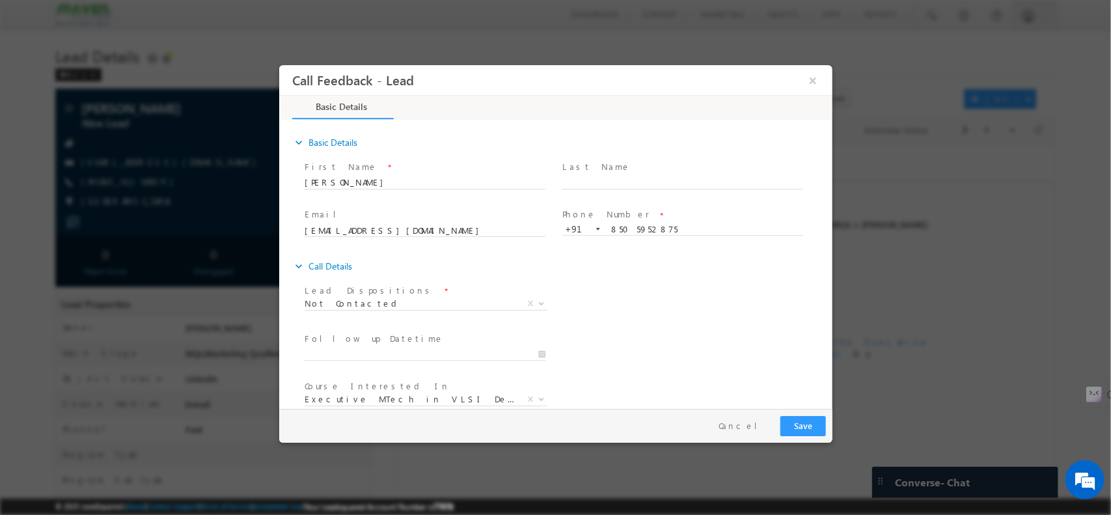
click at [349, 269] on link "expand_more Call Details" at bounding box center [322, 265] width 60 height 23
click at [322, 259] on link "expand_more Call Details" at bounding box center [322, 265] width 60 height 23
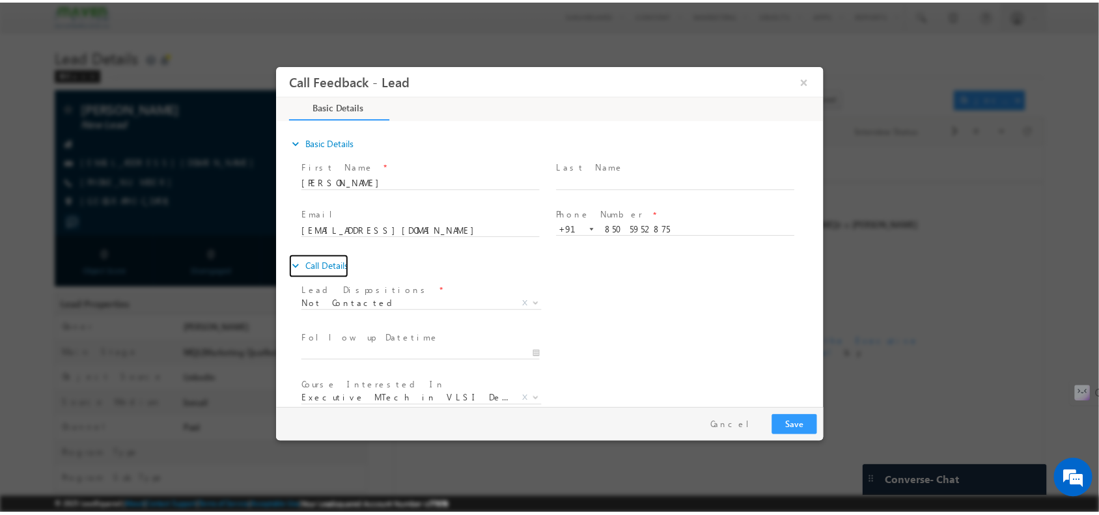
scroll to position [70, 0]
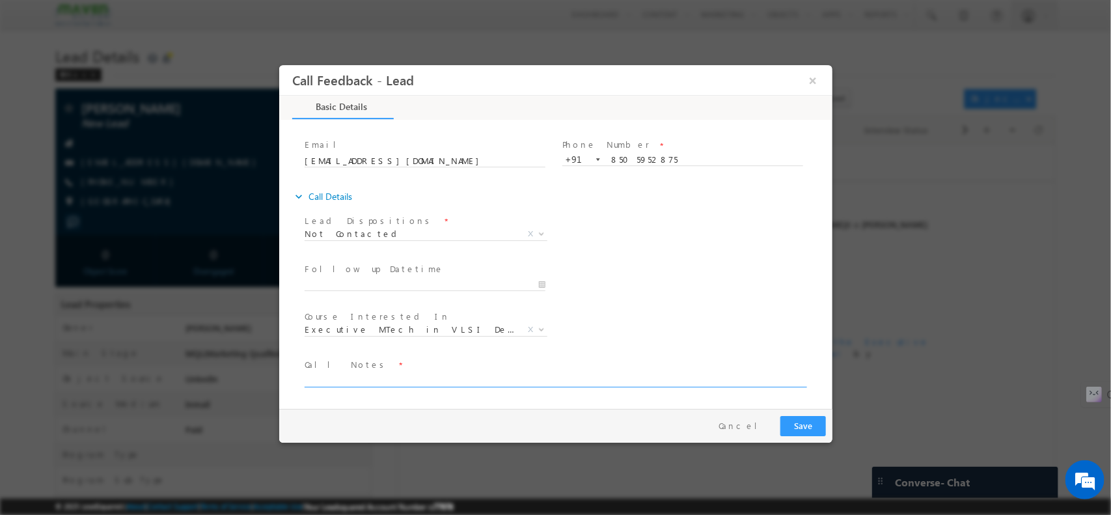
click at [384, 381] on textarea at bounding box center [554, 379] width 500 height 15
type textarea "NPU"
click at [799, 425] on button "Save" at bounding box center [803, 425] width 46 height 20
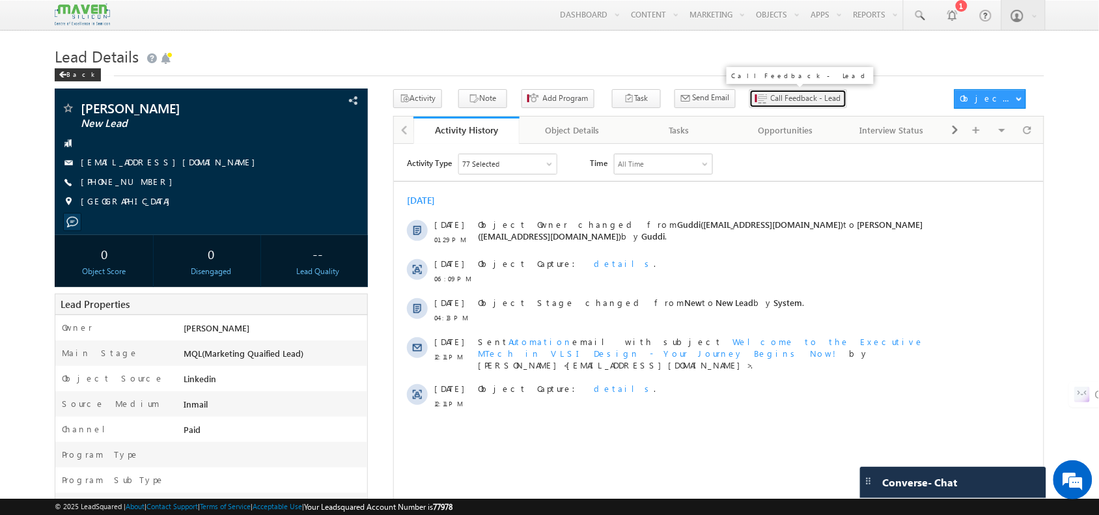
click at [757, 94] on icon "button" at bounding box center [762, 99] width 10 height 12
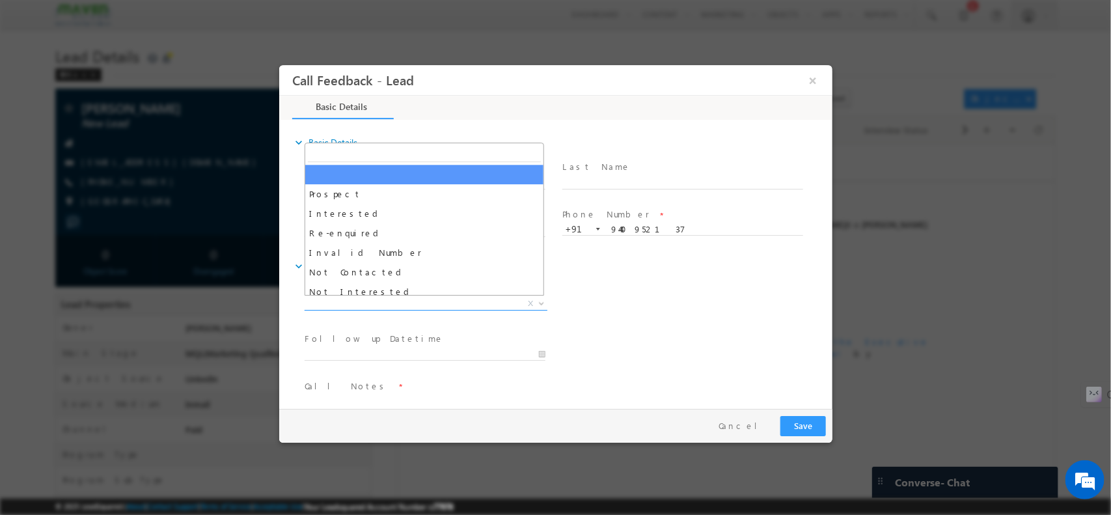
click at [363, 304] on span "X" at bounding box center [425, 303] width 243 height 13
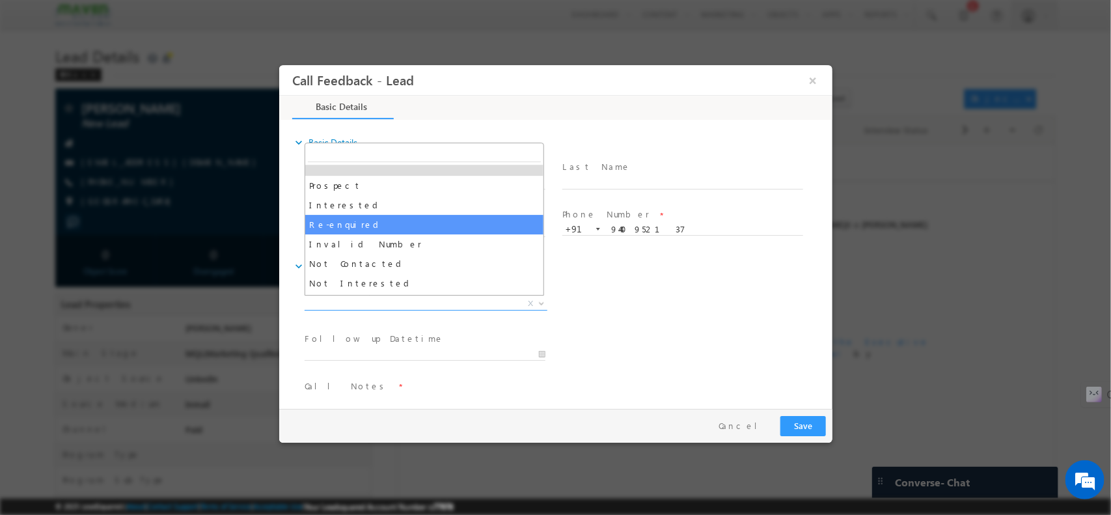
scroll to position [14, 0]
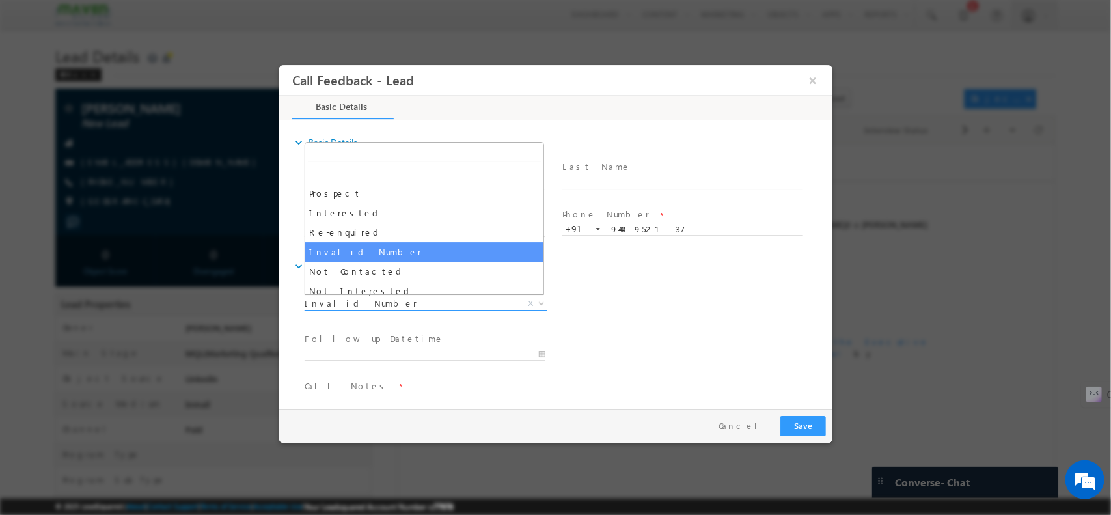
click at [373, 301] on span "Invalid Number" at bounding box center [410, 303] width 212 height 12
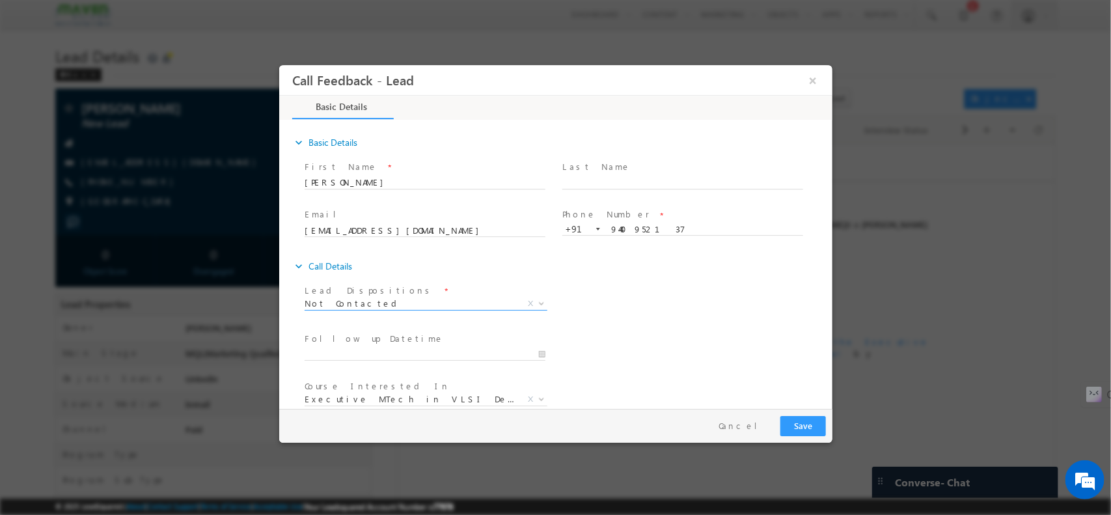
select select "Not Contacted"
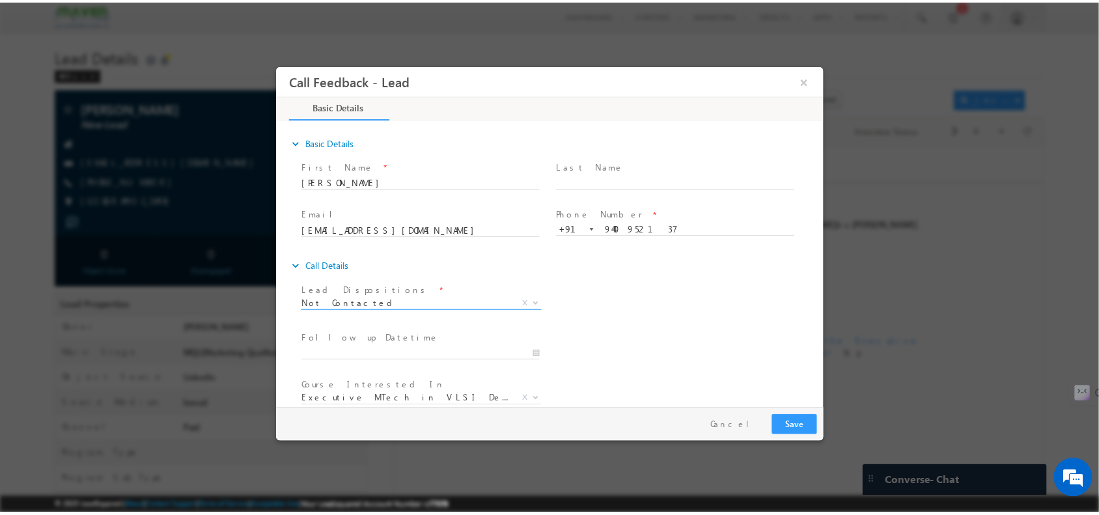
scroll to position [70, 0]
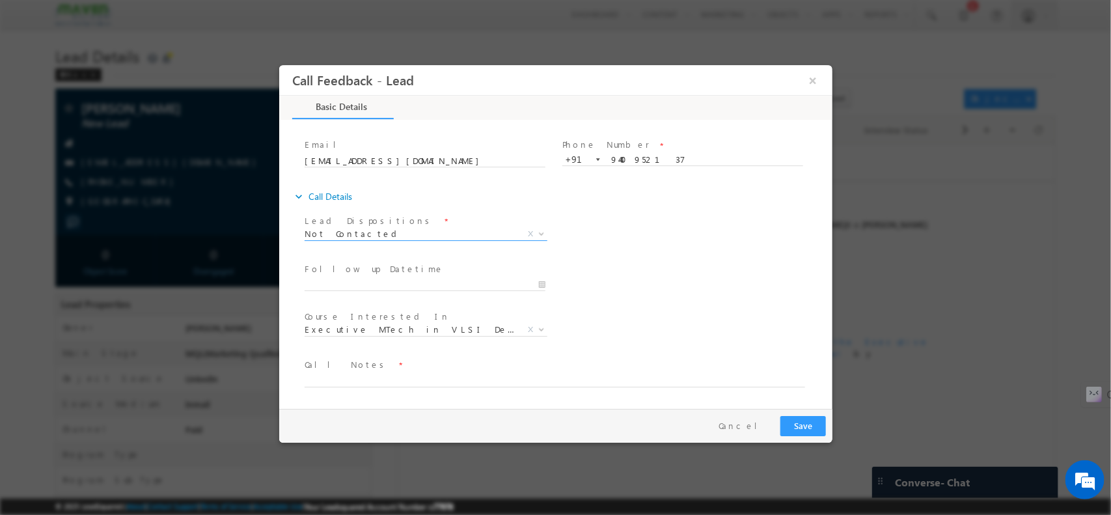
click at [374, 386] on span at bounding box center [547, 393] width 486 height 14
click at [370, 383] on textarea at bounding box center [554, 379] width 500 height 15
type textarea "busy"
drag, startPoint x: 819, startPoint y: 426, endPoint x: 1171, endPoint y: 424, distance: 352.1
click at [819, 426] on button "Save" at bounding box center [803, 425] width 46 height 20
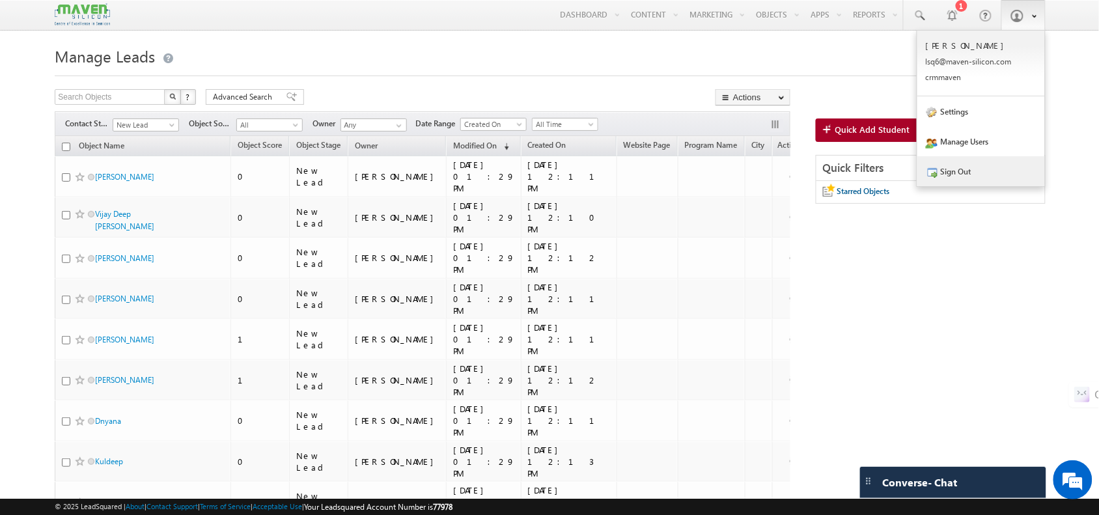
click at [967, 173] on link "Sign Out" at bounding box center [981, 171] width 128 height 30
